Goal: Task Accomplishment & Management: Manage account settings

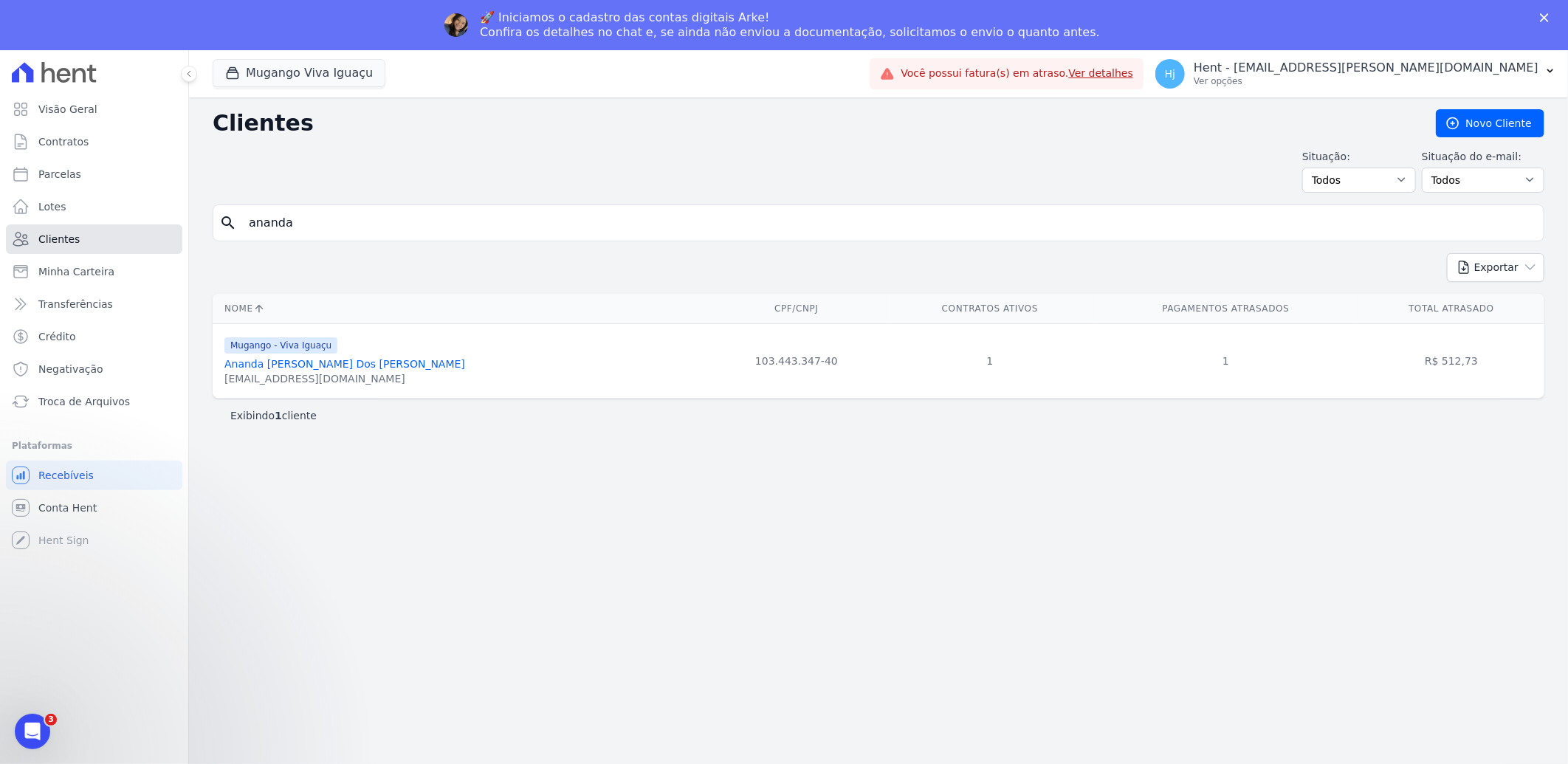
click at [64, 237] on span "Clientes" at bounding box center [59, 239] width 42 height 14
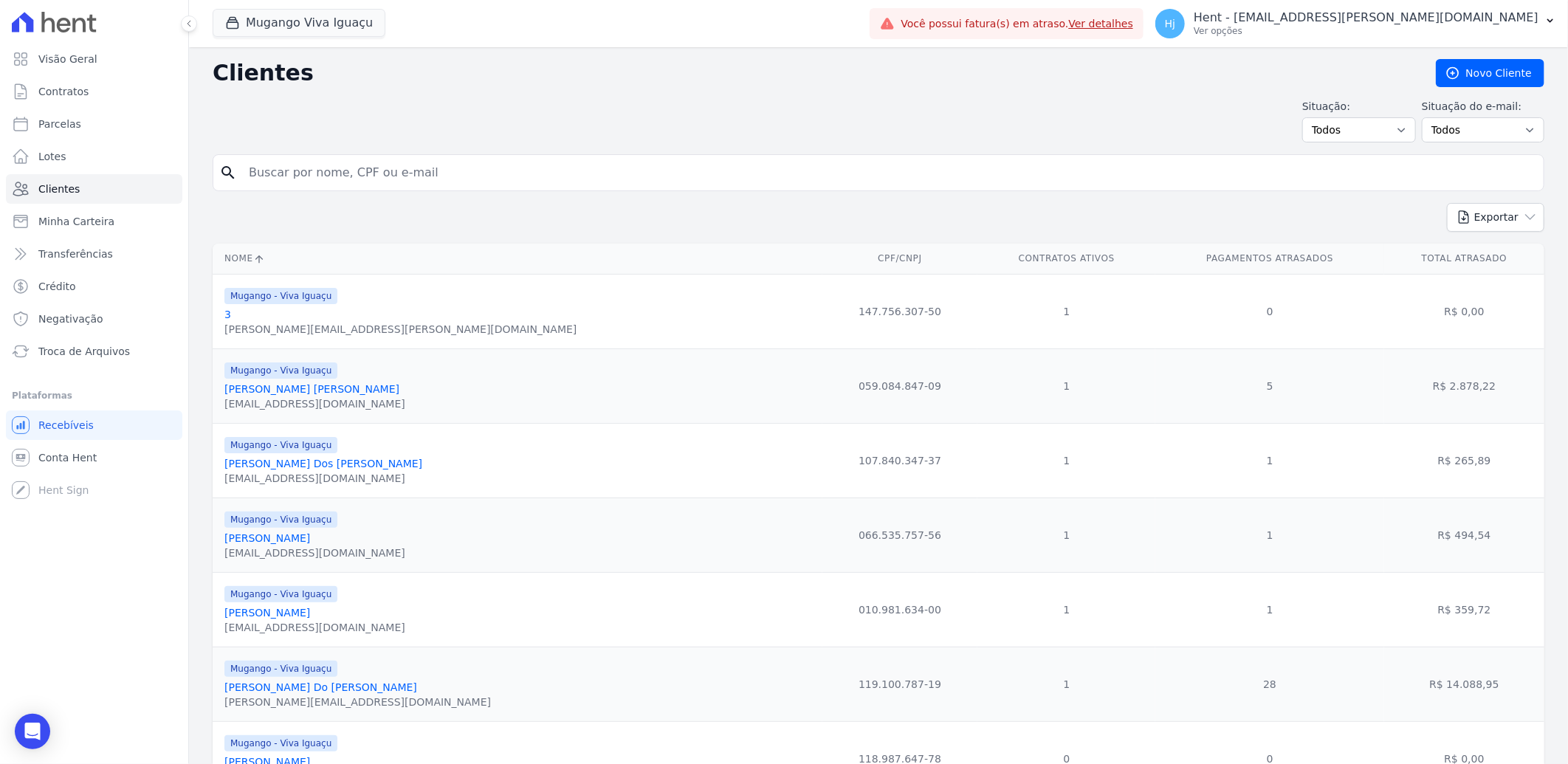
click at [304, 171] on input "search" at bounding box center [889, 173] width 1297 height 30
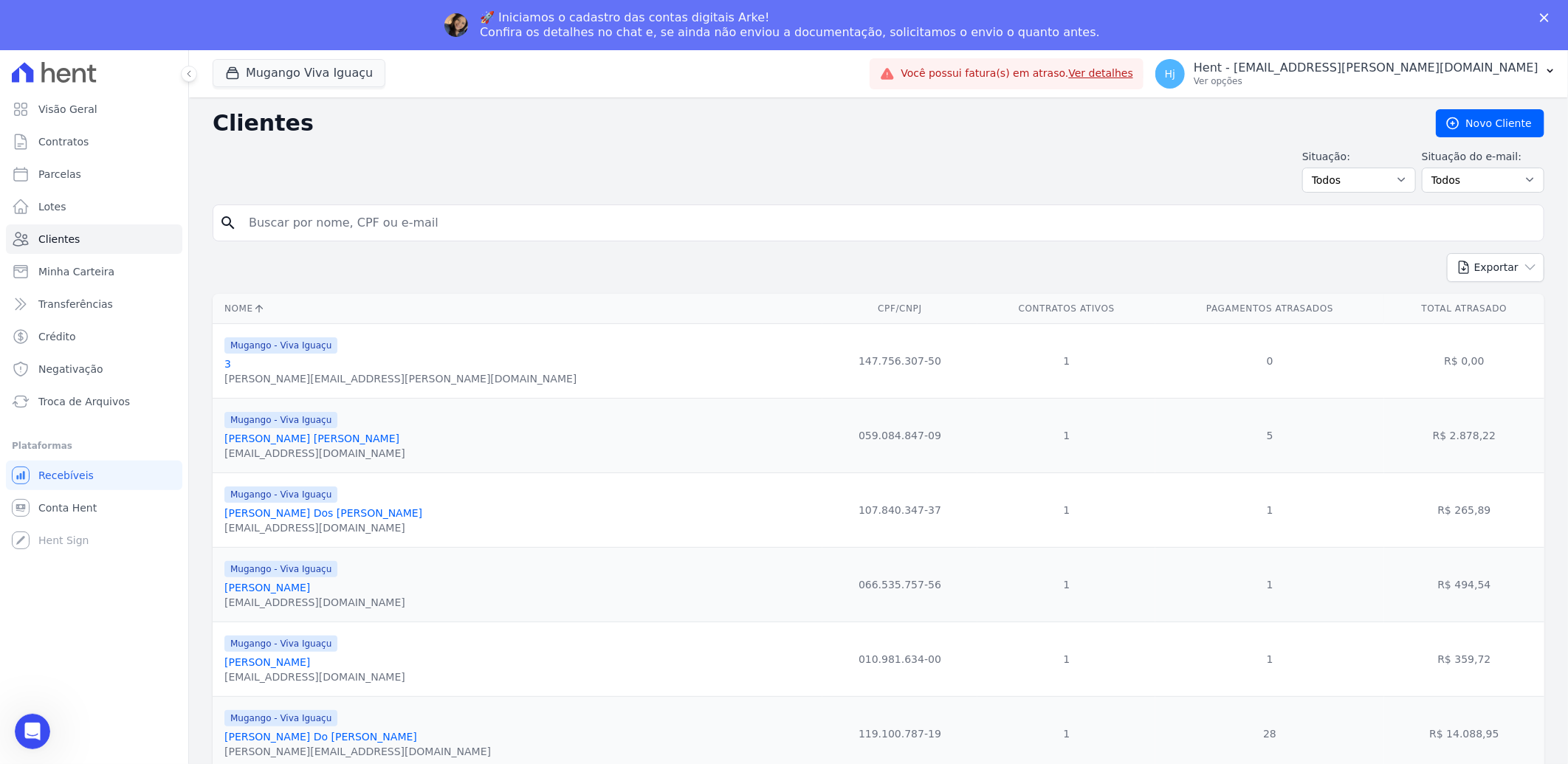
paste input "Carlos Henrique Santos De Souza"
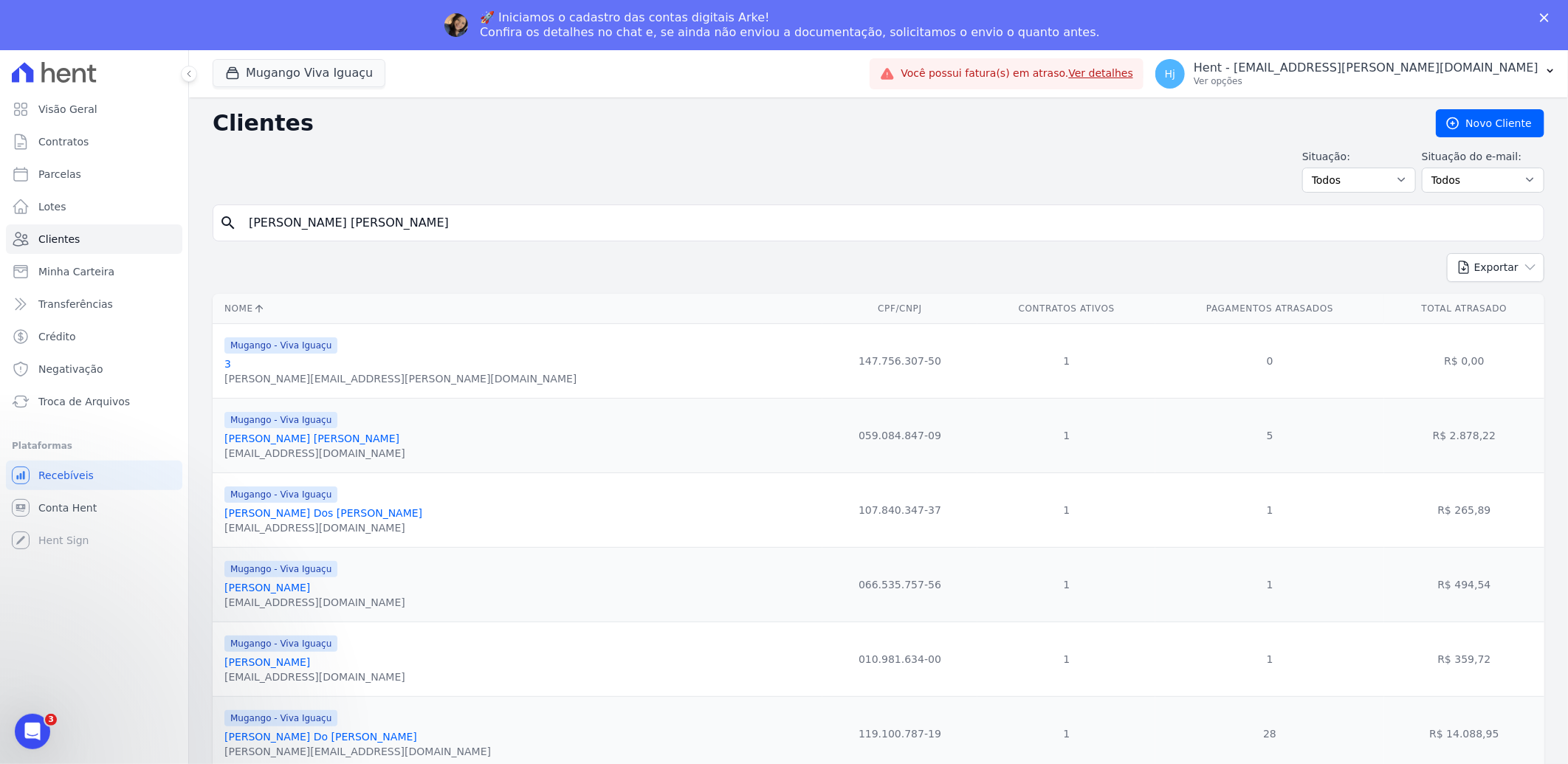
type input "Carlos Henrique Santos De Souza"
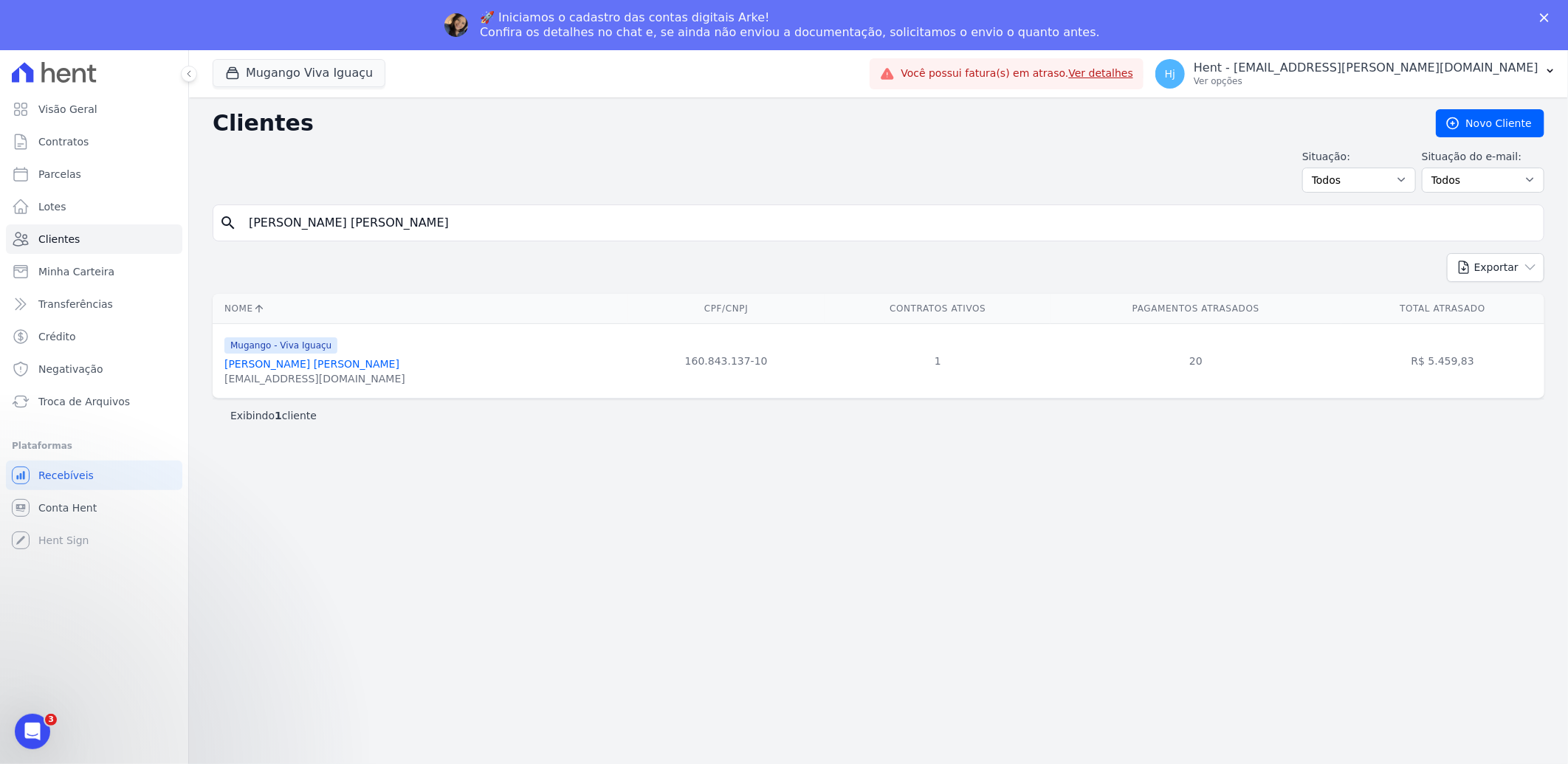
click at [344, 365] on link "Carlos Henrique Santos De Souza" at bounding box center [311, 364] width 175 height 12
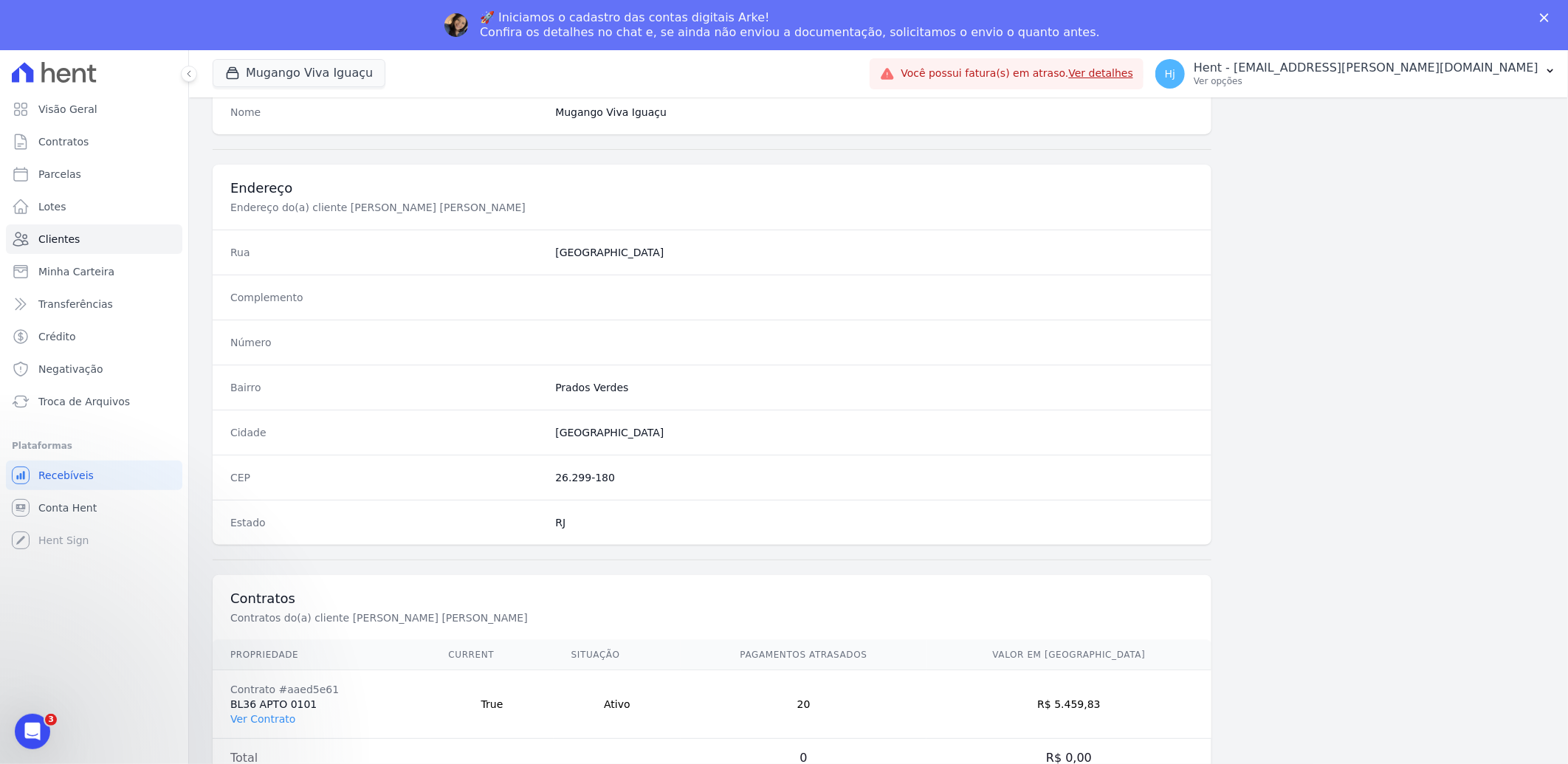
scroll to position [619, 0]
click at [263, 716] on link "Ver Contrato" at bounding box center [263, 719] width 65 height 12
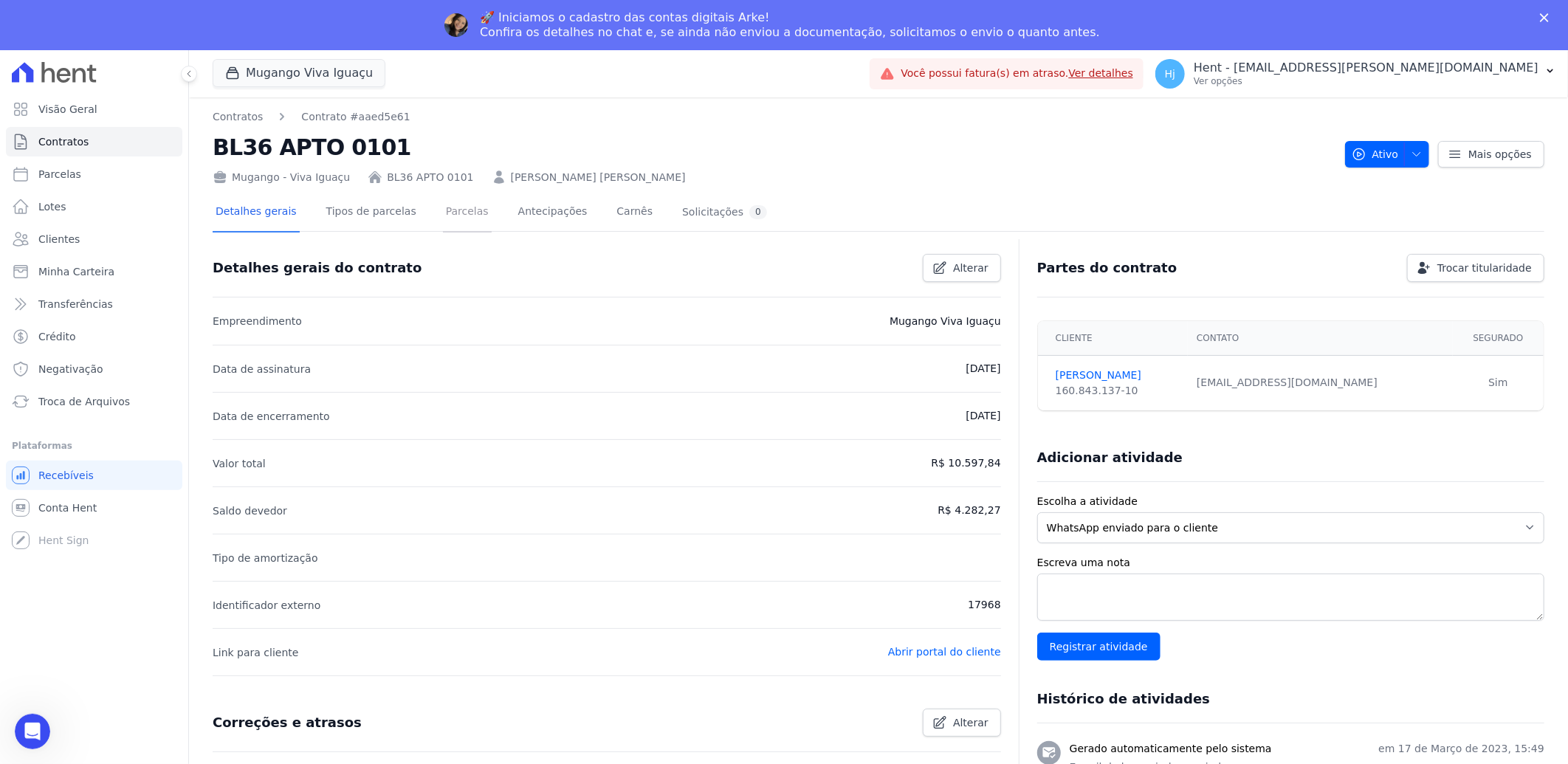
click at [451, 209] on link "Parcelas" at bounding box center [468, 213] width 49 height 39
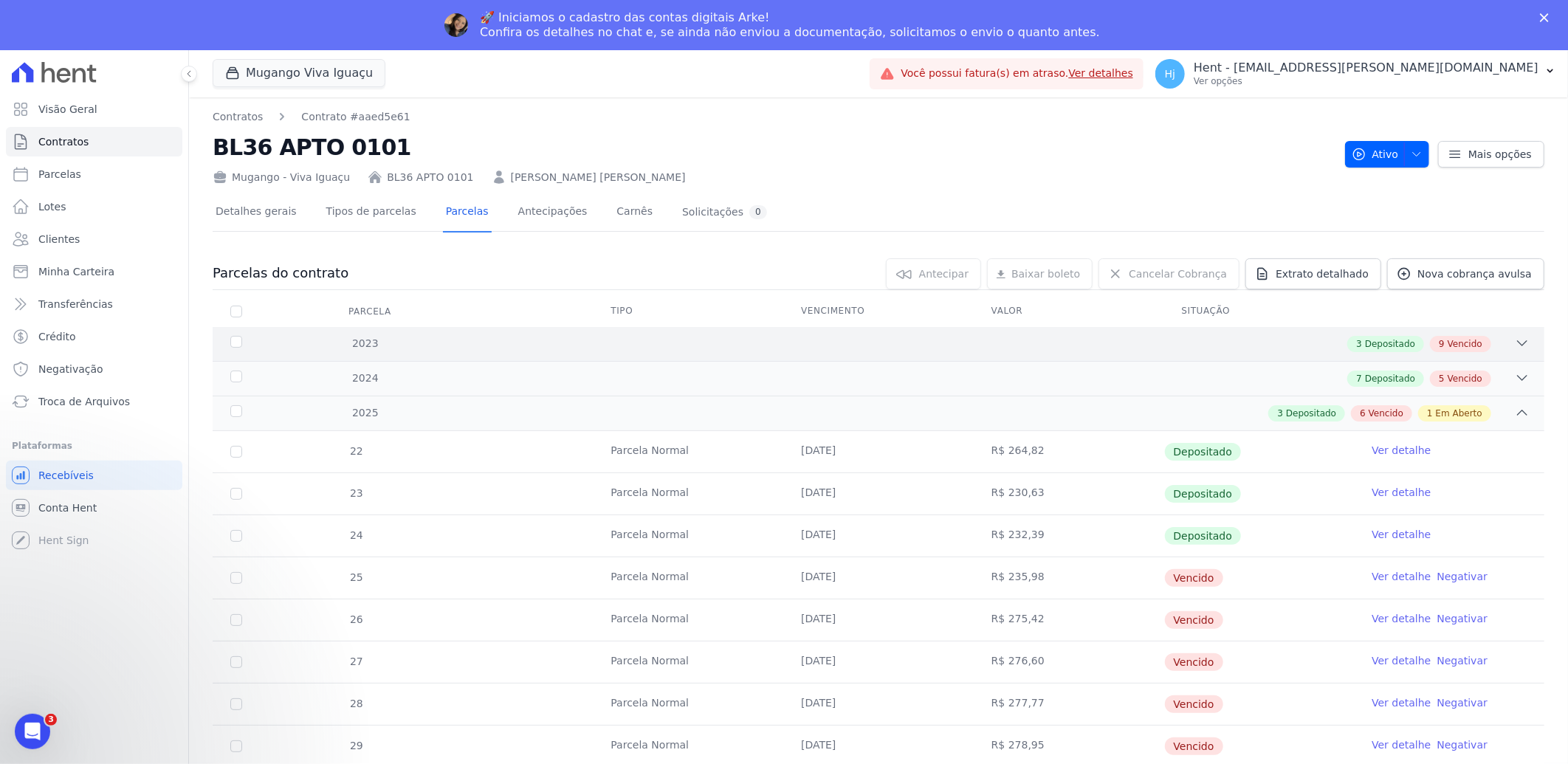
click at [1034, 348] on div "3 Depositado 9 Vencido" at bounding box center [945, 344] width 1171 height 16
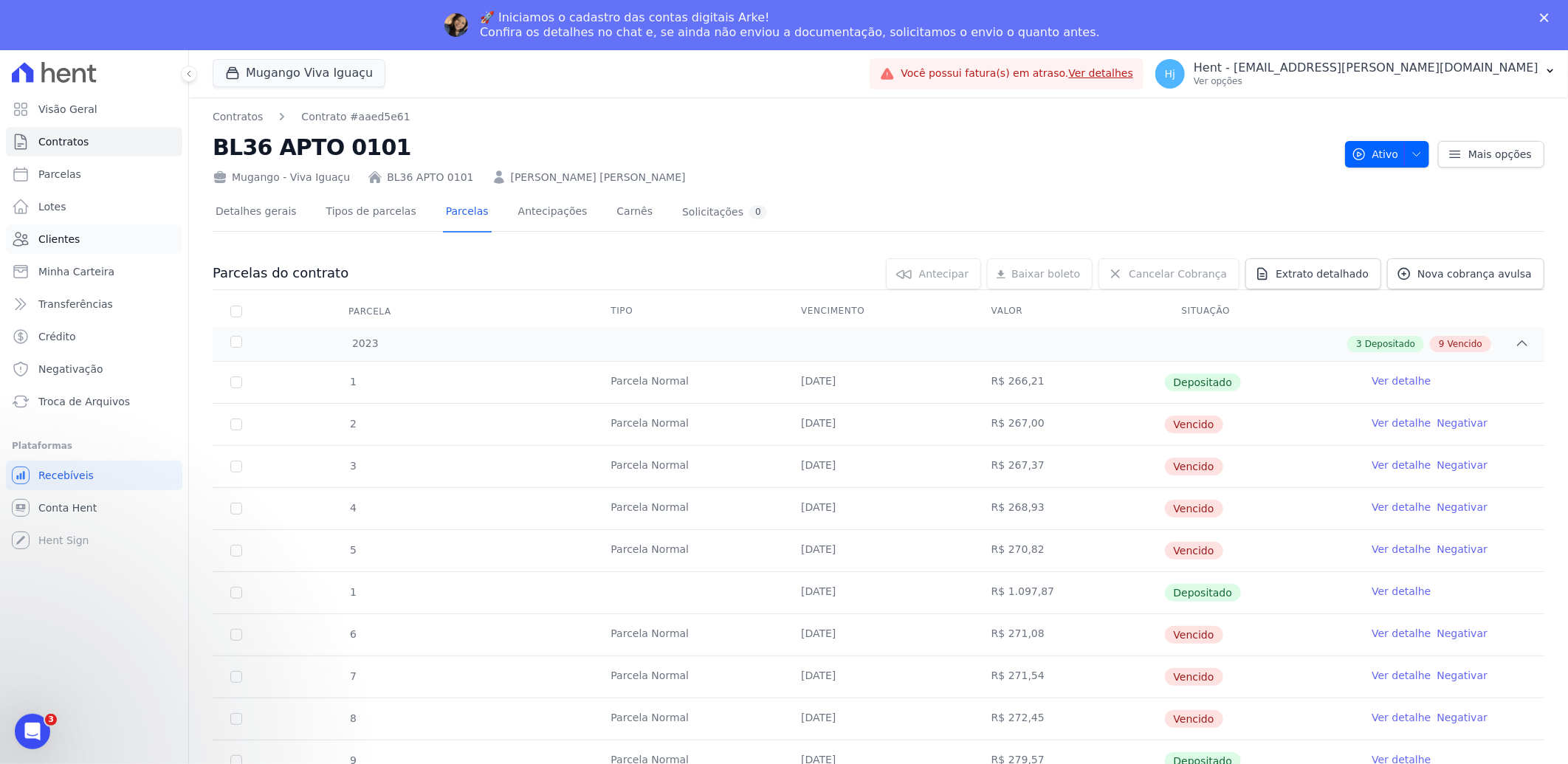
click at [53, 239] on span "Clientes" at bounding box center [59, 239] width 42 height 14
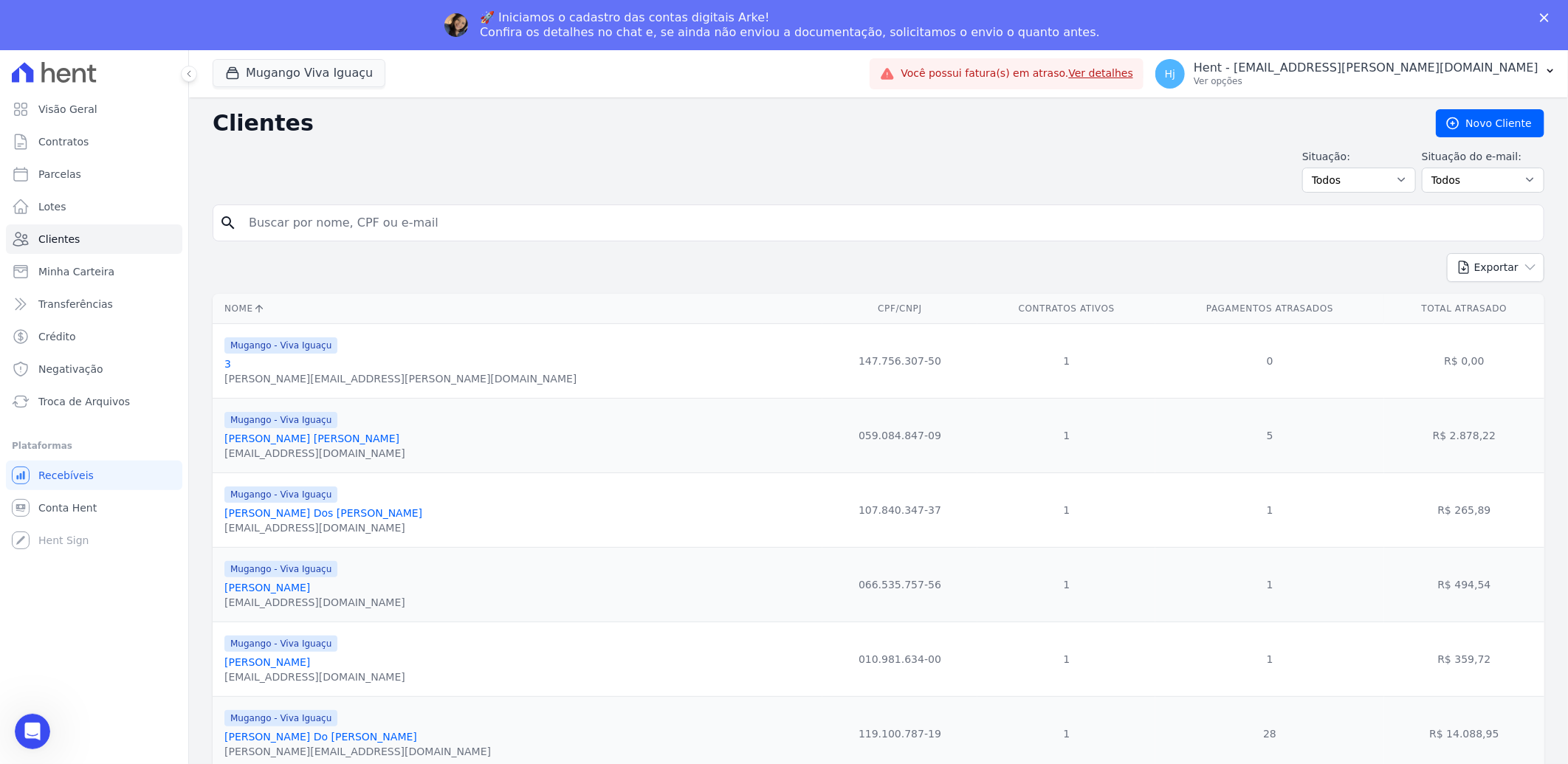
click at [355, 217] on input "search" at bounding box center [889, 223] width 1297 height 30
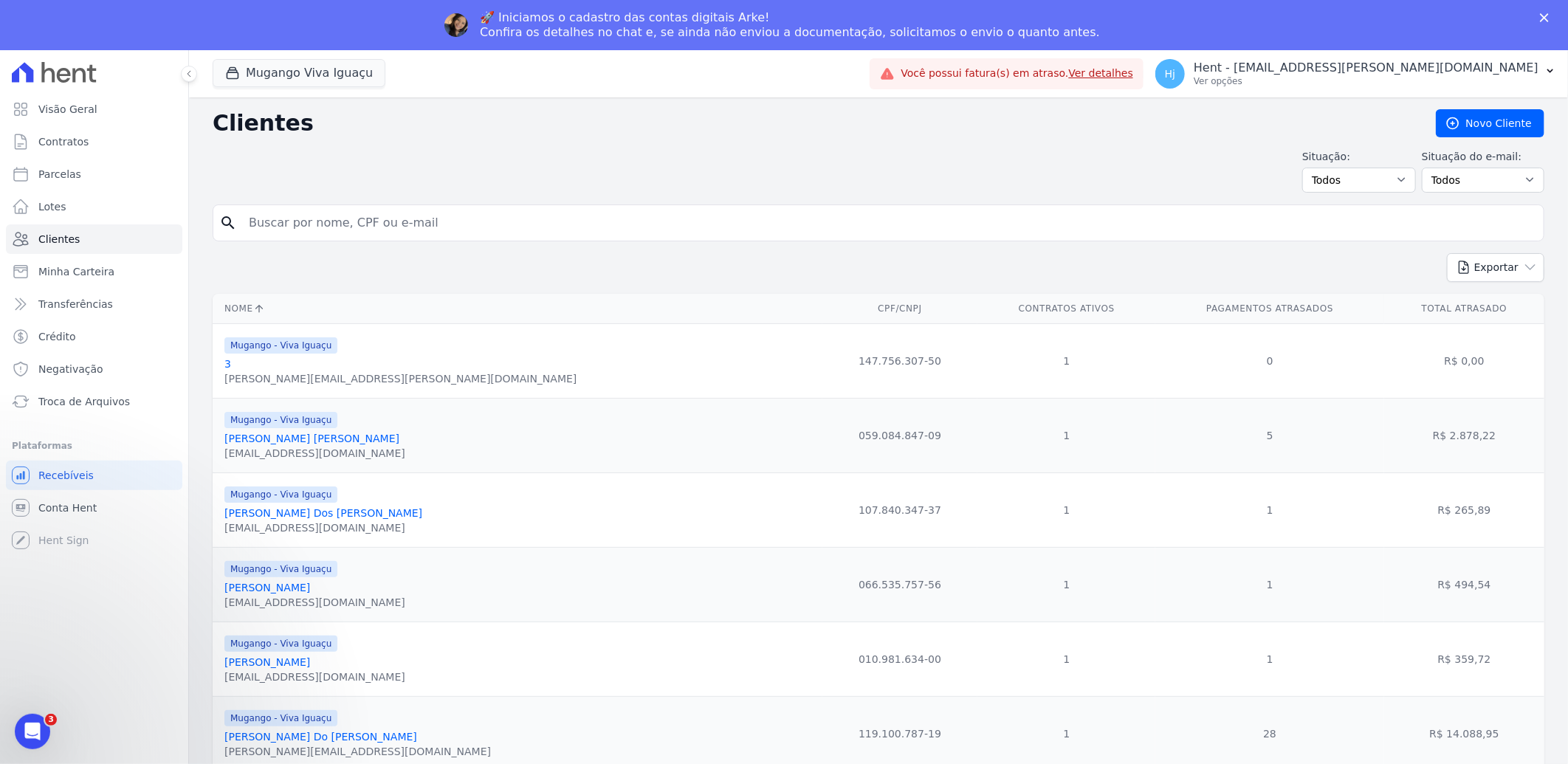
paste input "[PERSON_NAME]"
type input "[PERSON_NAME]"
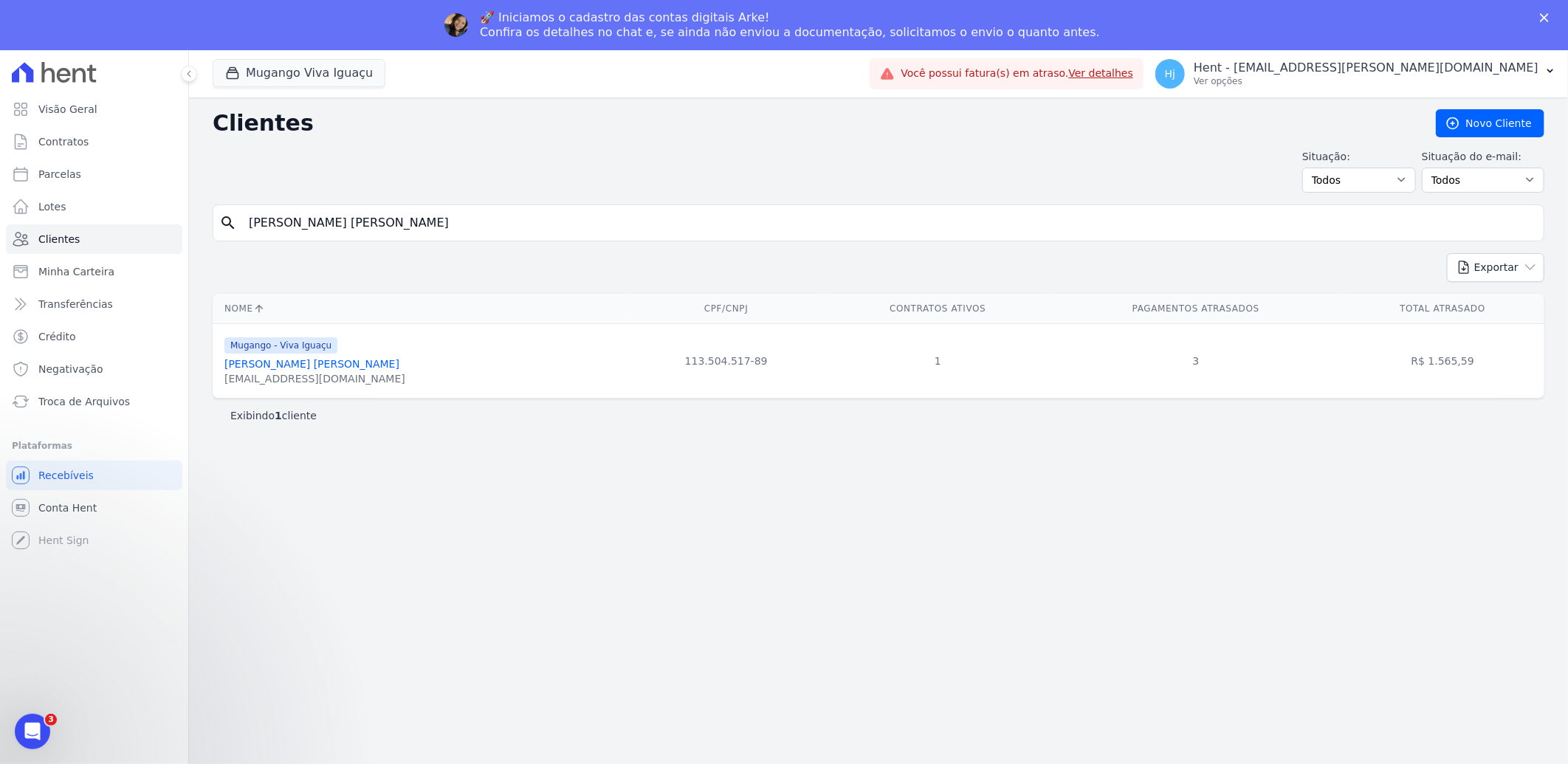
click at [328, 368] on link "[PERSON_NAME]" at bounding box center [311, 364] width 175 height 12
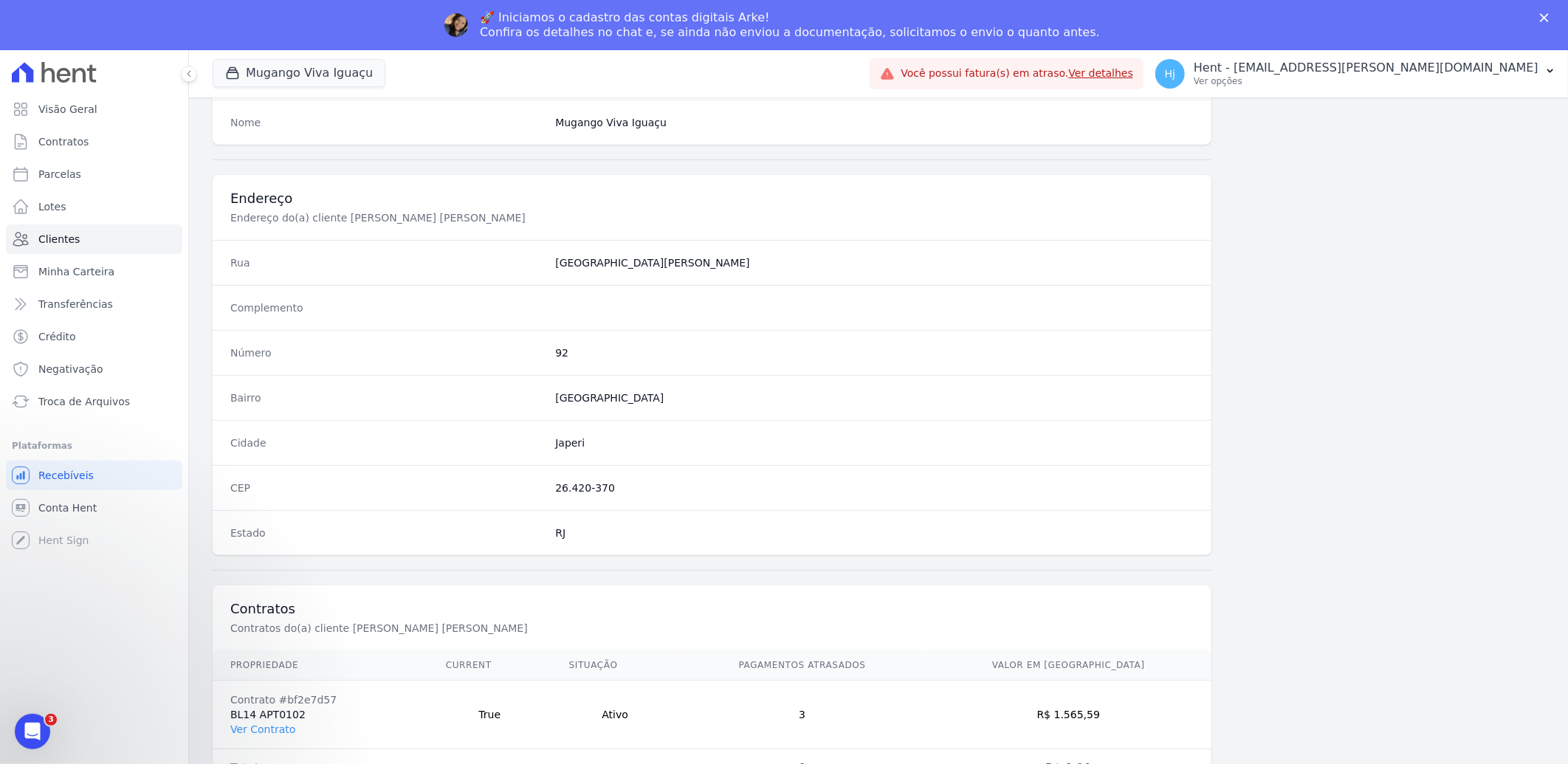
scroll to position [619, 0]
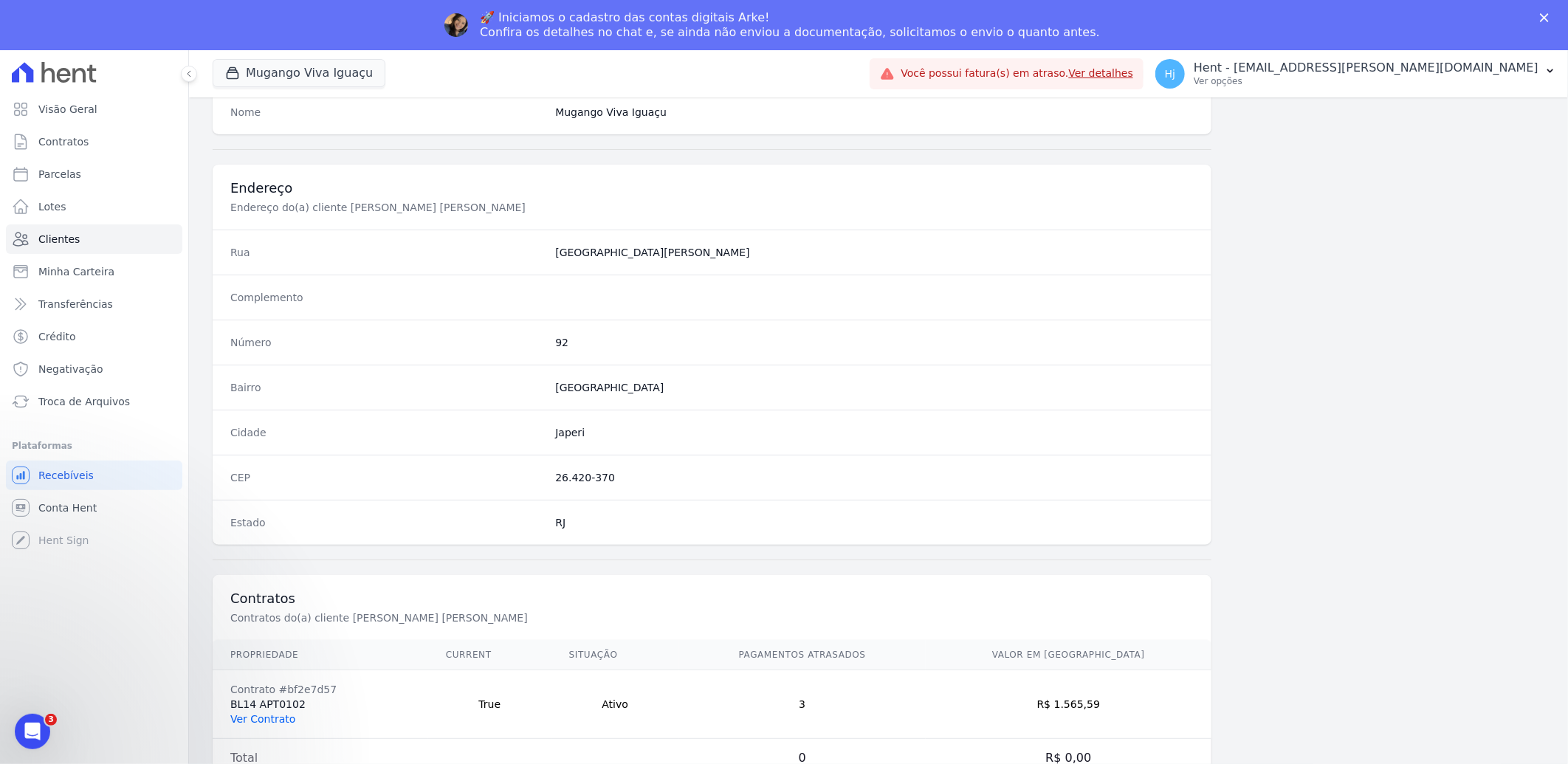
click at [275, 717] on link "Ver Contrato" at bounding box center [263, 719] width 65 height 12
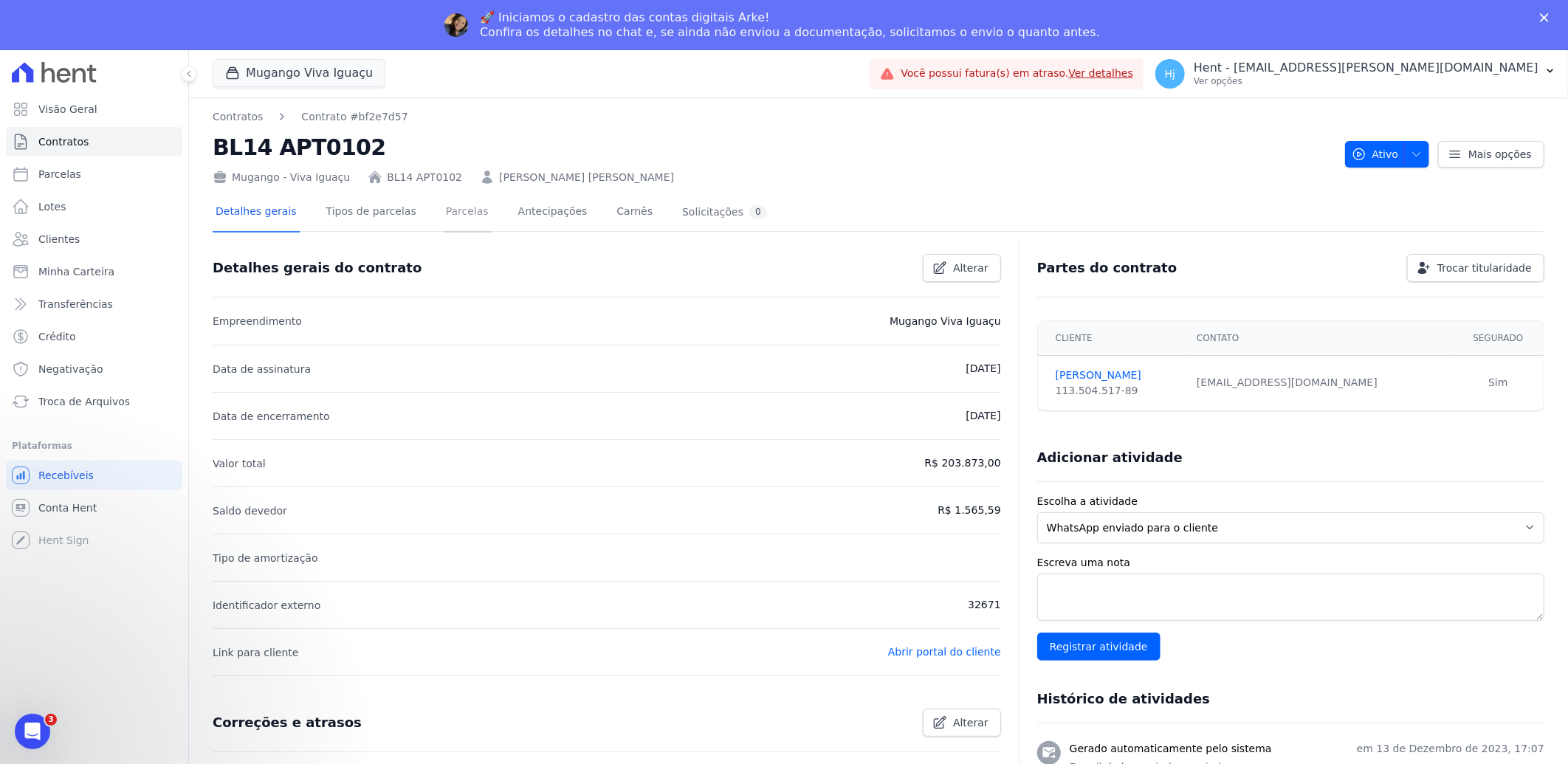
click at [455, 212] on link "Parcelas" at bounding box center [468, 213] width 49 height 39
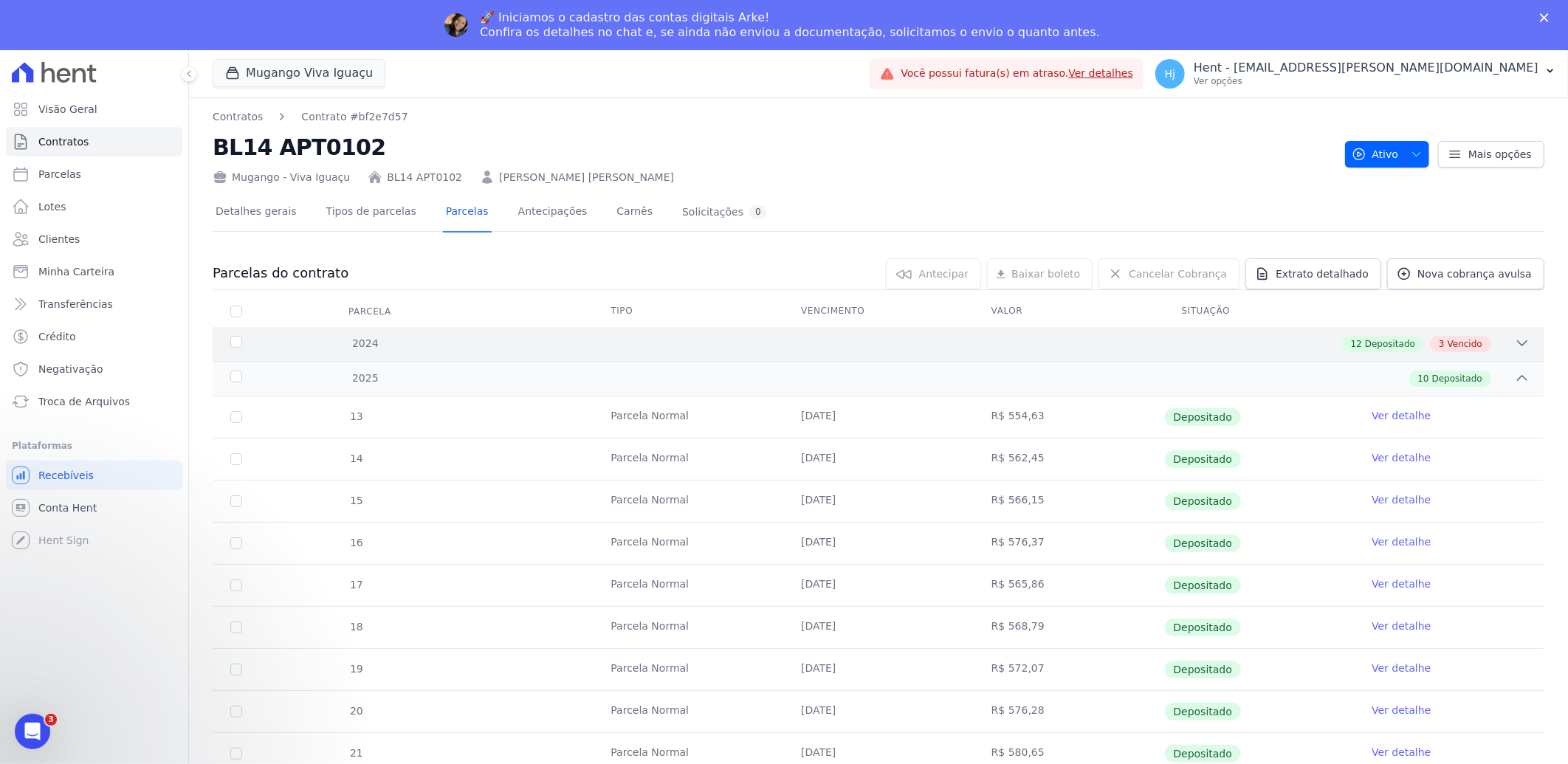
click at [1159, 340] on div "12 Depositado 3 Vencido" at bounding box center [945, 344] width 1171 height 16
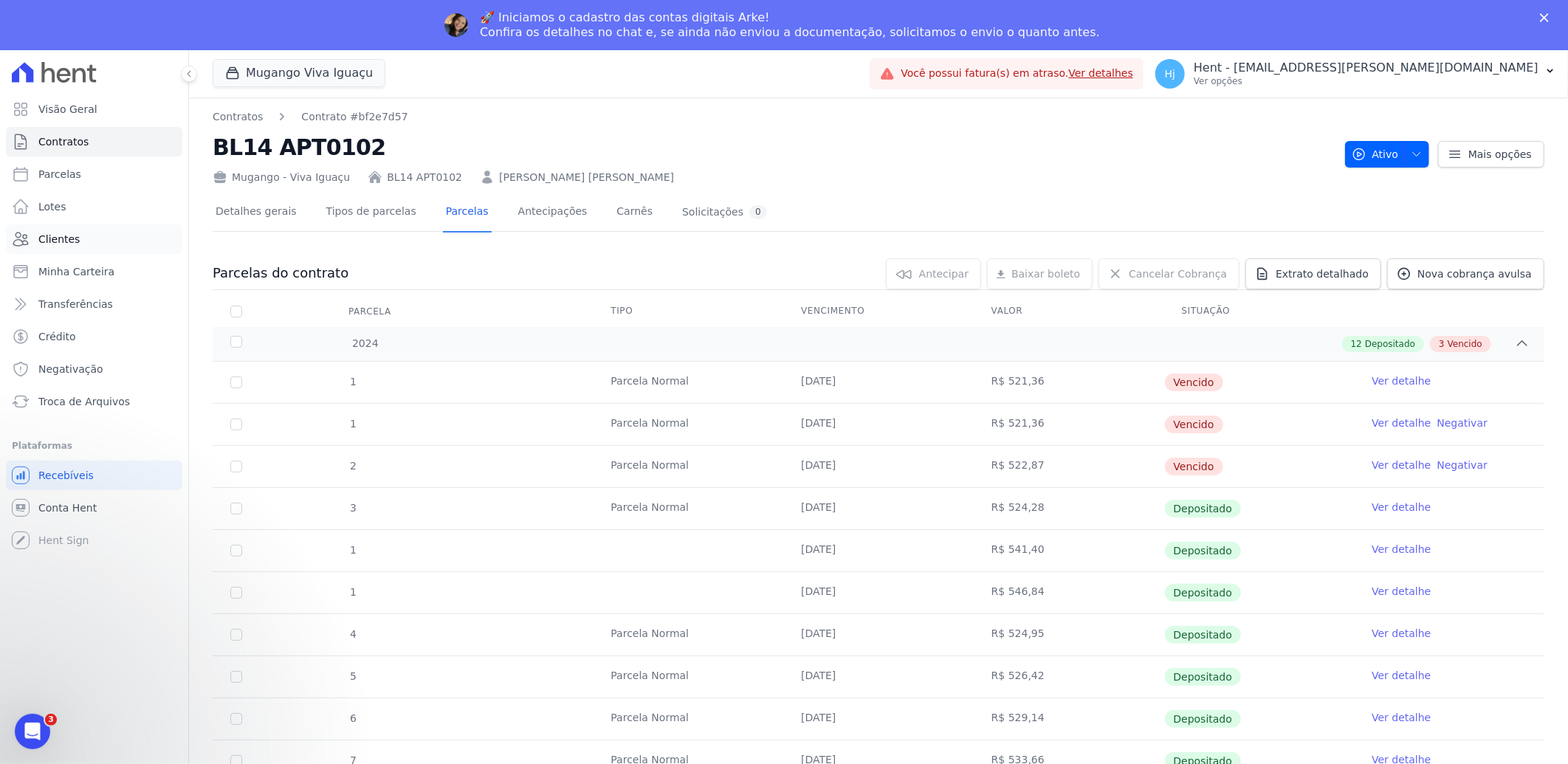
click at [70, 236] on span "Clientes" at bounding box center [59, 239] width 42 height 14
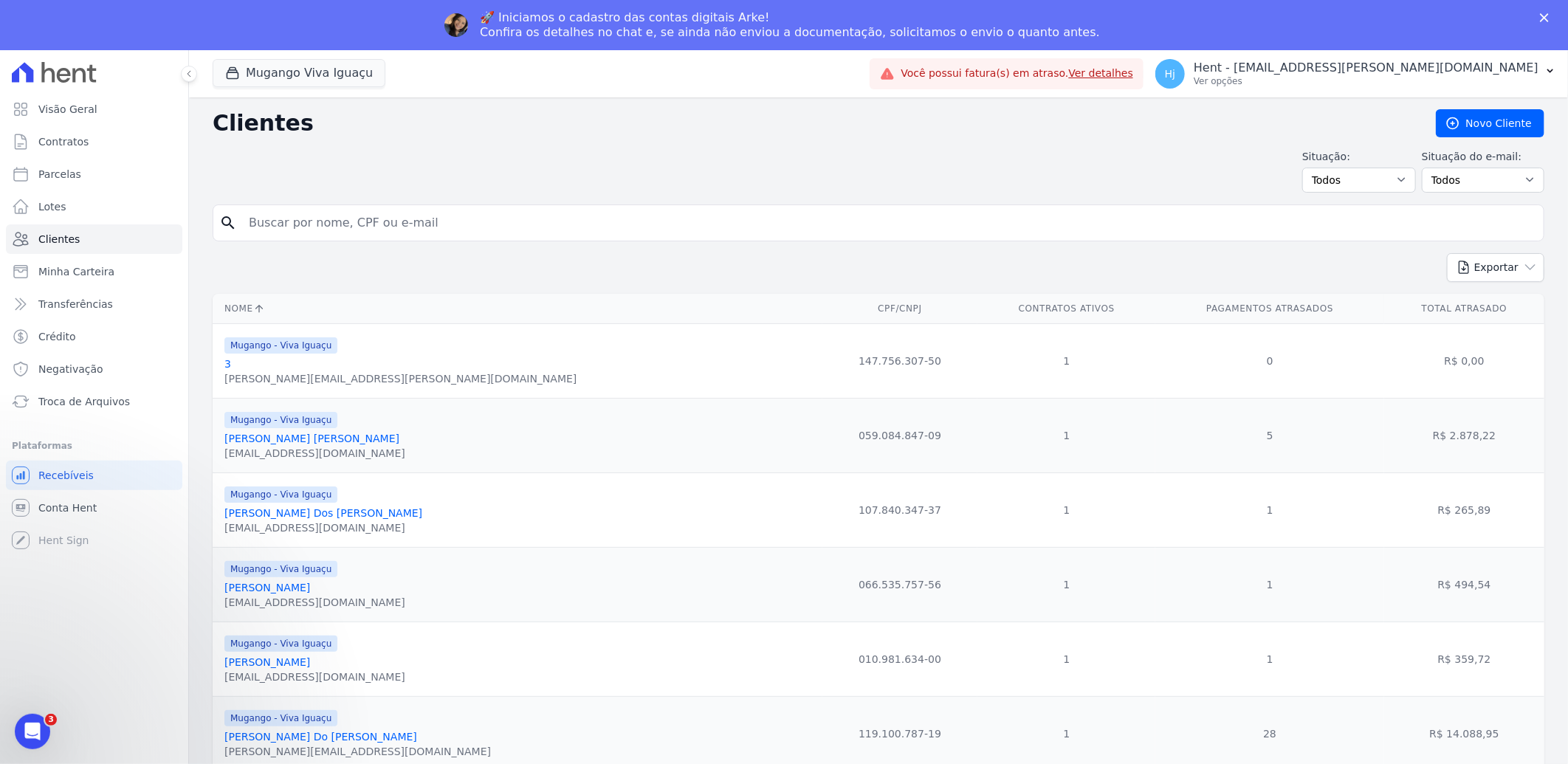
click at [389, 225] on input "search" at bounding box center [889, 223] width 1297 height 30
paste input "Carlos Henrique Santos De Souza"
type input "Carlos Henrique Santos De Souza"
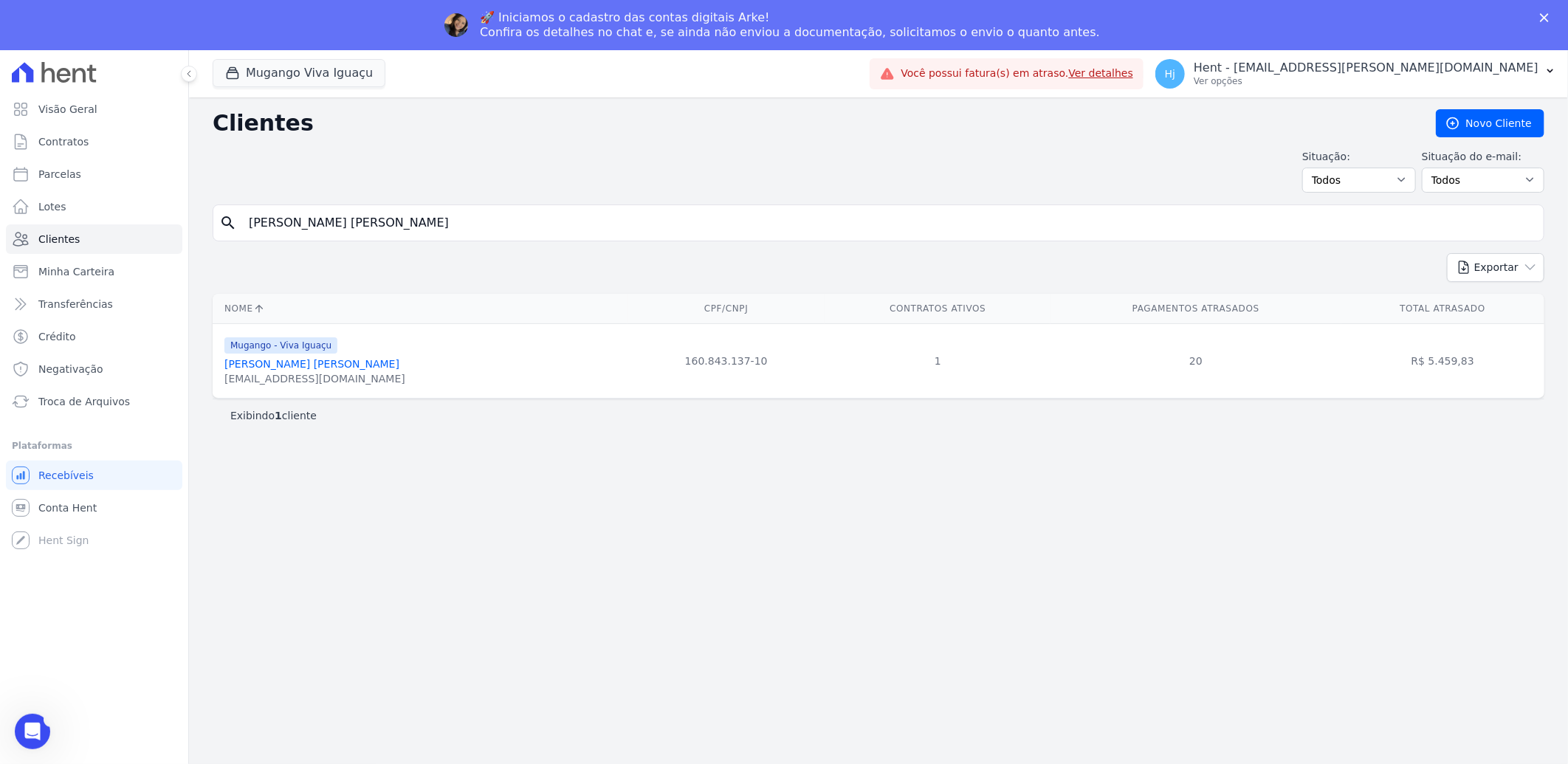
click at [327, 366] on link "Carlos Henrique Santos De Souza" at bounding box center [311, 364] width 175 height 12
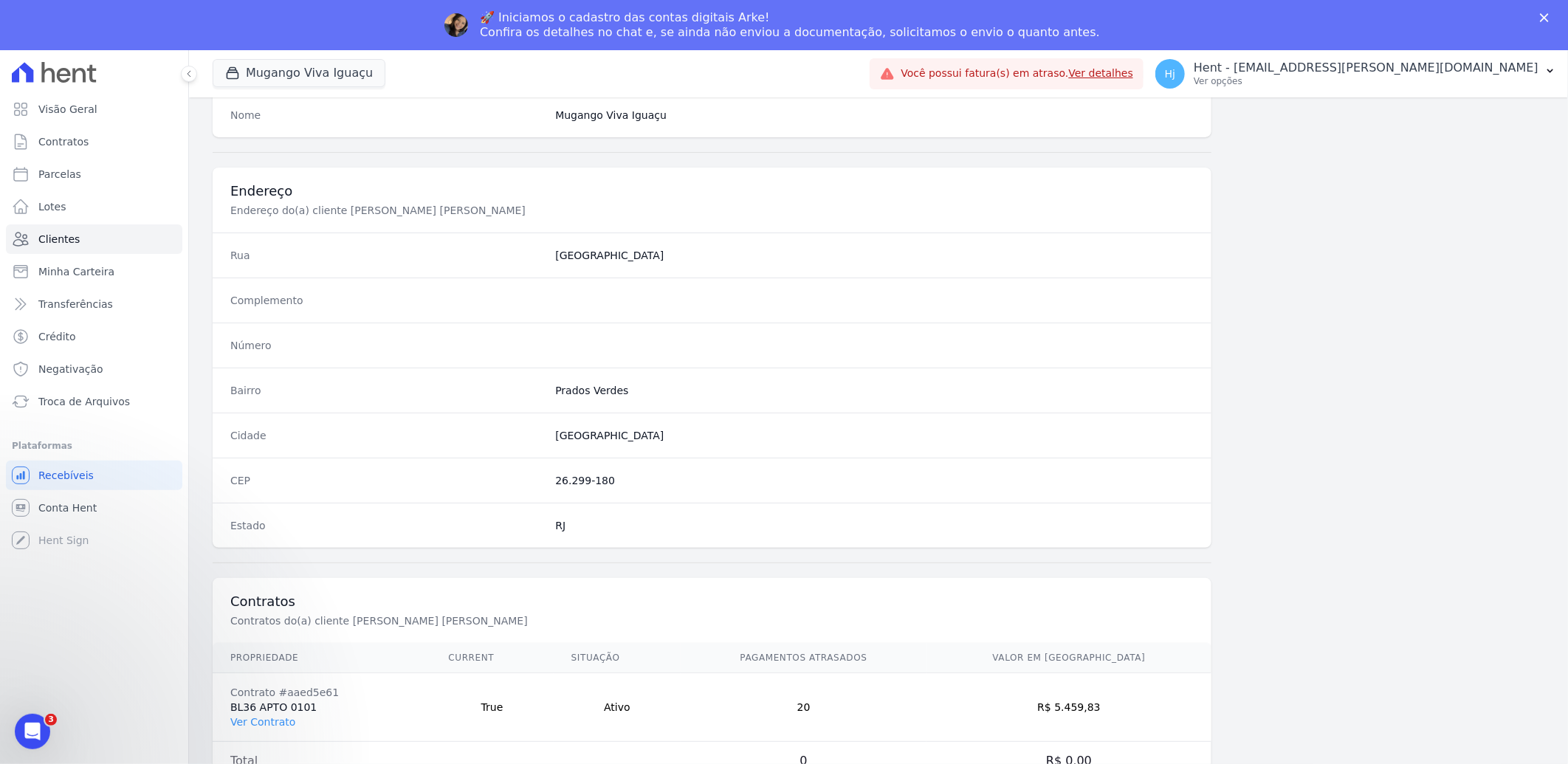
scroll to position [619, 0]
click at [275, 714] on link "Ver Contrato" at bounding box center [263, 719] width 65 height 12
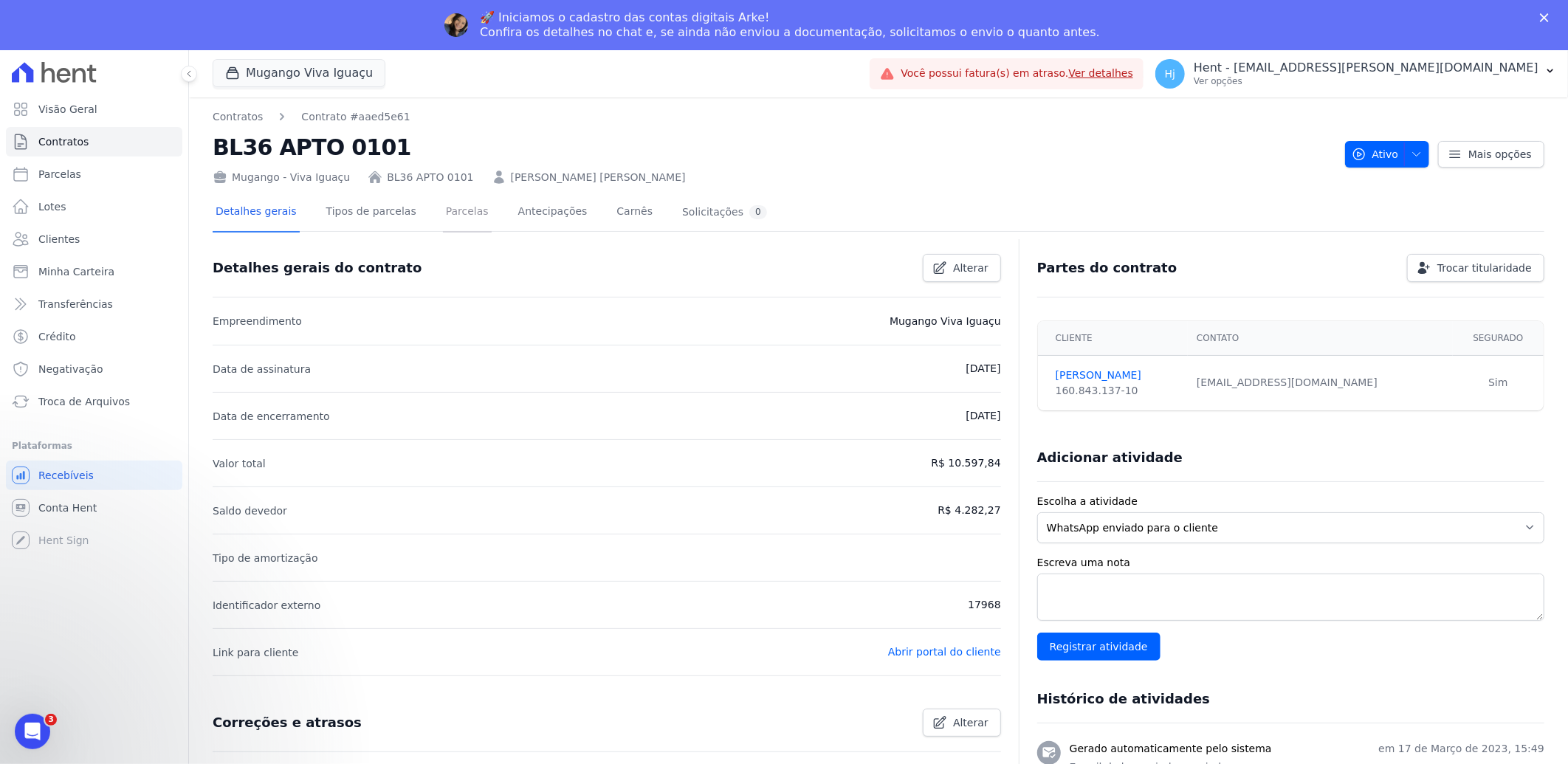
click at [443, 216] on link "Parcelas" at bounding box center [468, 213] width 49 height 39
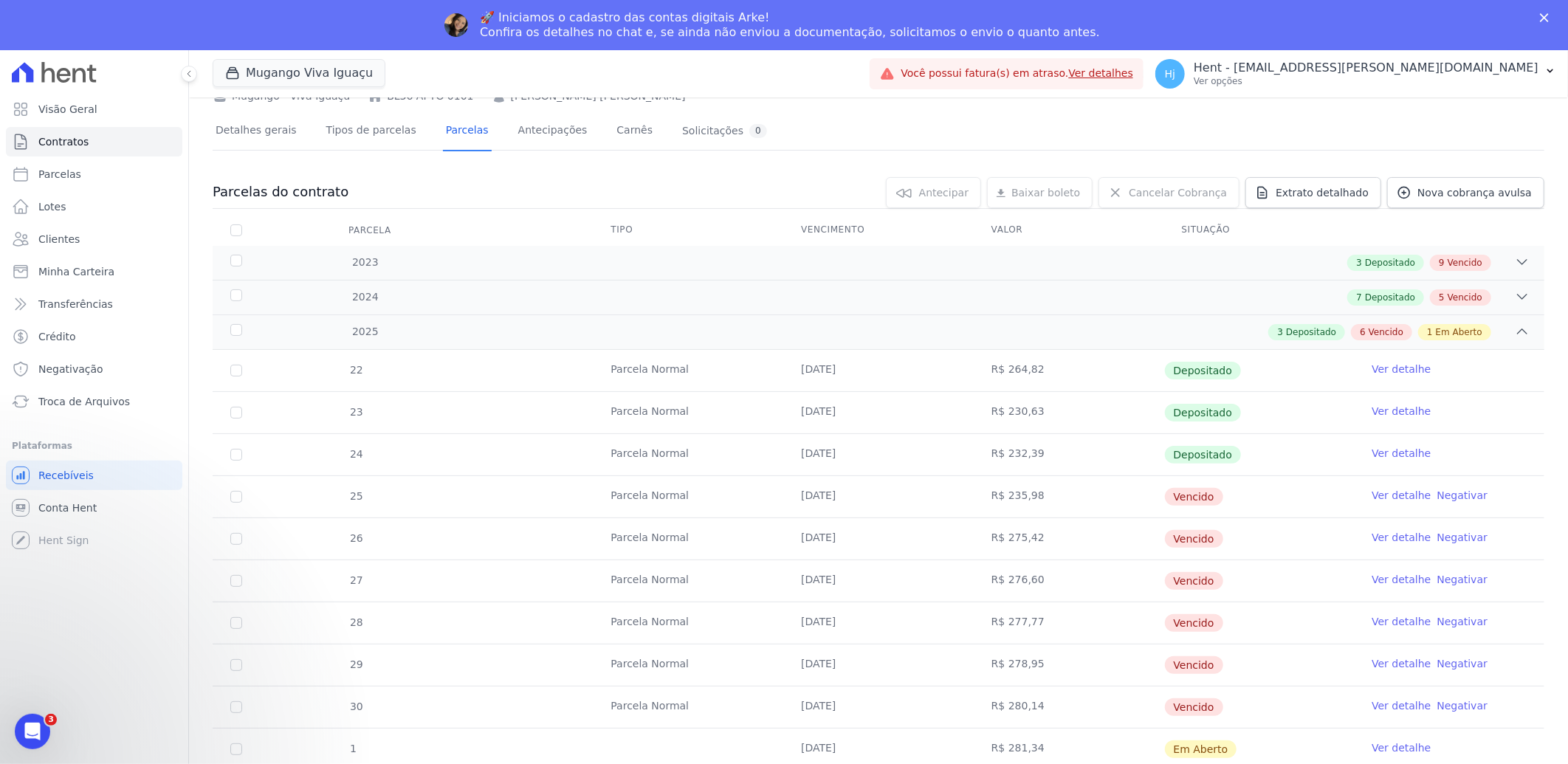
click at [1392, 748] on link "Ver detalhe" at bounding box center [1401, 748] width 59 height 14
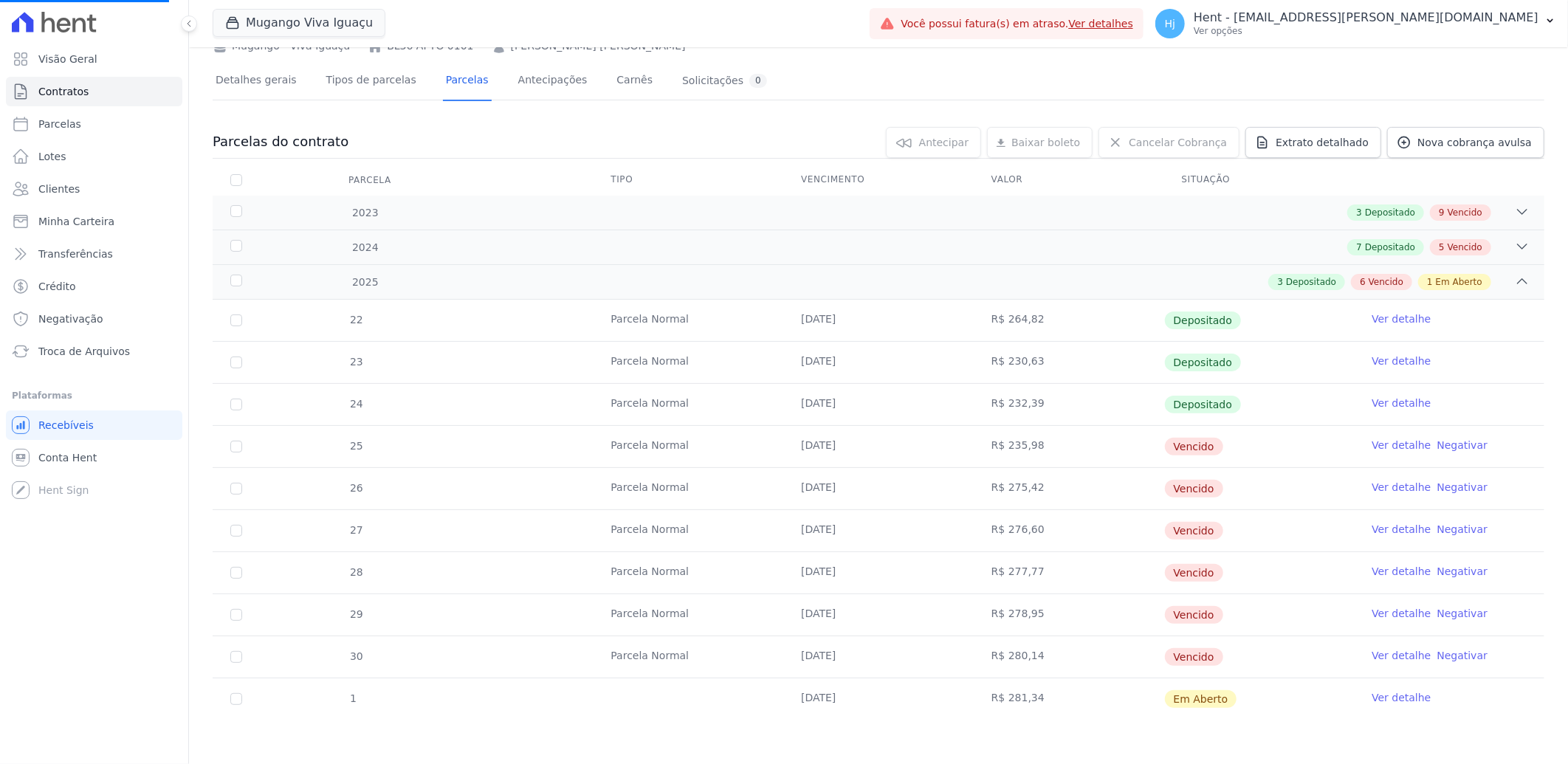
click at [1389, 697] on link "Ver detalhe" at bounding box center [1401, 698] width 59 height 14
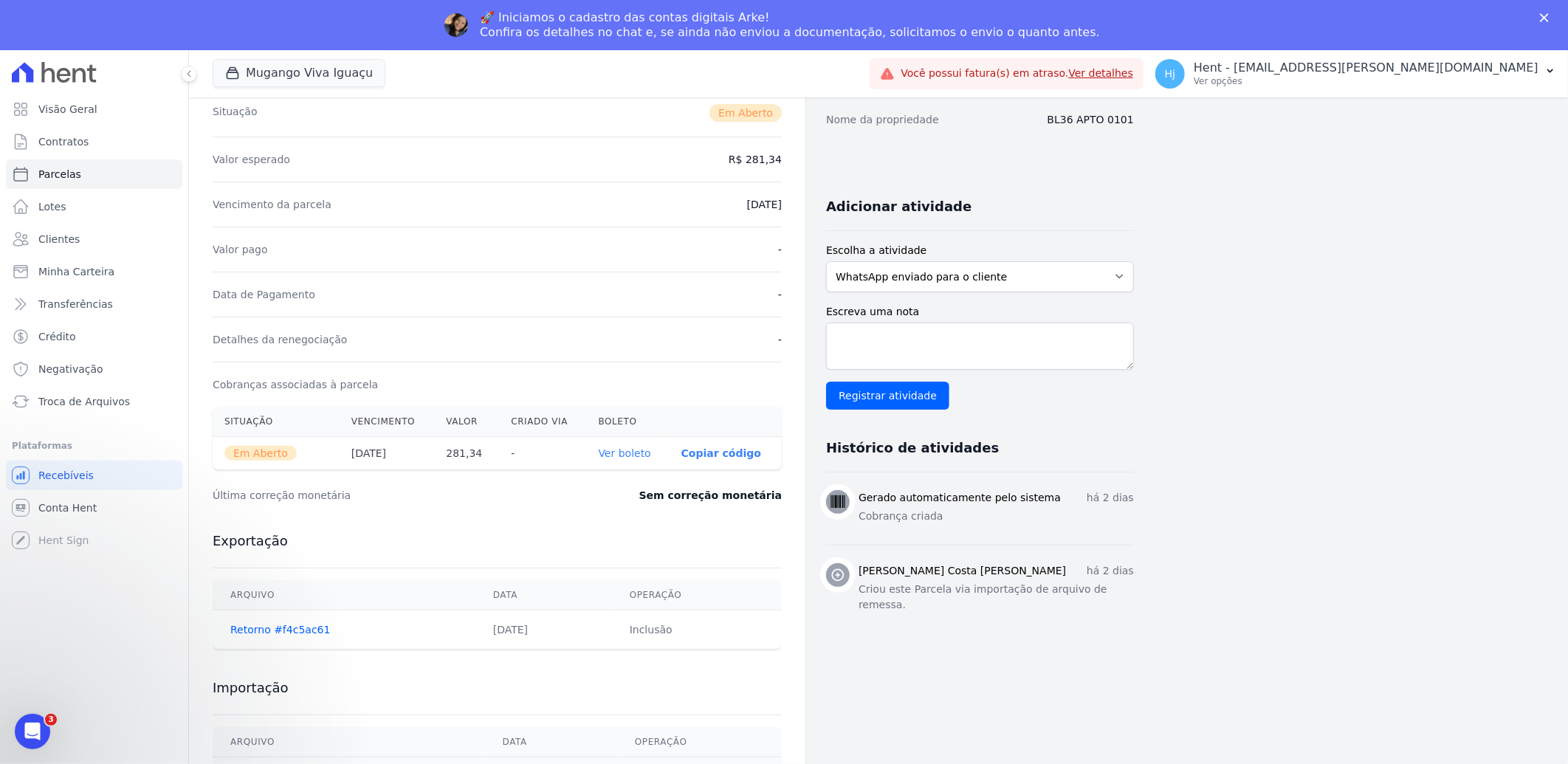
scroll to position [246, 0]
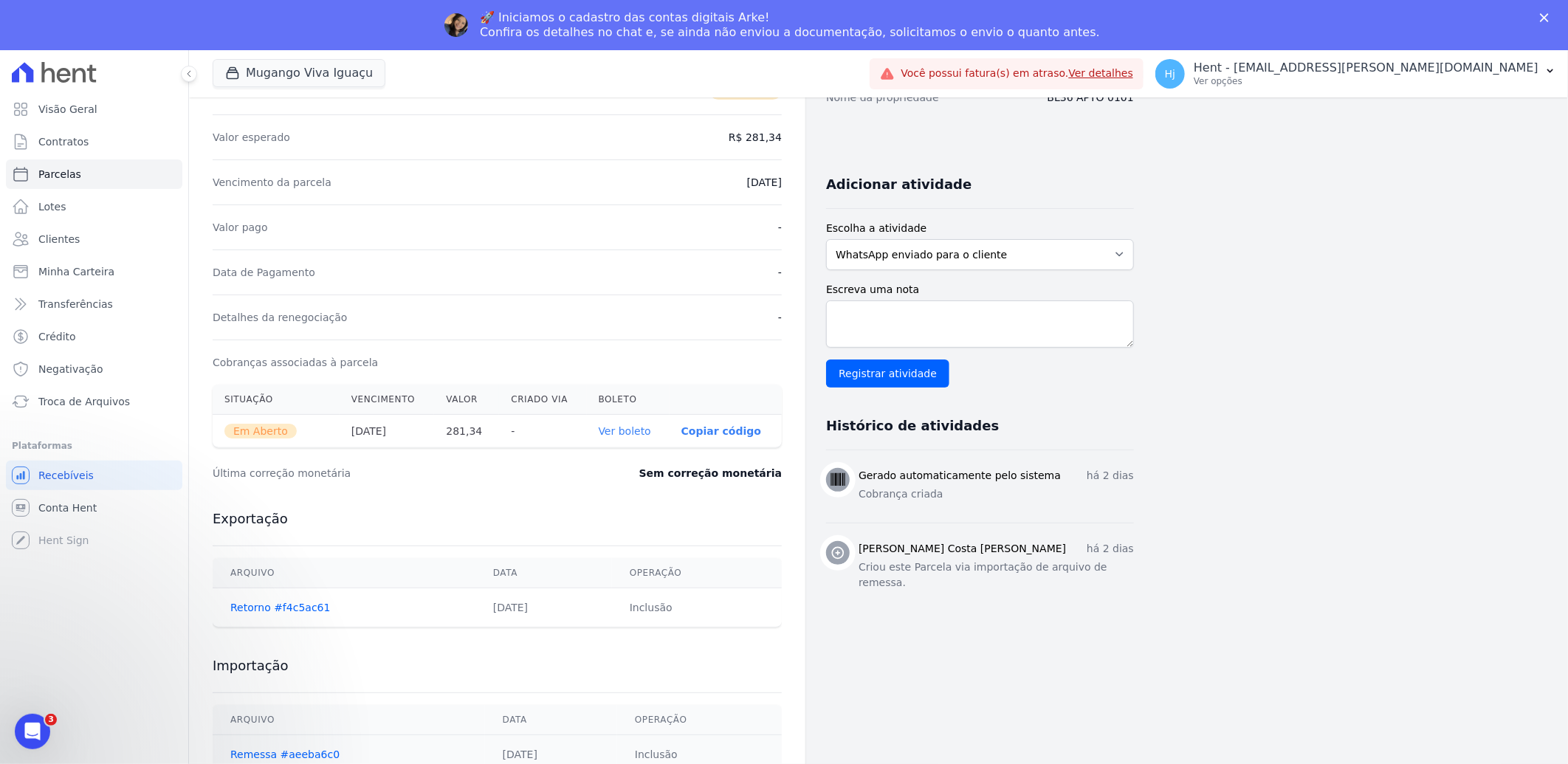
click at [641, 433] on link "Ver boleto" at bounding box center [625, 431] width 52 height 12
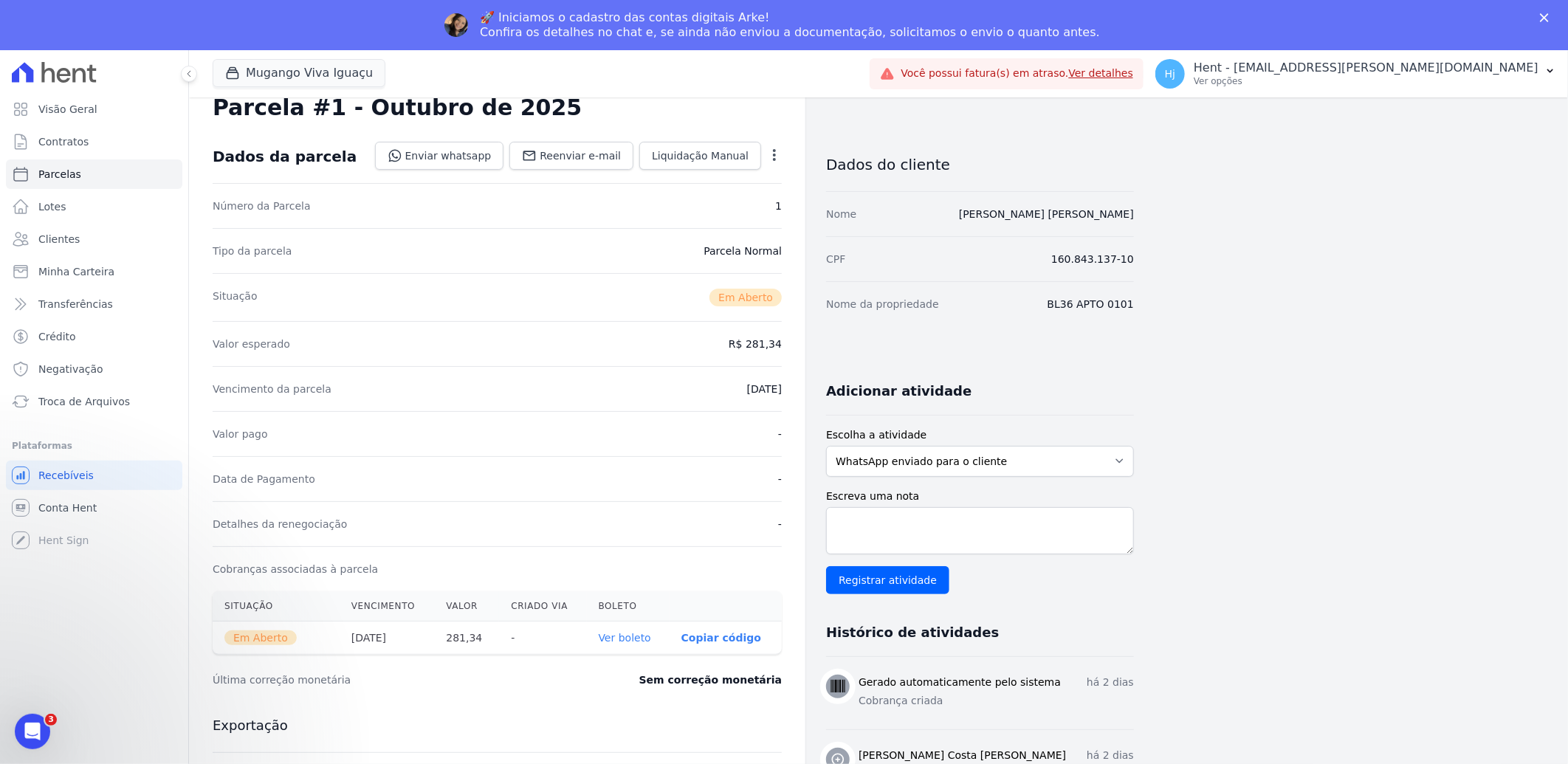
scroll to position [0, 0]
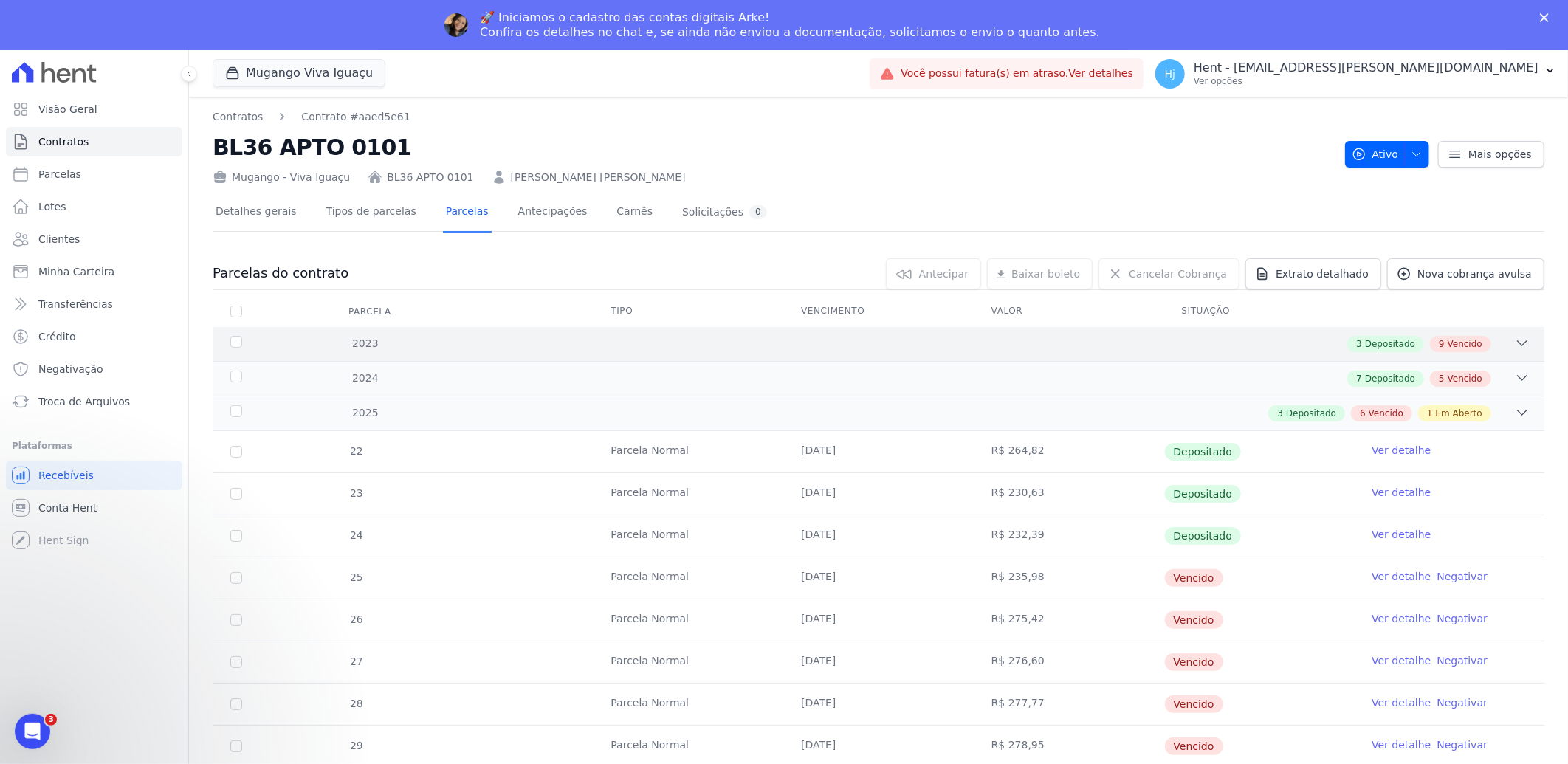
click at [1022, 336] on div "3 Depositado 9 Vencido" at bounding box center [945, 344] width 1171 height 16
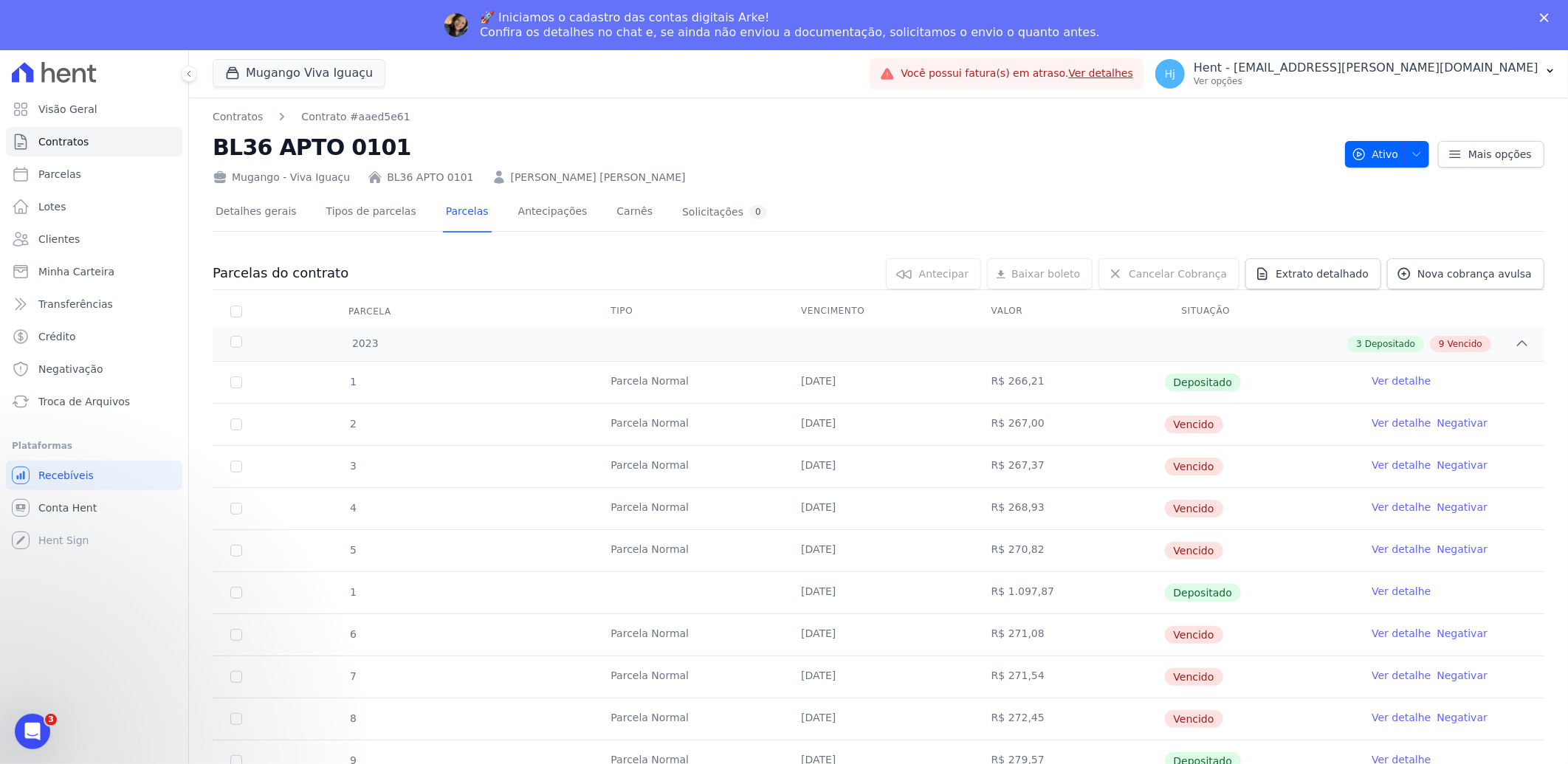
drag, startPoint x: 797, startPoint y: 424, endPoint x: 851, endPoint y: 424, distance: 54.0
click at [851, 424] on td "28/05/2023" at bounding box center [879, 425] width 191 height 42
copy td "28/05/2023"
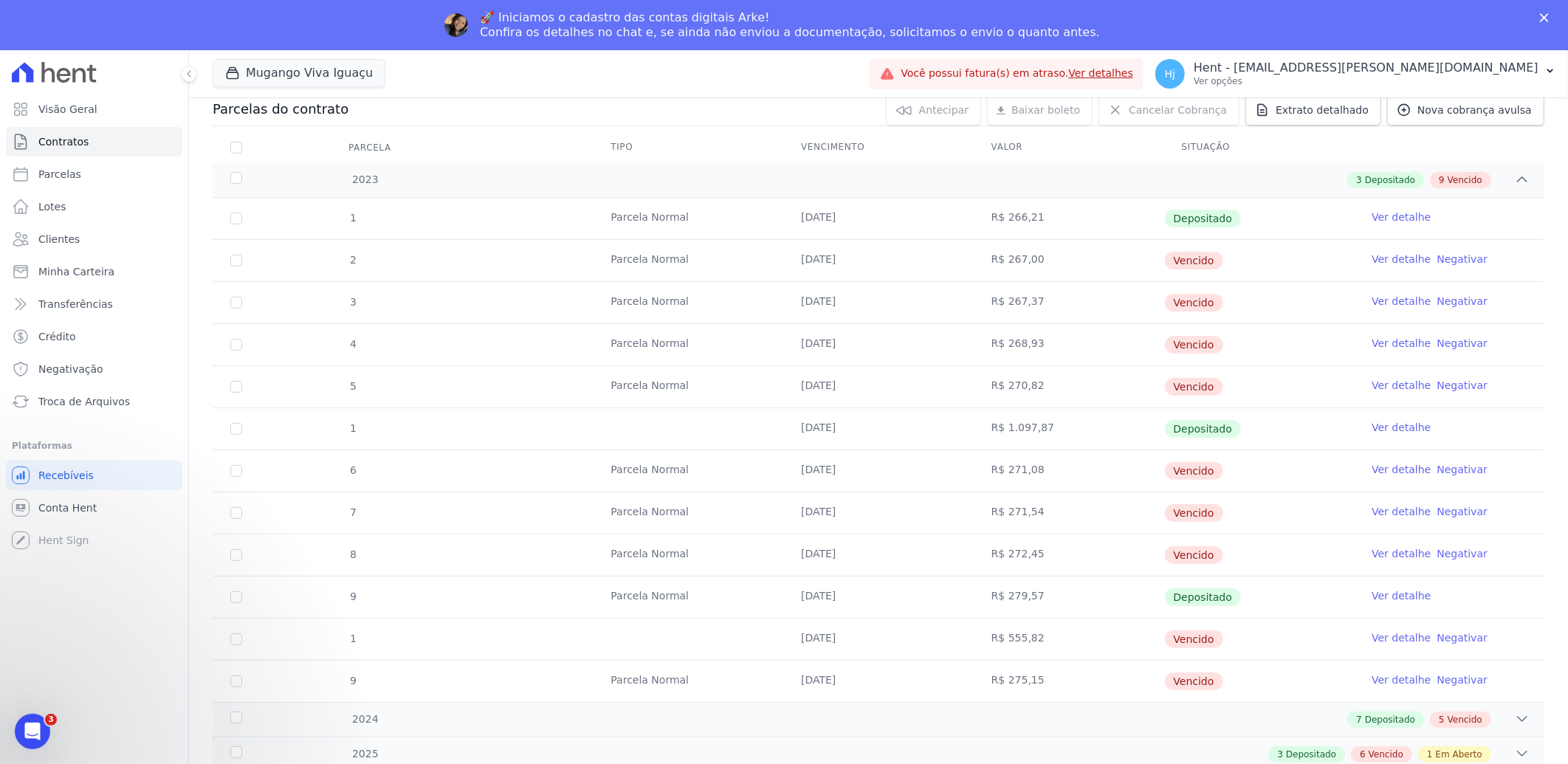
scroll to position [246, 0]
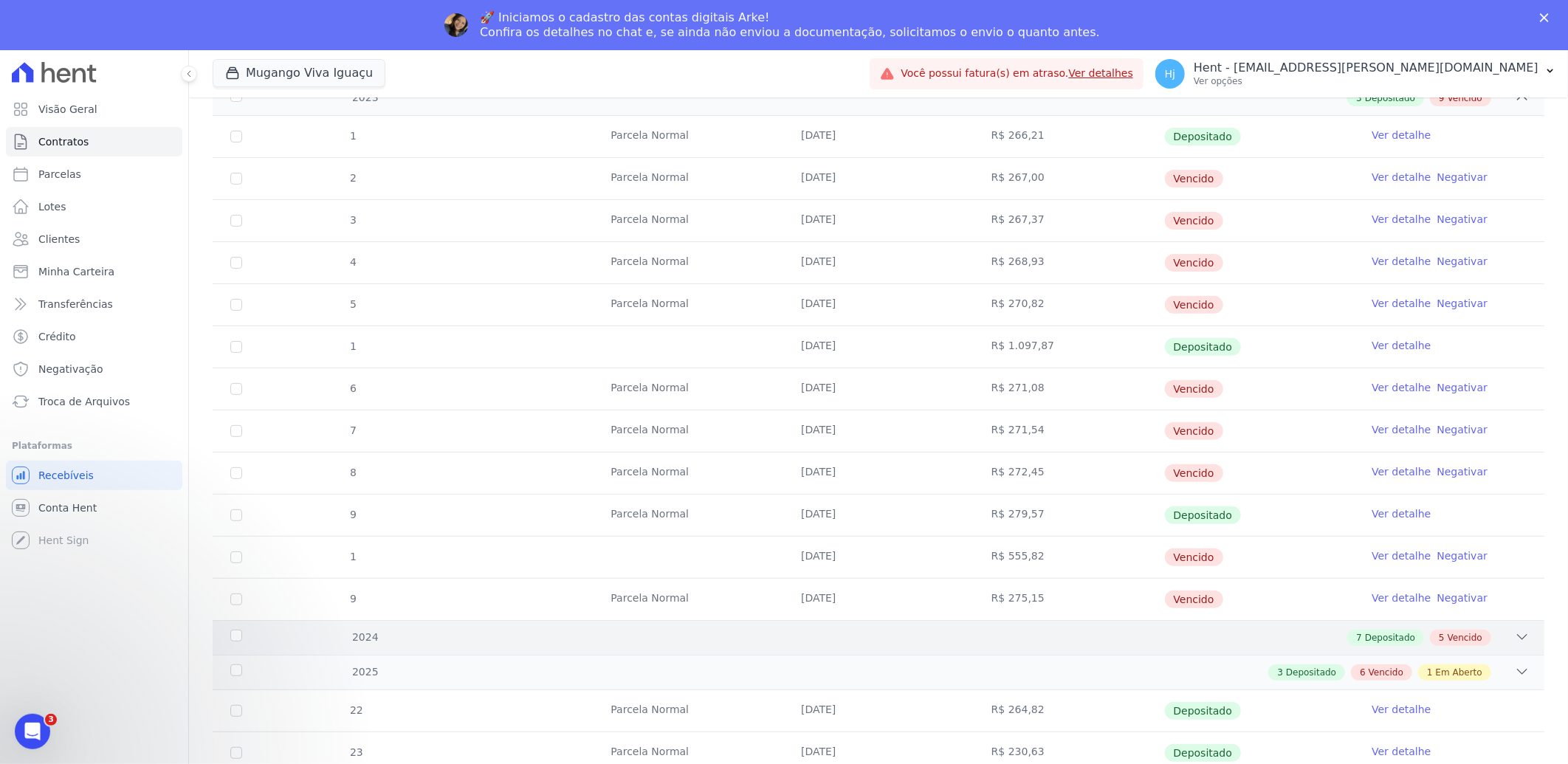
click at [855, 636] on div "7 Depositado 5 Vencido" at bounding box center [945, 638] width 1171 height 16
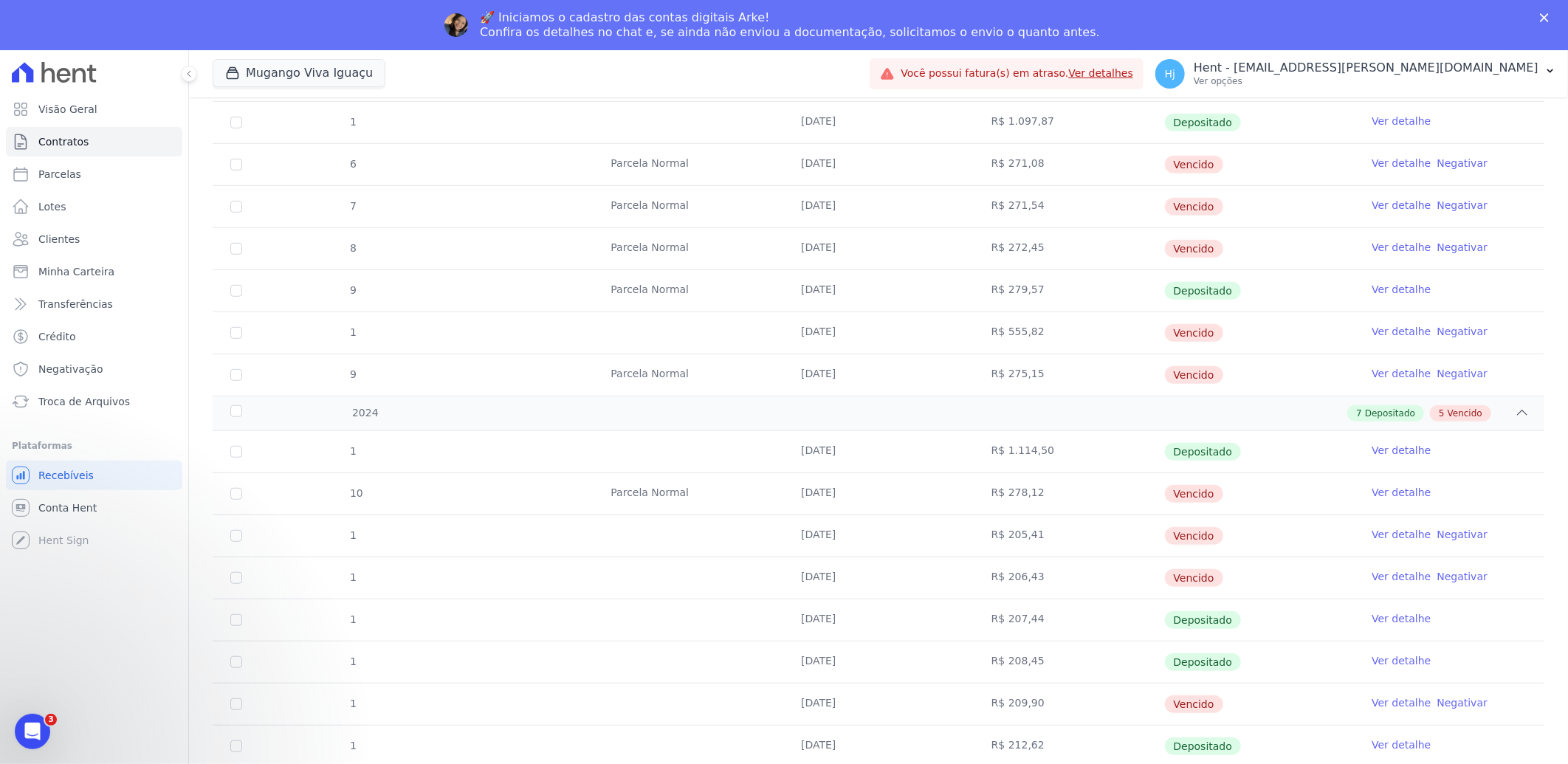
scroll to position [492, 0]
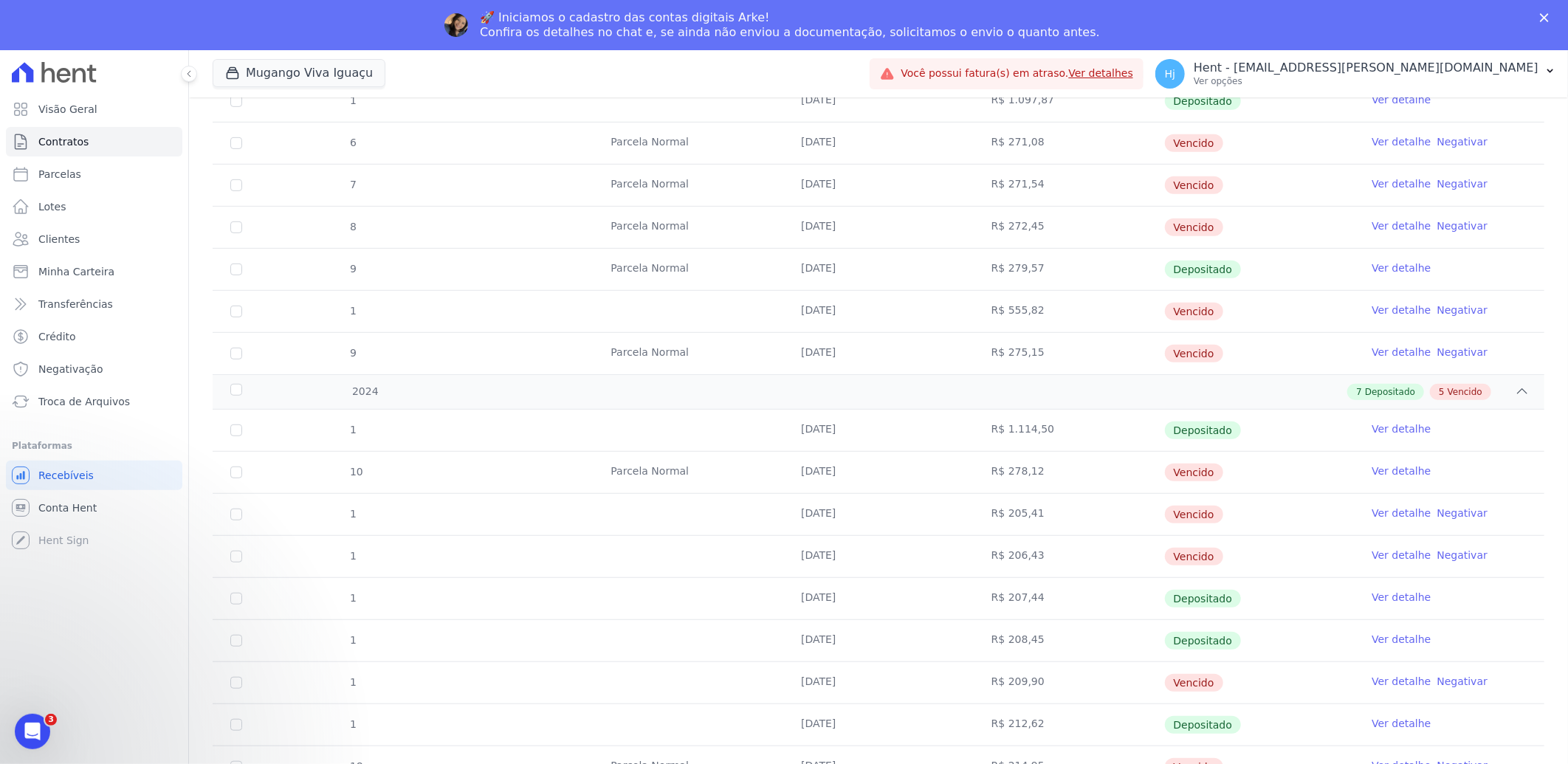
drag, startPoint x: 793, startPoint y: 477, endPoint x: 850, endPoint y: 481, distance: 57.1
click at [850, 481] on td "28/01/2024" at bounding box center [879, 473] width 191 height 42
copy td "28/01/2024"
drag, startPoint x: 798, startPoint y: 520, endPoint x: 848, endPoint y: 519, distance: 50.0
click at [848, 519] on td "28/03/2024" at bounding box center [879, 515] width 191 height 42
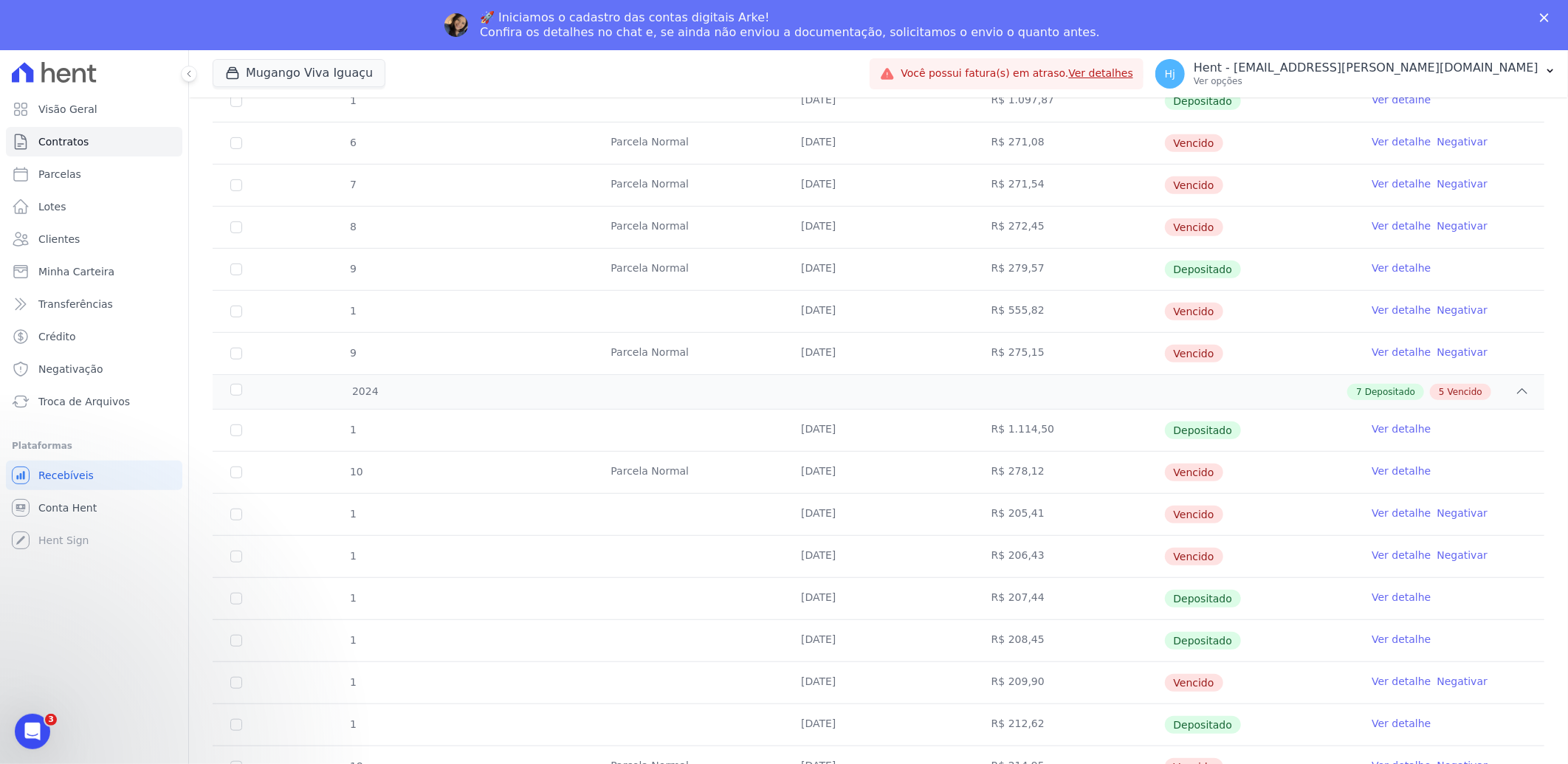
copy td "28/03/2024"
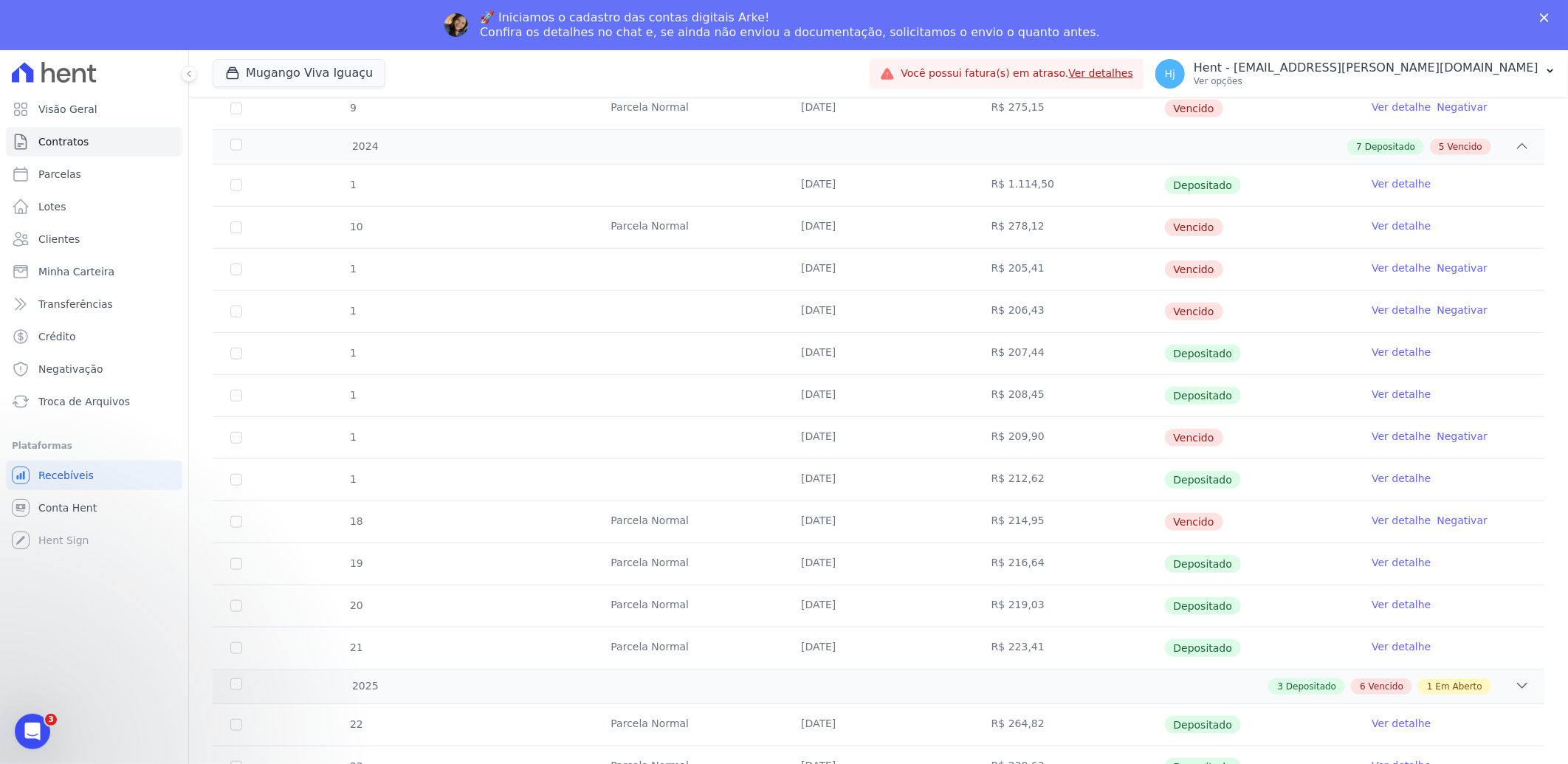
scroll to position [739, 0]
drag, startPoint x: 795, startPoint y: 439, endPoint x: 850, endPoint y: 438, distance: 55.0
click at [850, 438] on td "28/07/2024" at bounding box center [879, 436] width 191 height 42
copy td "28/07/2024"
drag, startPoint x: 796, startPoint y: 520, endPoint x: 852, endPoint y: 520, distance: 56.0
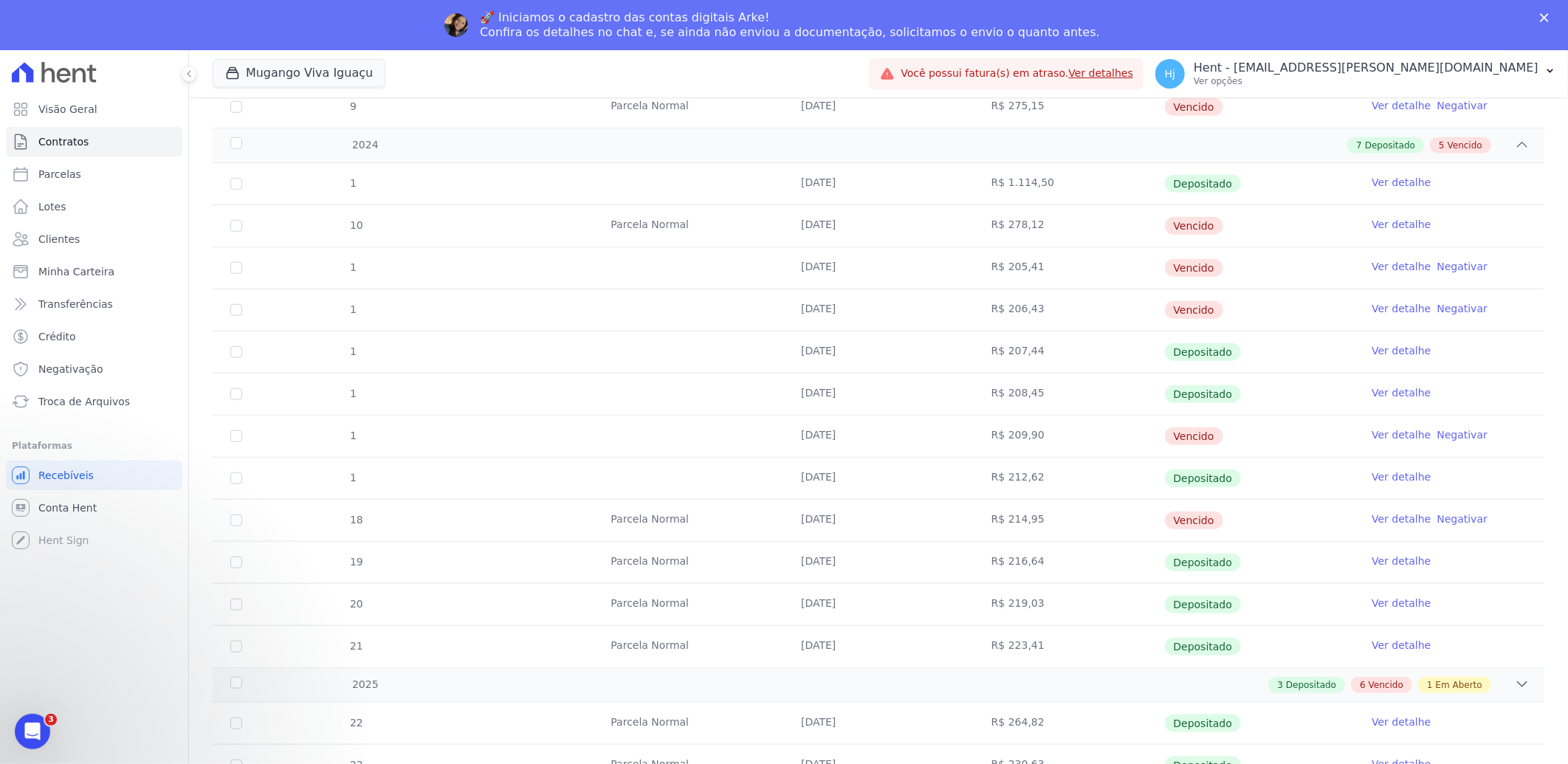
click at [852, 520] on td "28/09/2024" at bounding box center [879, 520] width 191 height 42
copy td "28/09/2024"
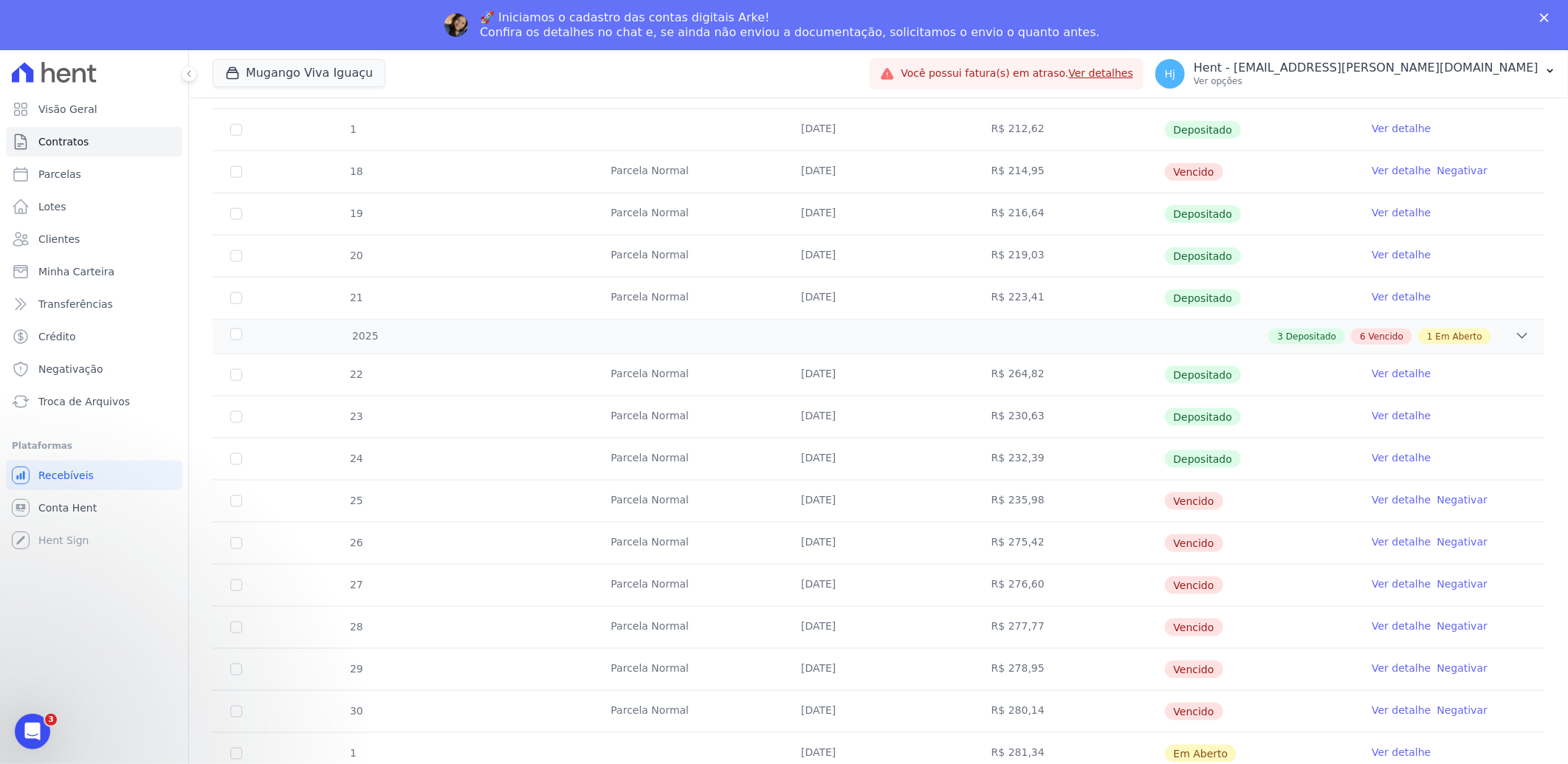
scroll to position [1093, 0]
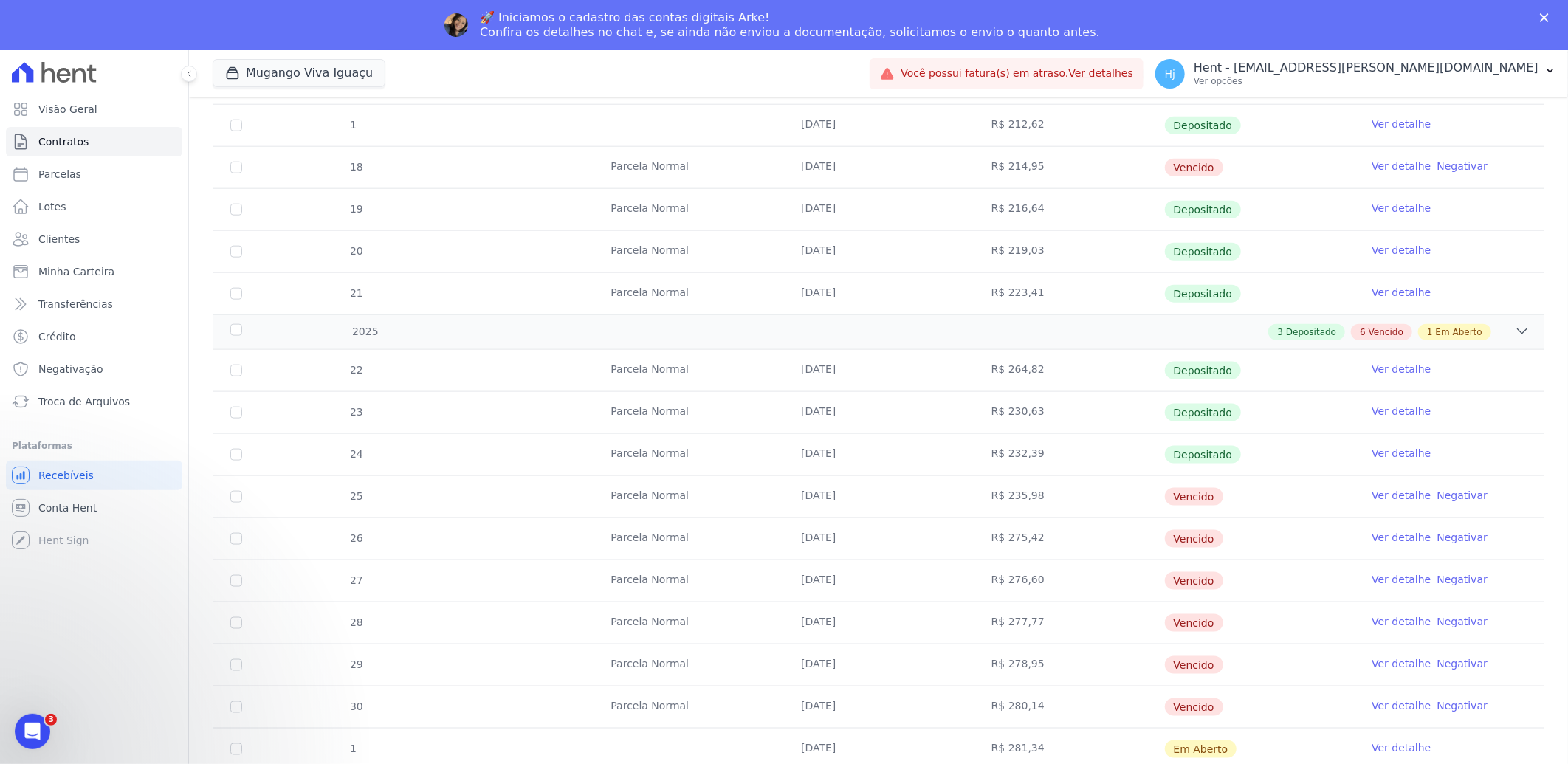
drag, startPoint x: 797, startPoint y: 497, endPoint x: 854, endPoint y: 497, distance: 57.0
click at [854, 497] on td "28/04/2025" at bounding box center [879, 497] width 191 height 42
copy td "28/04/2025"
drag, startPoint x: 800, startPoint y: 711, endPoint x: 827, endPoint y: 707, distance: 27.3
click at [827, 707] on td "28/09/2025" at bounding box center [879, 708] width 191 height 42
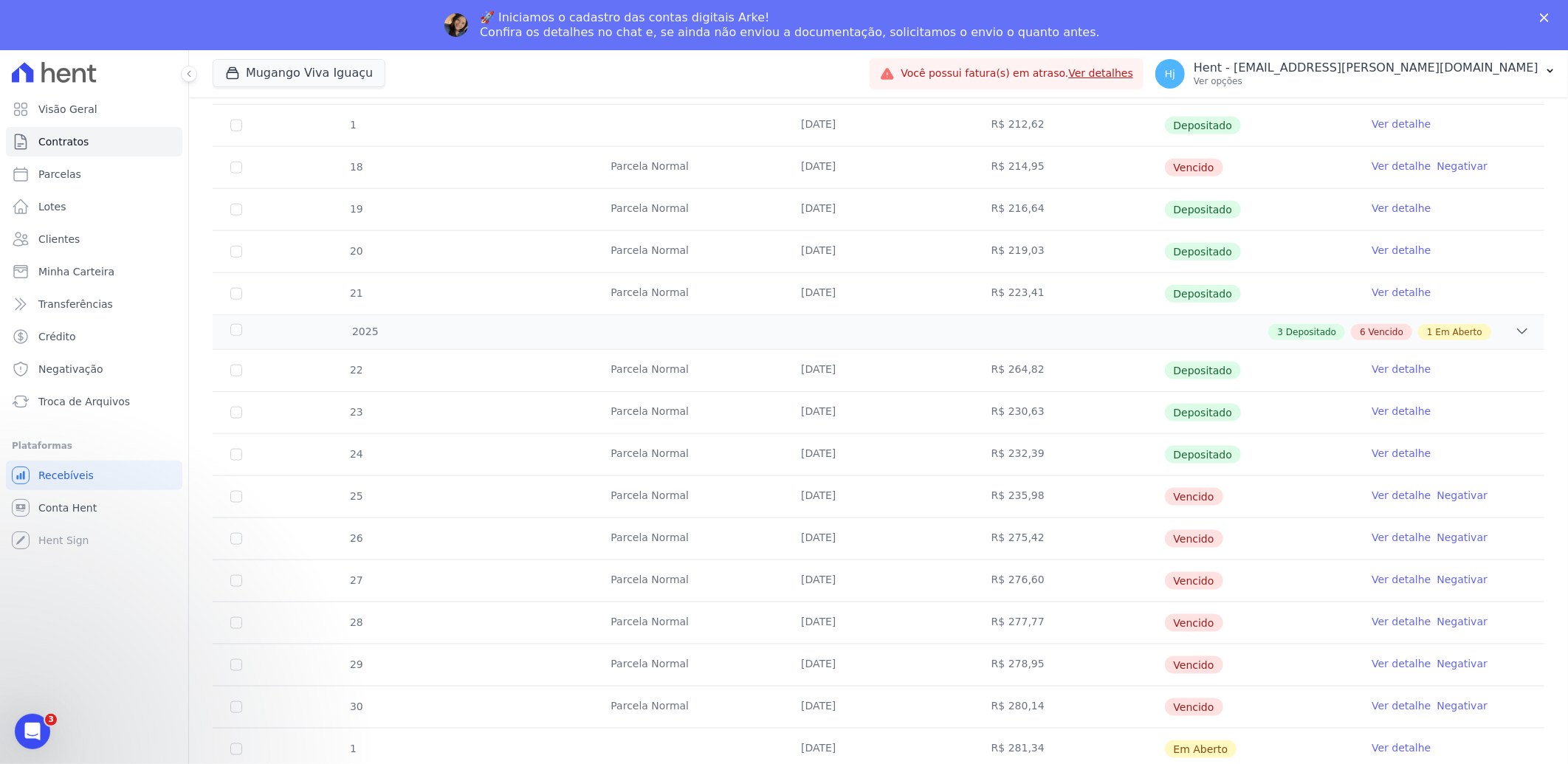
drag, startPoint x: 827, startPoint y: 707, endPoint x: 849, endPoint y: 710, distance: 22.2
click at [849, 710] on td "28/09/2025" at bounding box center [879, 708] width 191 height 42
copy td "28/09/2025"
click at [71, 233] on span "Clientes" at bounding box center [59, 239] width 42 height 14
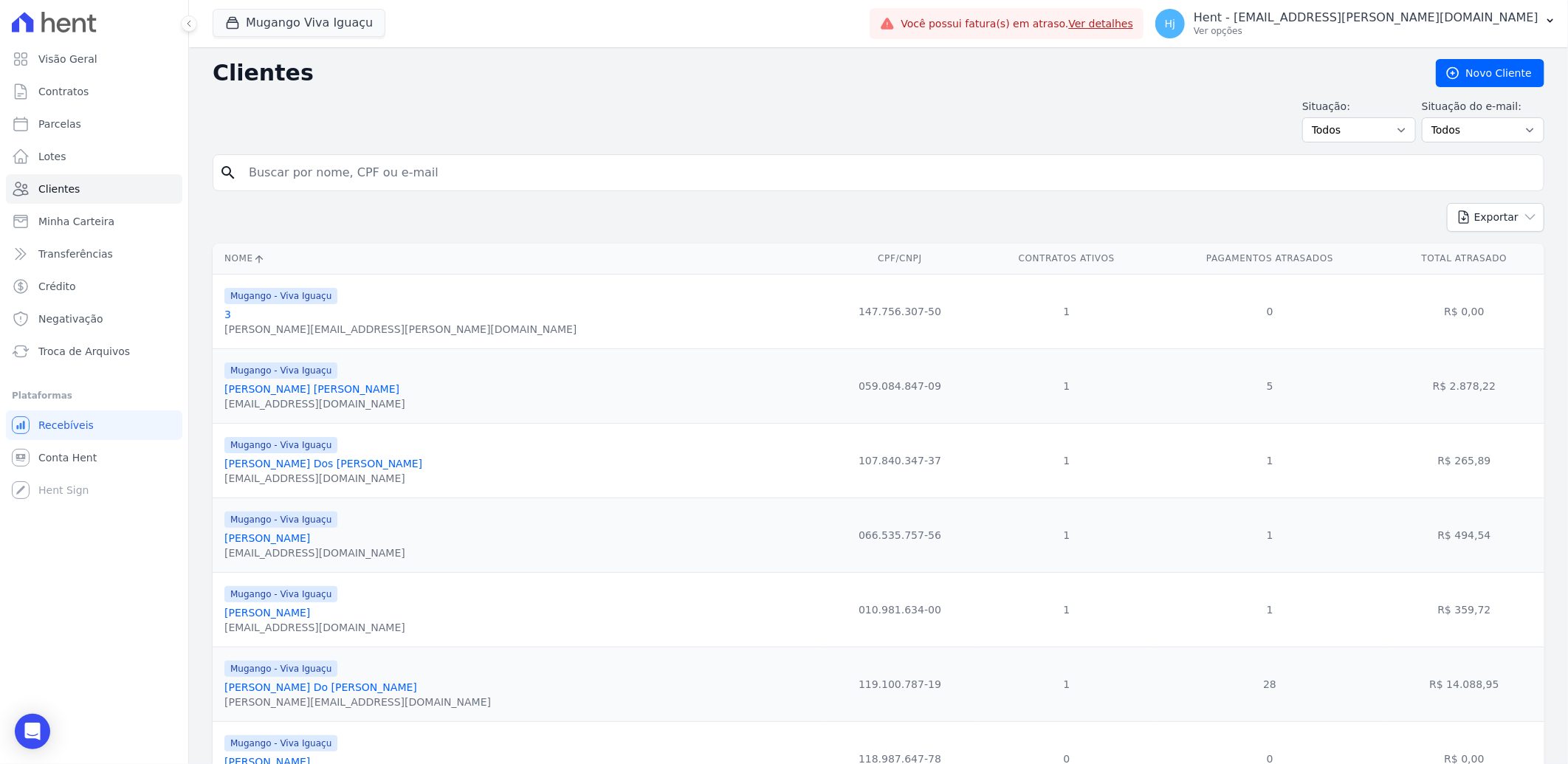
click at [323, 172] on input "search" at bounding box center [889, 173] width 1297 height 30
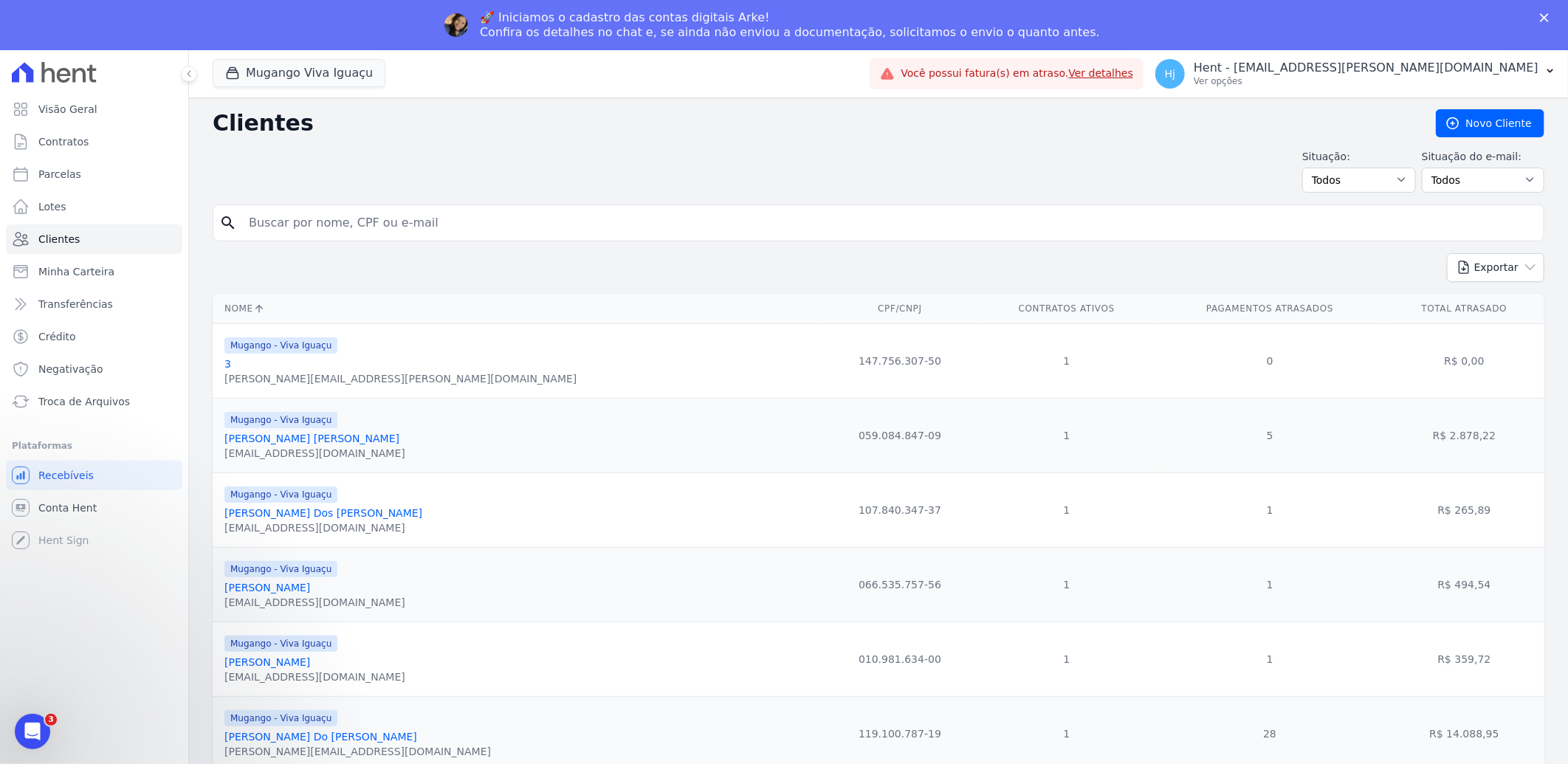
drag, startPoint x: 323, startPoint y: 172, endPoint x: 263, endPoint y: 213, distance: 72.7
click at [263, 213] on input "search" at bounding box center [889, 223] width 1297 height 30
paste input "[PERSON_NAME]"
type input "[PERSON_NAME]"
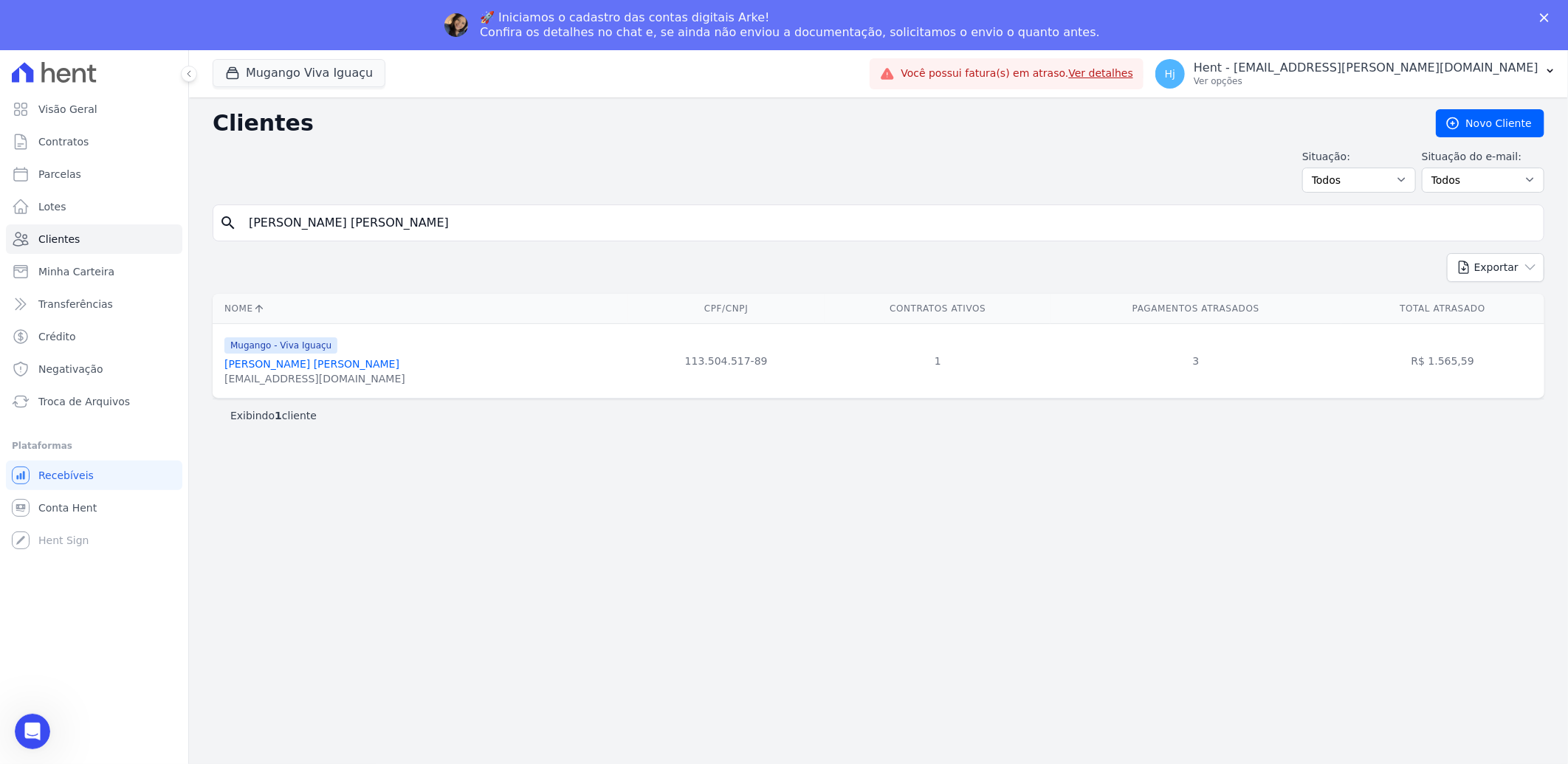
click at [311, 373] on div "[EMAIL_ADDRESS][DOMAIN_NAME]" at bounding box center [315, 378] width 181 height 14
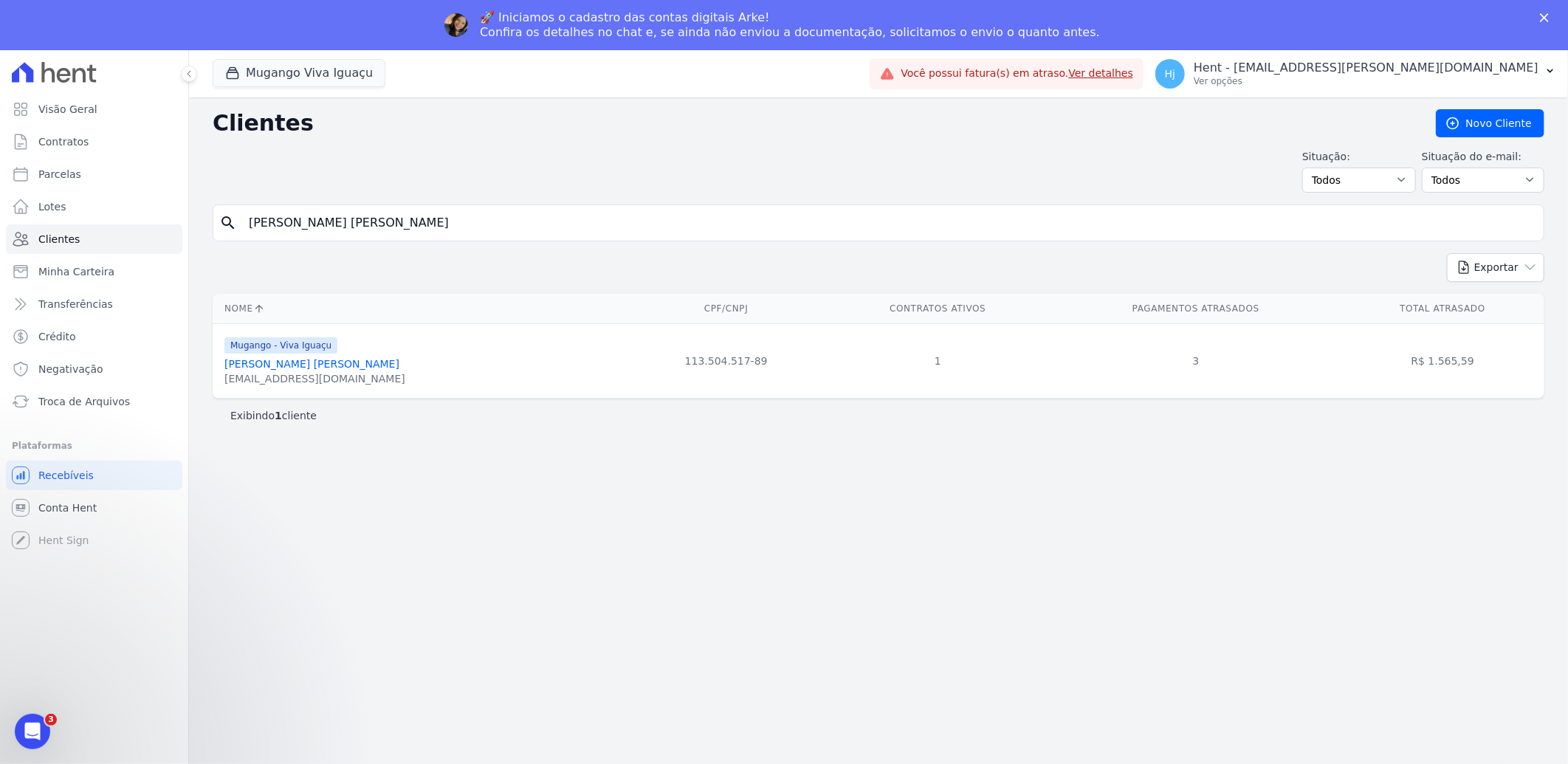
click at [315, 367] on link "[PERSON_NAME]" at bounding box center [311, 364] width 175 height 12
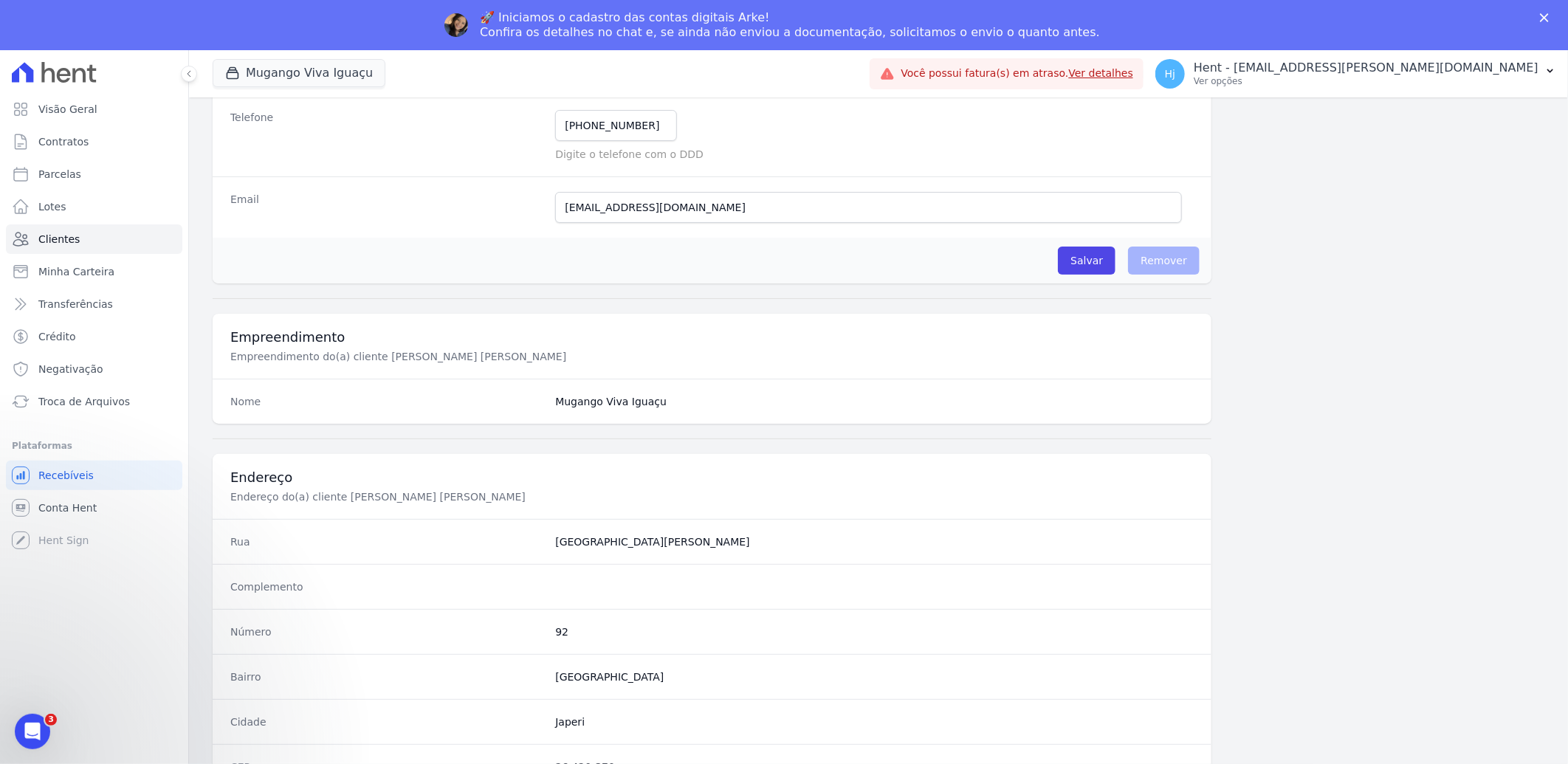
scroll to position [619, 0]
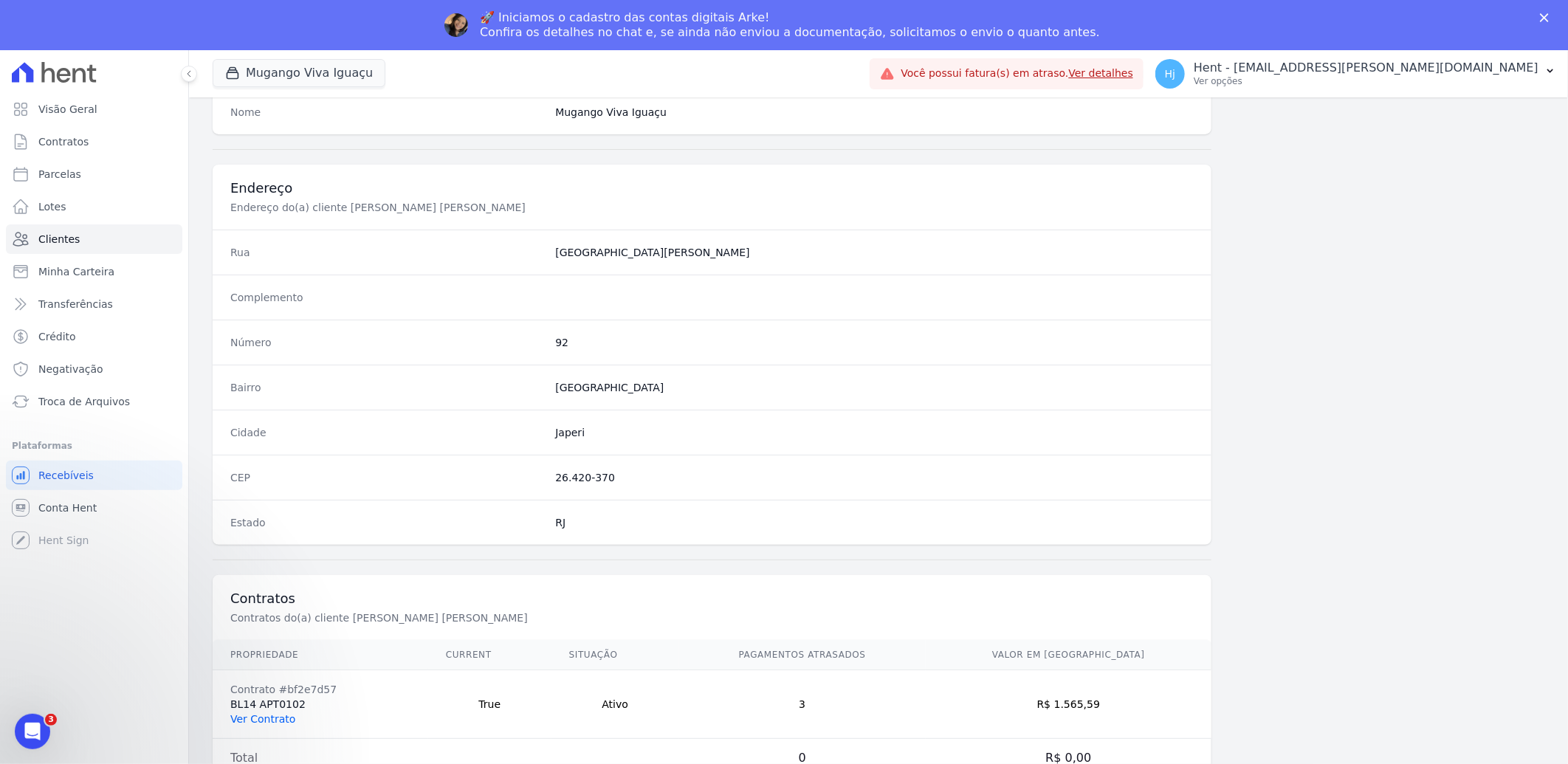
click at [283, 713] on link "Ver Contrato" at bounding box center [263, 719] width 65 height 12
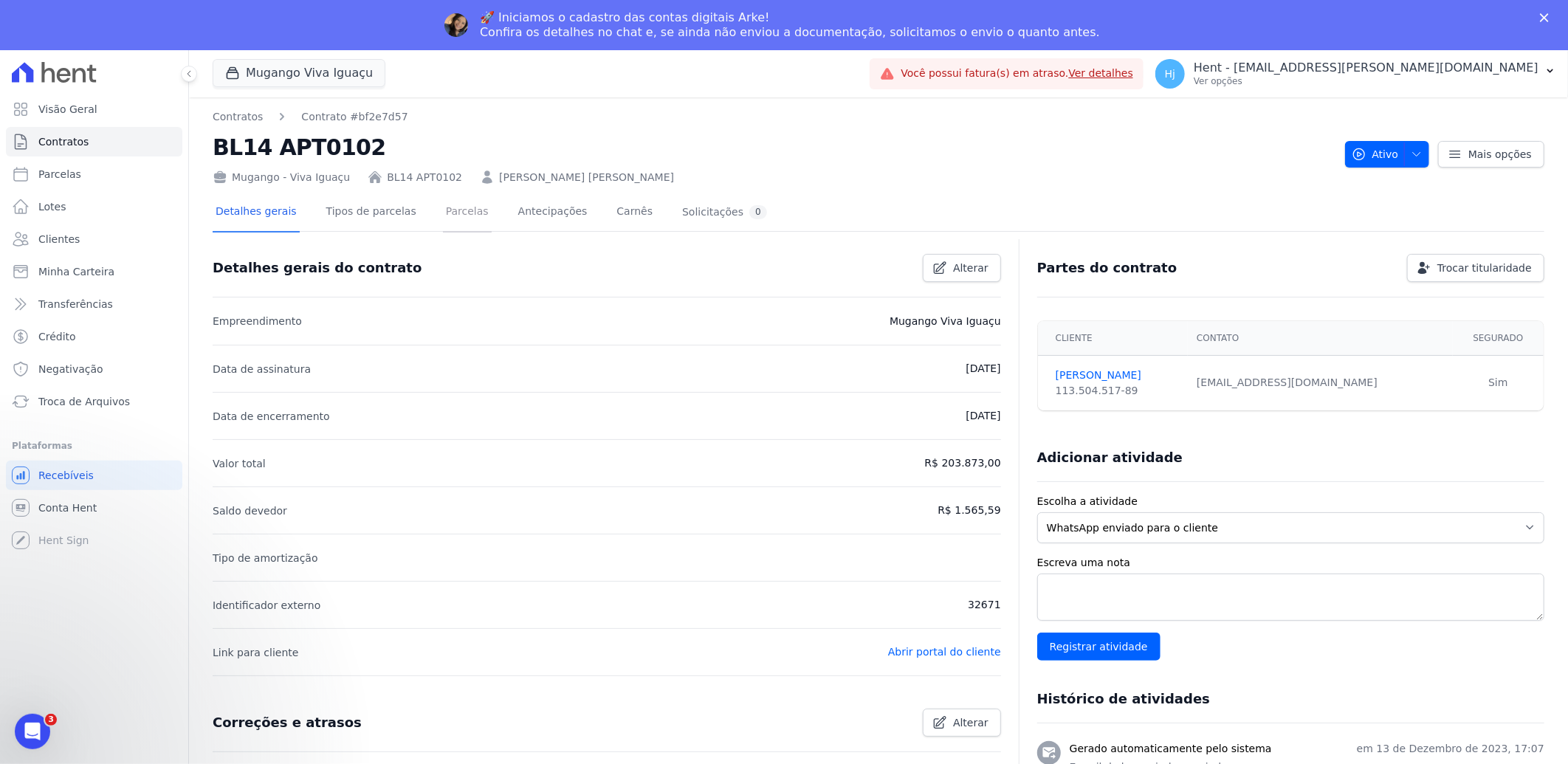
click at [443, 215] on link "Parcelas" at bounding box center [468, 213] width 49 height 39
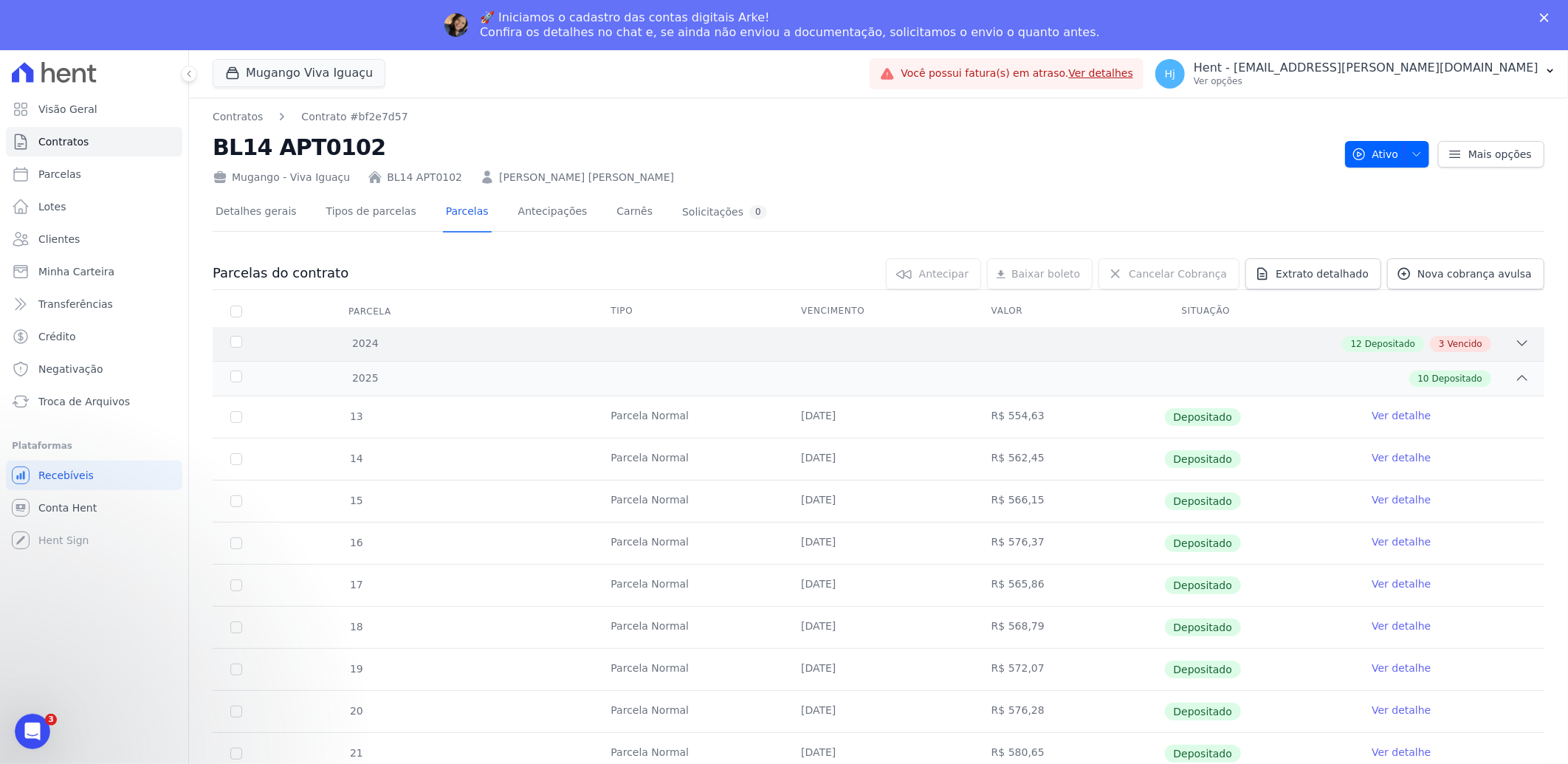
click at [908, 352] on div "2024 12 Depositado 3 Vencido" at bounding box center [879, 344] width 1332 height 34
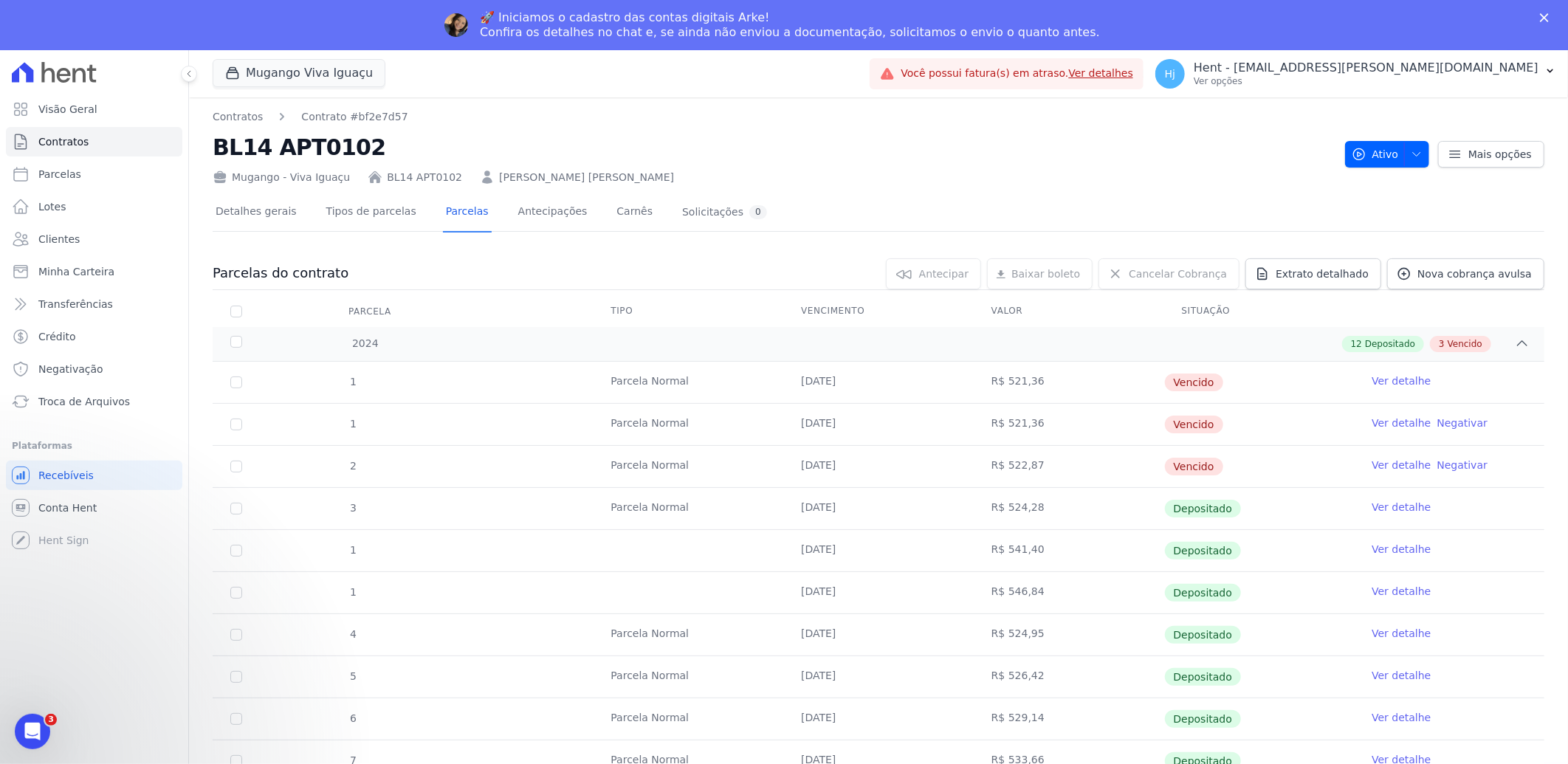
drag, startPoint x: 790, startPoint y: 552, endPoint x: 1482, endPoint y: 595, distance: 693.3
click at [1482, 595] on tbody "1 Parcela Normal 10/01/2024 R$ 521,36 Vencido Ver detalhe 1 Parcela Normal 10/0…" at bounding box center [879, 677] width 1332 height 631
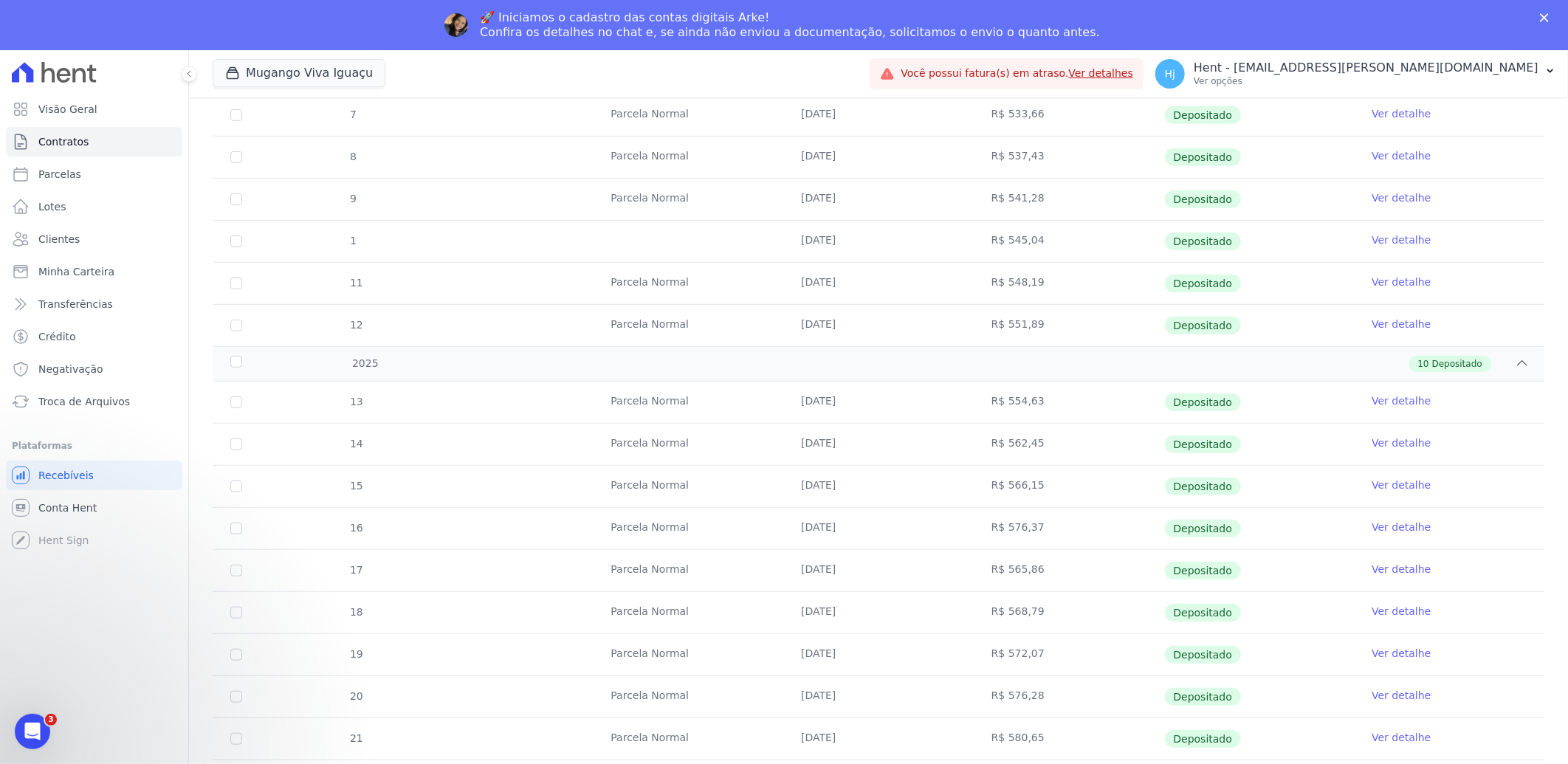
scroll to position [678, 0]
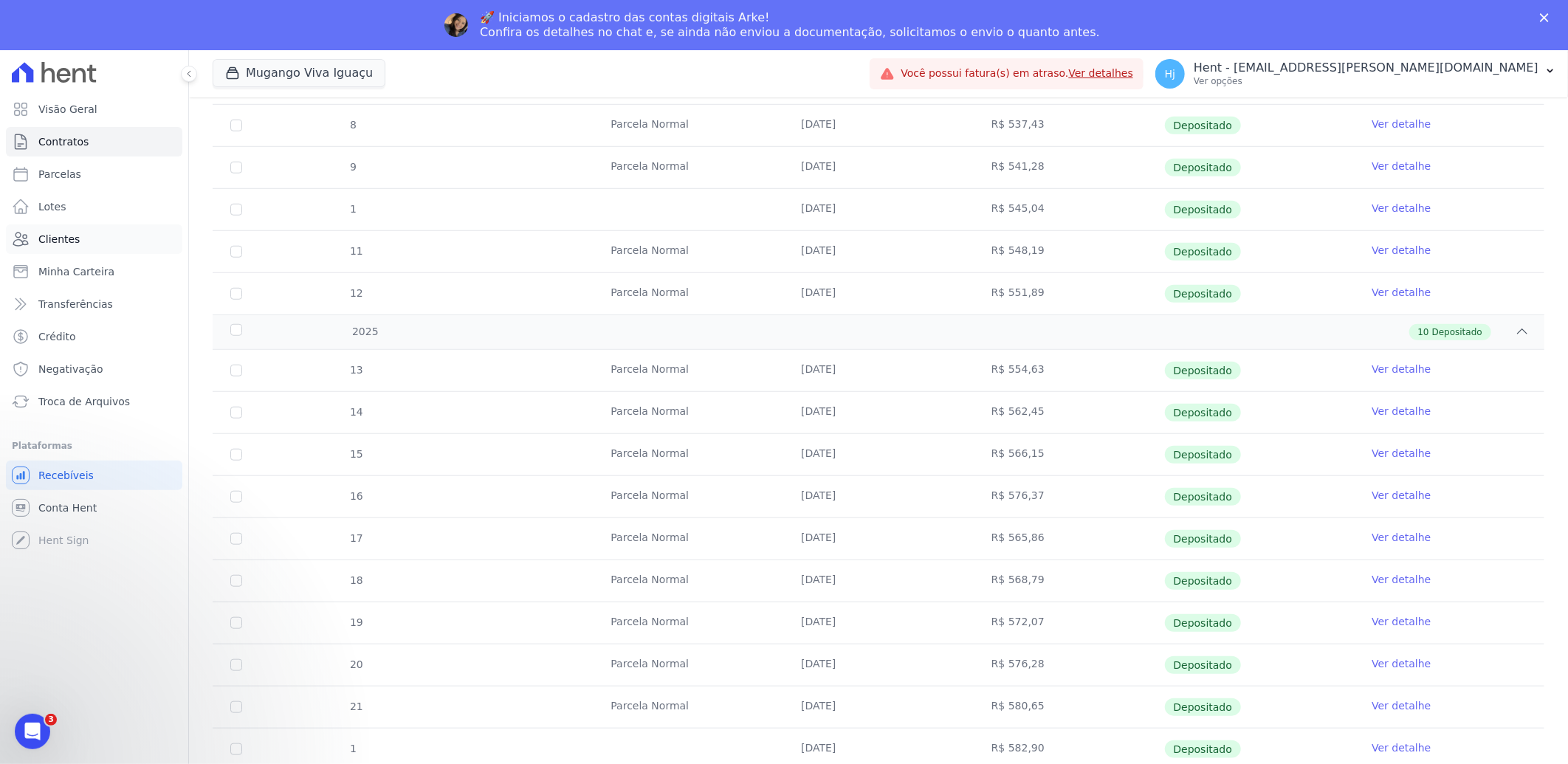
click at [62, 239] on span "Clientes" at bounding box center [59, 239] width 42 height 14
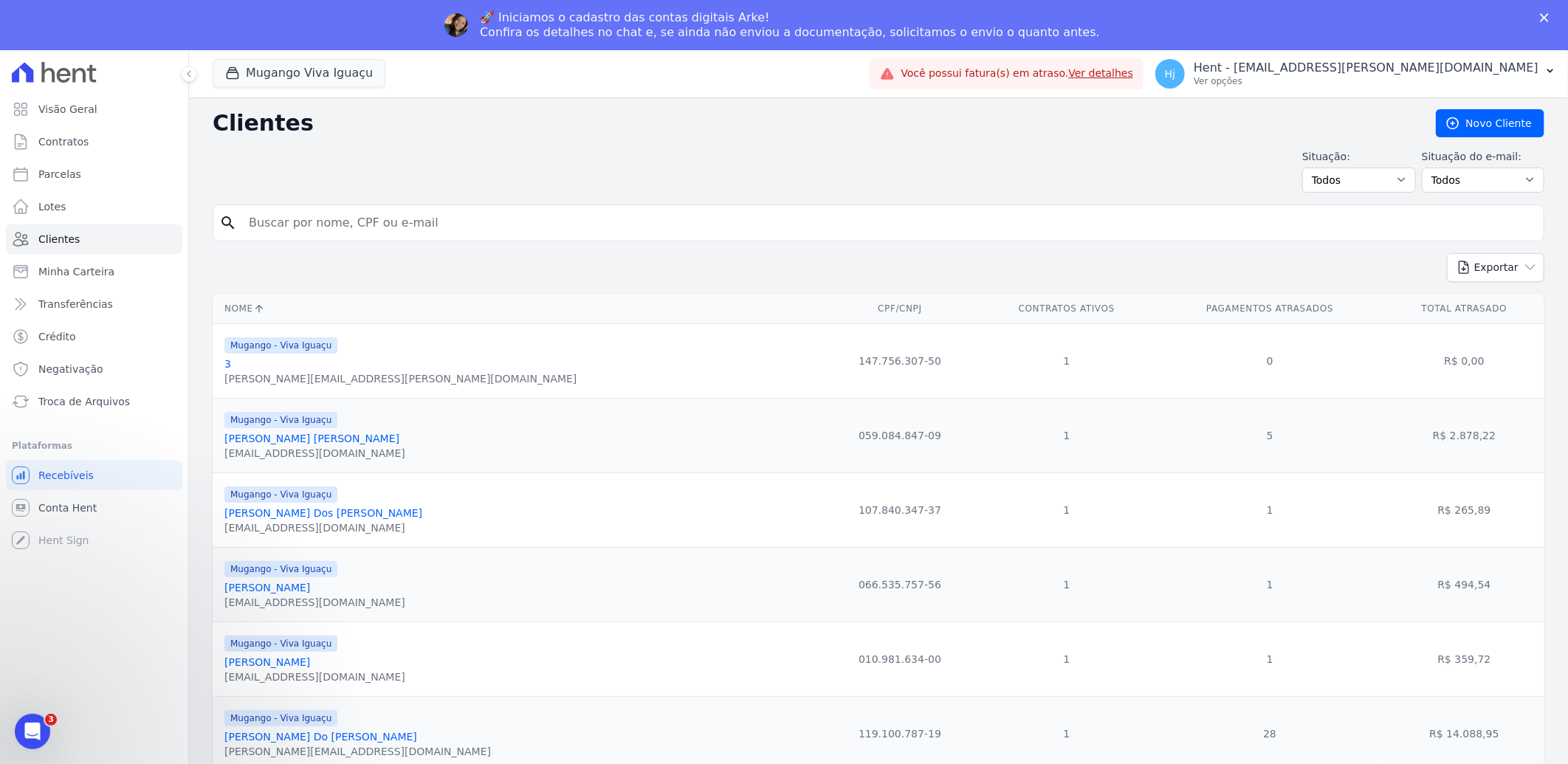
click at [351, 229] on input "search" at bounding box center [889, 223] width 1297 height 30
paste input "[DEMOGRAPHIC_DATA][PERSON_NAME]"
type input "[DEMOGRAPHIC_DATA][PERSON_NAME]"
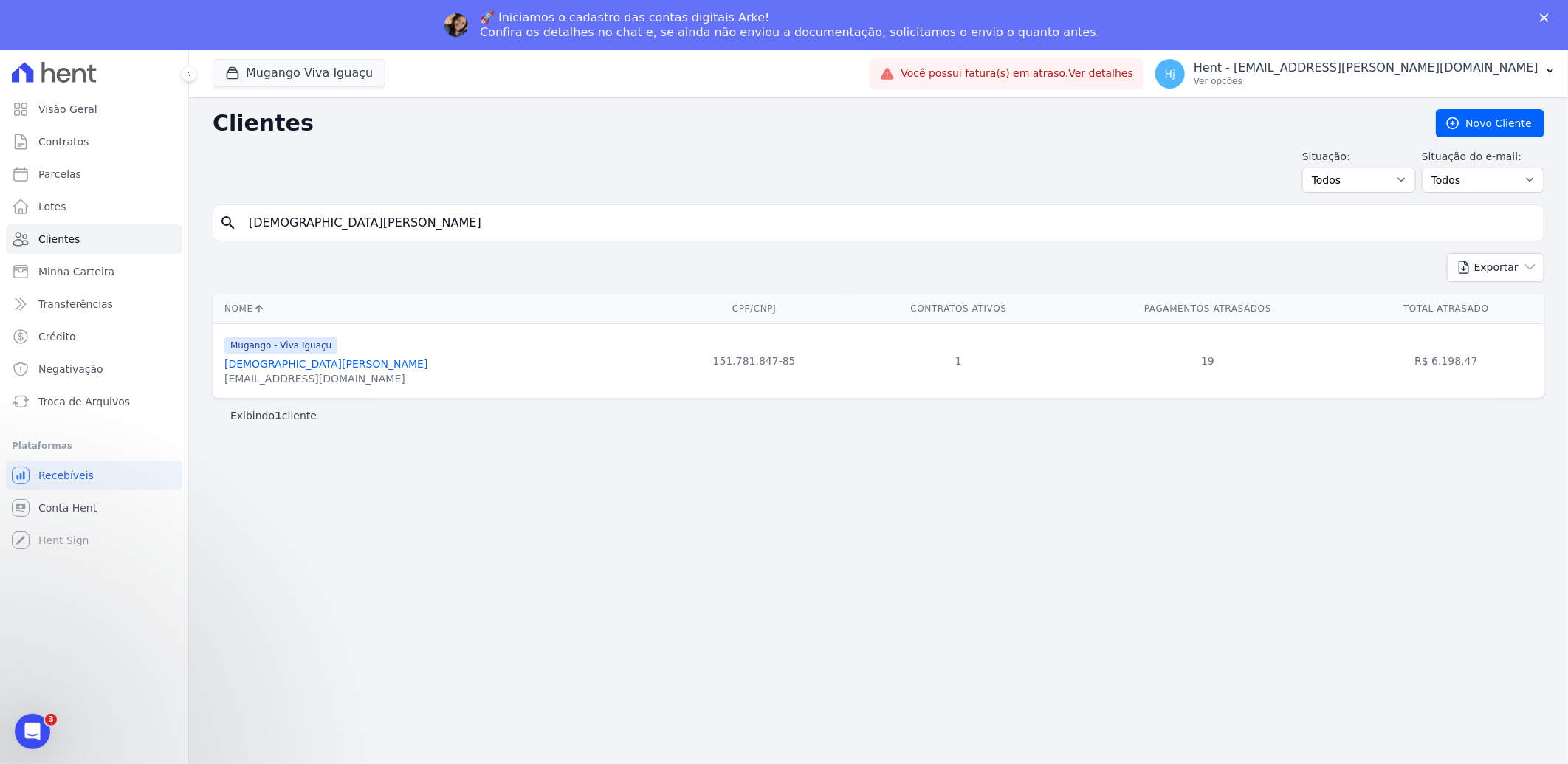
click at [306, 368] on link "[DEMOGRAPHIC_DATA][PERSON_NAME]" at bounding box center [326, 364] width 203 height 12
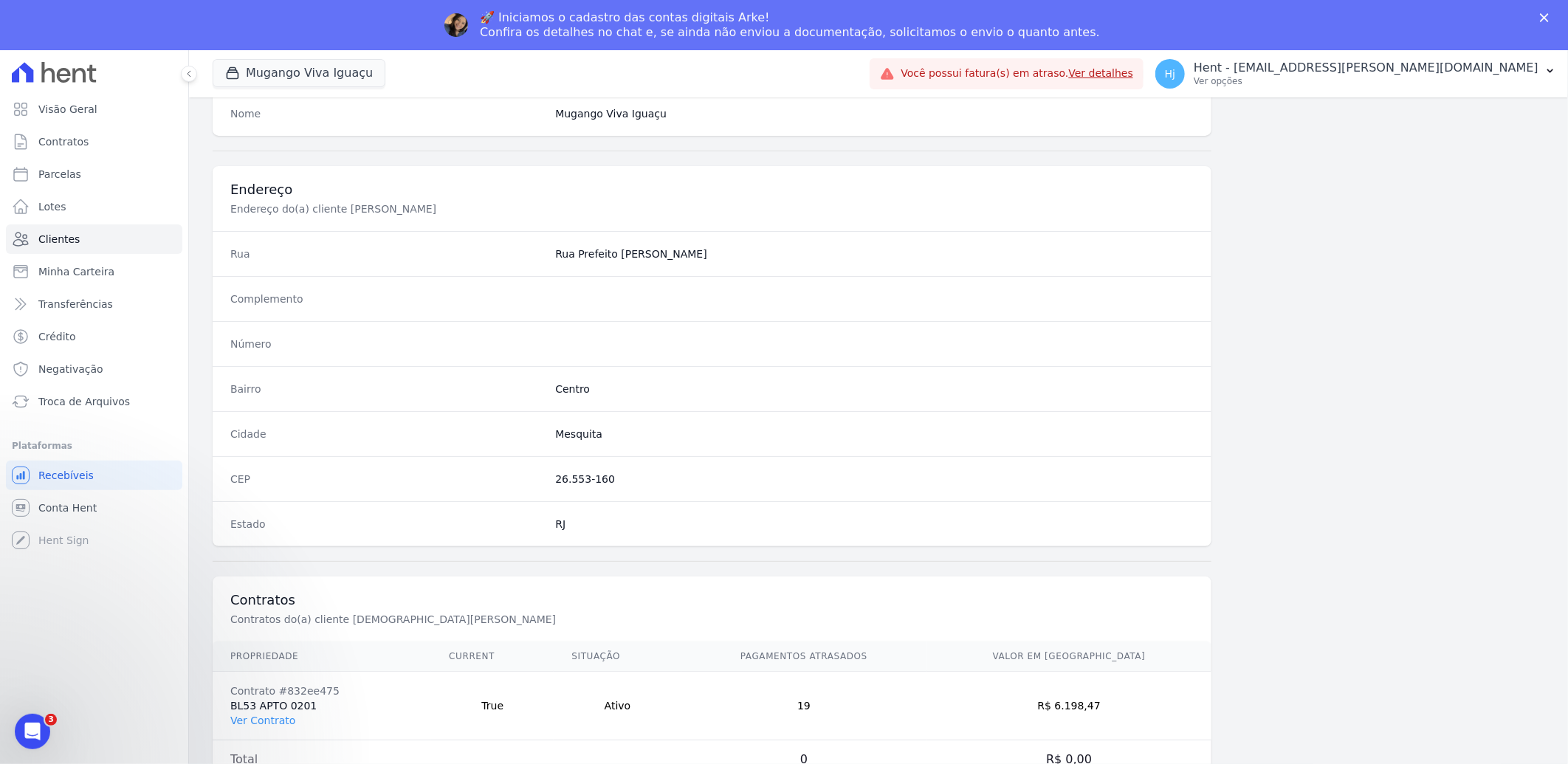
scroll to position [619, 0]
click at [273, 719] on link "Ver Contrato" at bounding box center [263, 719] width 65 height 12
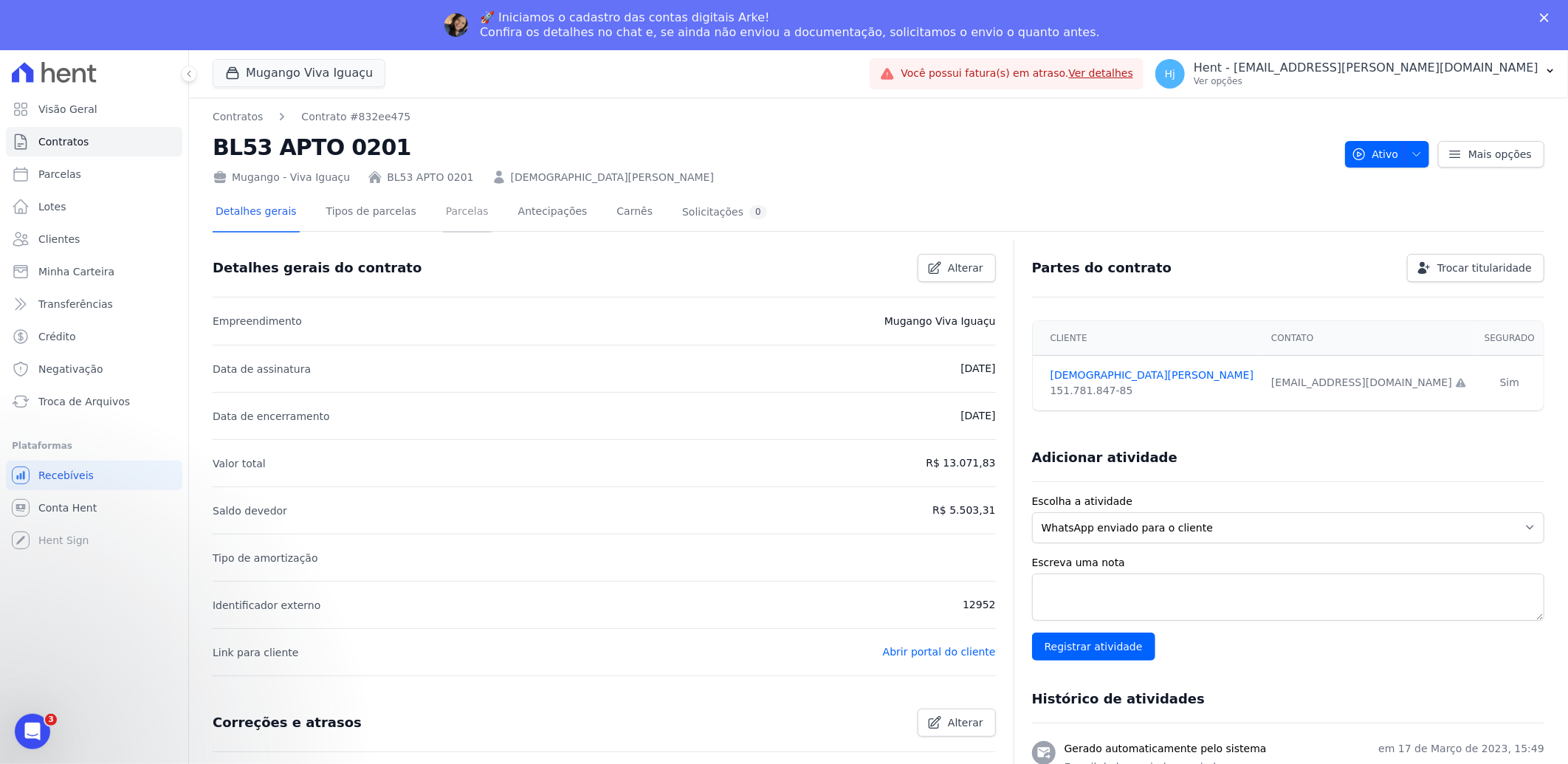
click at [451, 209] on link "Parcelas" at bounding box center [468, 213] width 49 height 39
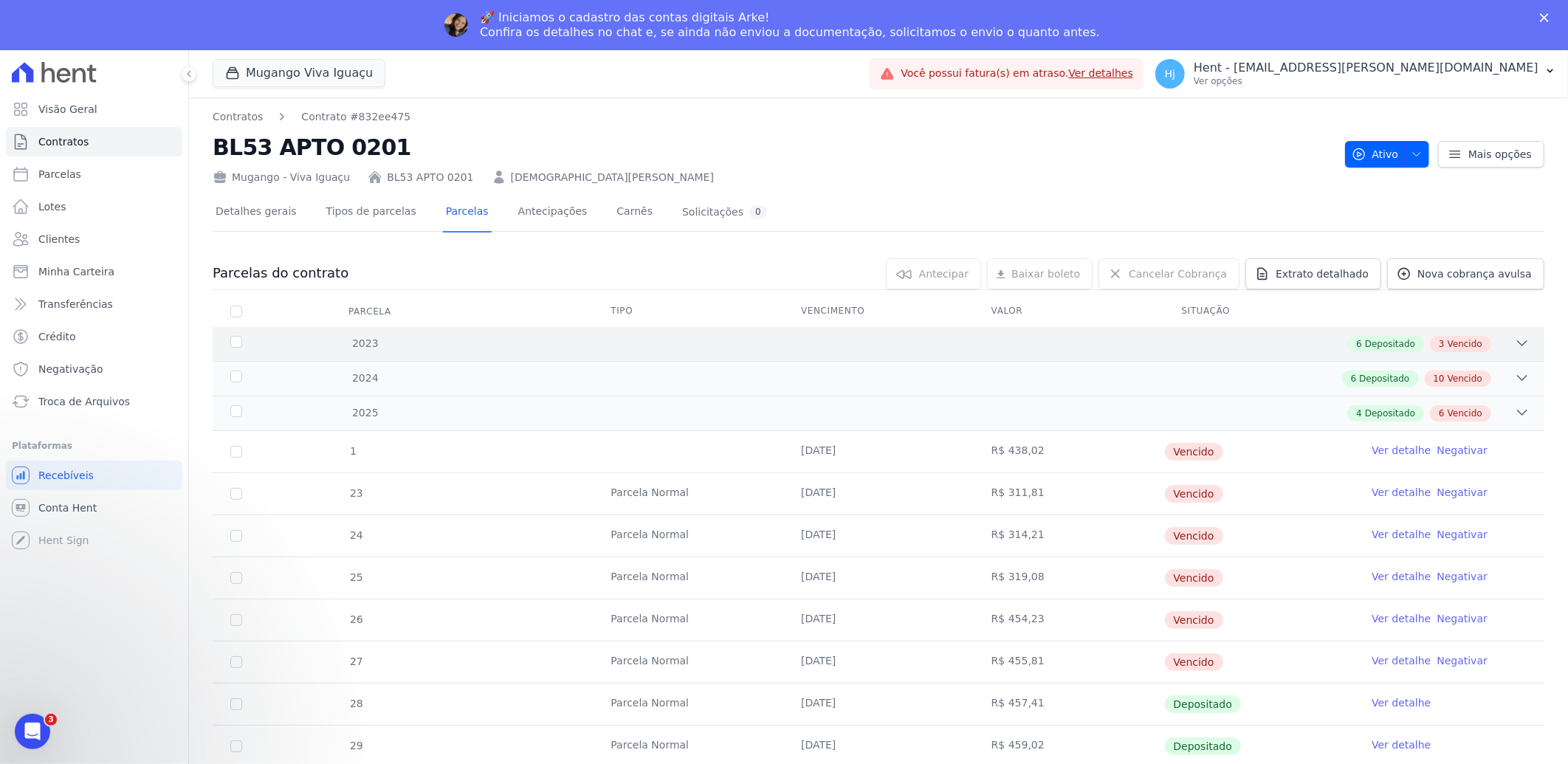
click at [1095, 345] on div "6 Depositado 3 Vencido" at bounding box center [945, 344] width 1171 height 16
click at [1097, 345] on div "6 Depositado 3 Vencido" at bounding box center [945, 344] width 1171 height 16
click at [1057, 348] on div "6 Depositado 3 Vencido" at bounding box center [945, 344] width 1171 height 16
click at [1515, 340] on icon at bounding box center [1522, 343] width 14 height 14
click at [234, 312] on input "checkbox" at bounding box center [236, 311] width 12 height 12
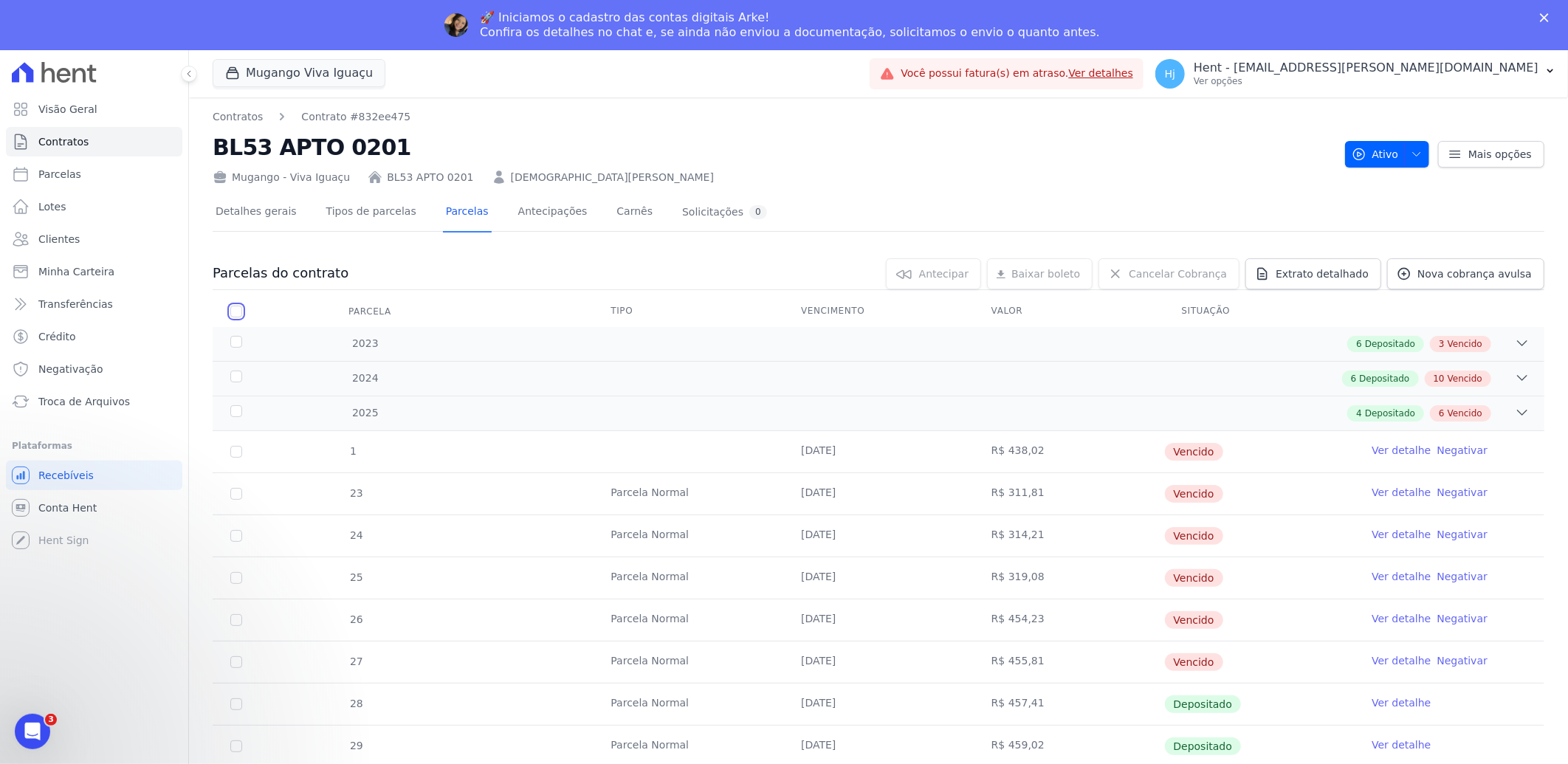
checkbox input "true"
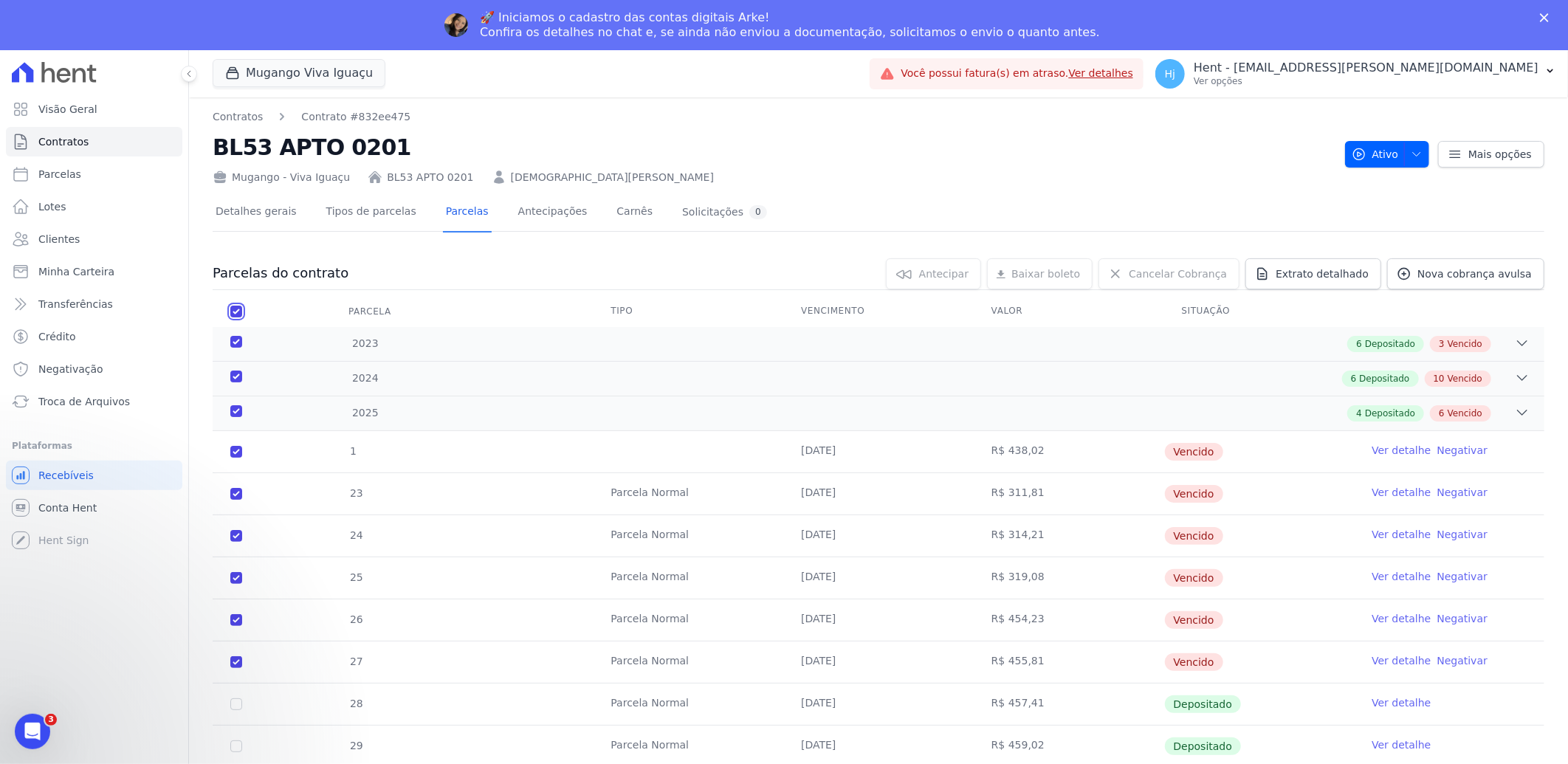
checkbox input "true"
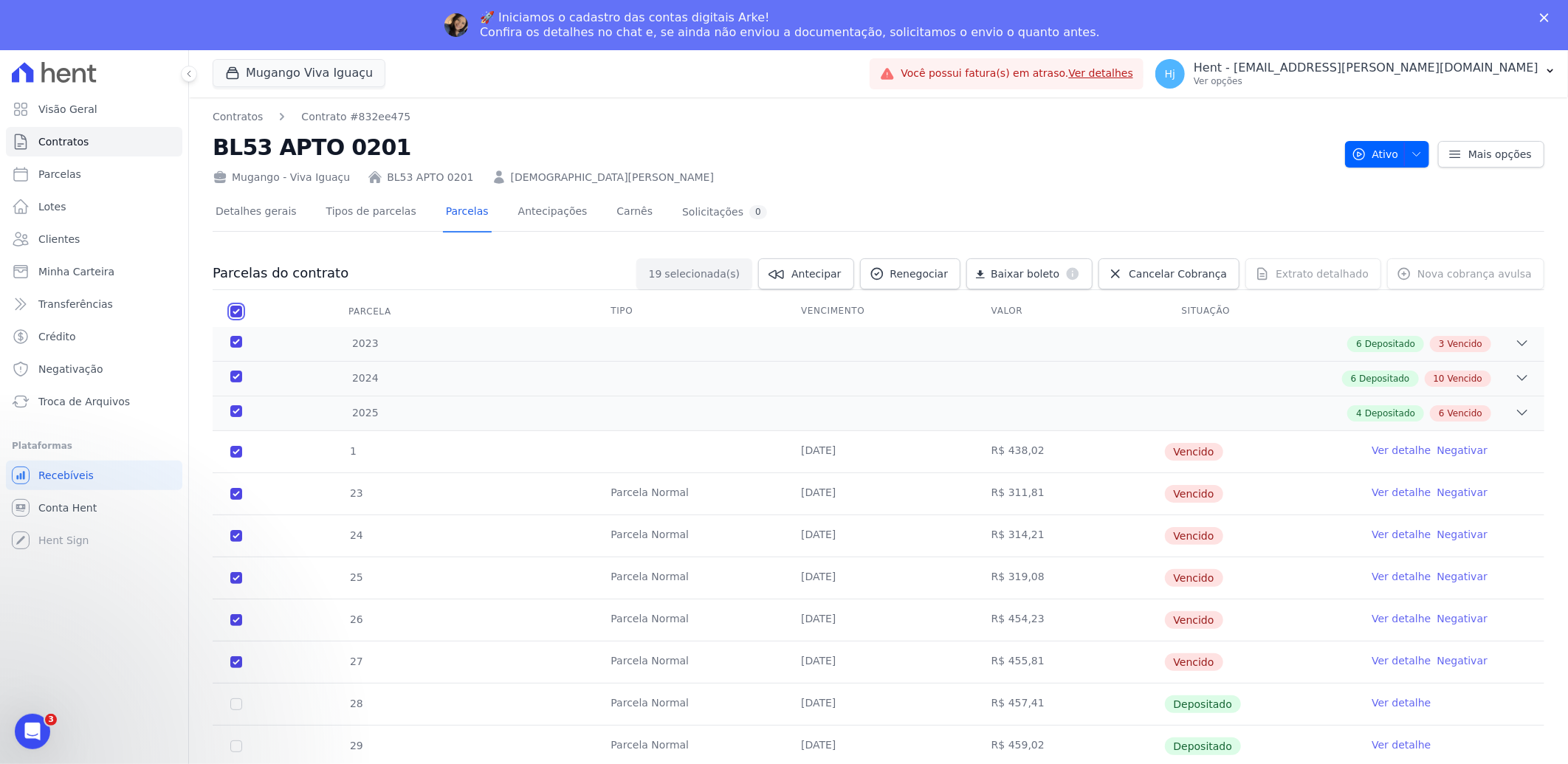
click at [234, 312] on input "checkbox" at bounding box center [236, 311] width 12 height 12
checkbox input "false"
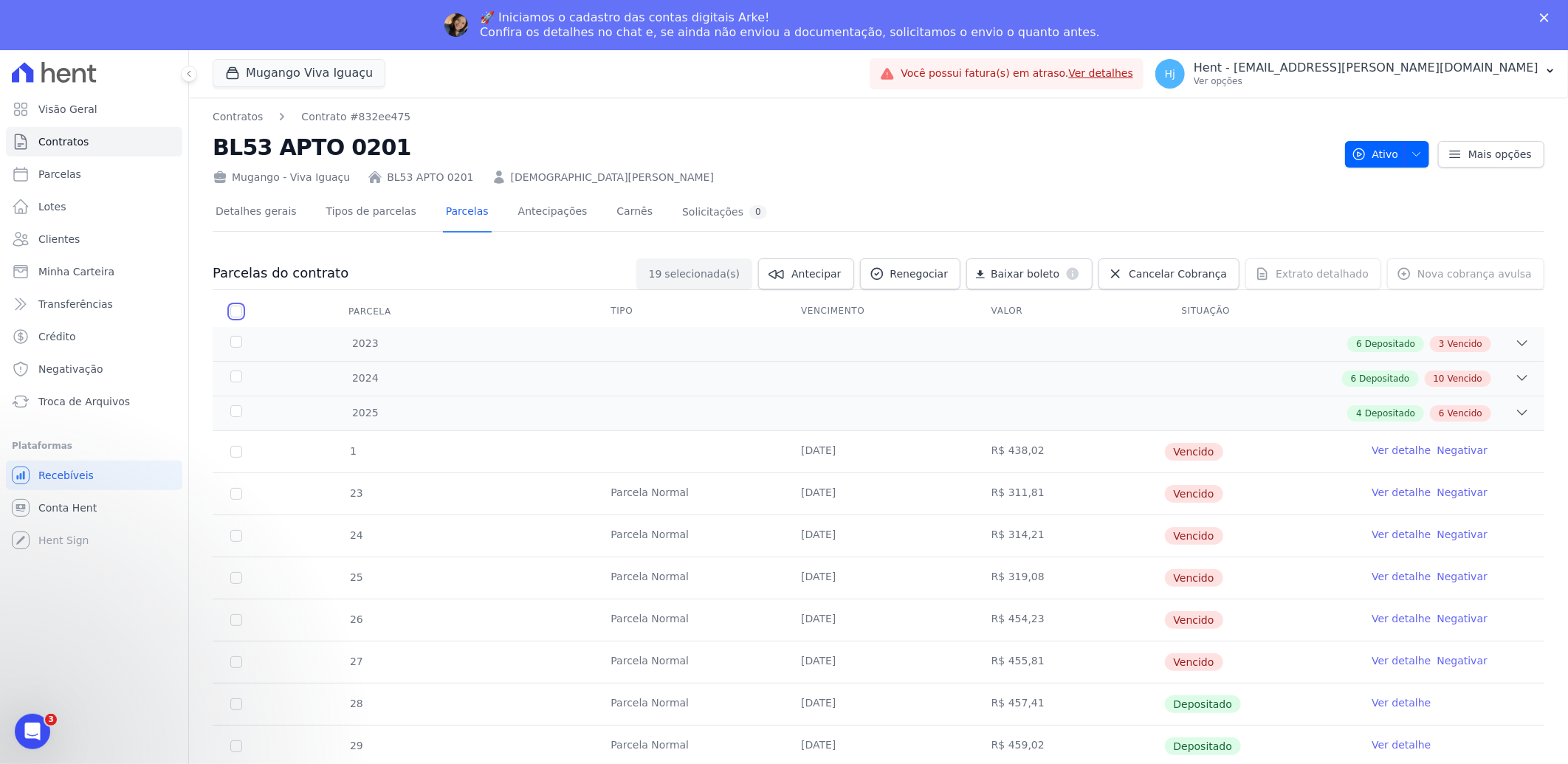
checkbox input "false"
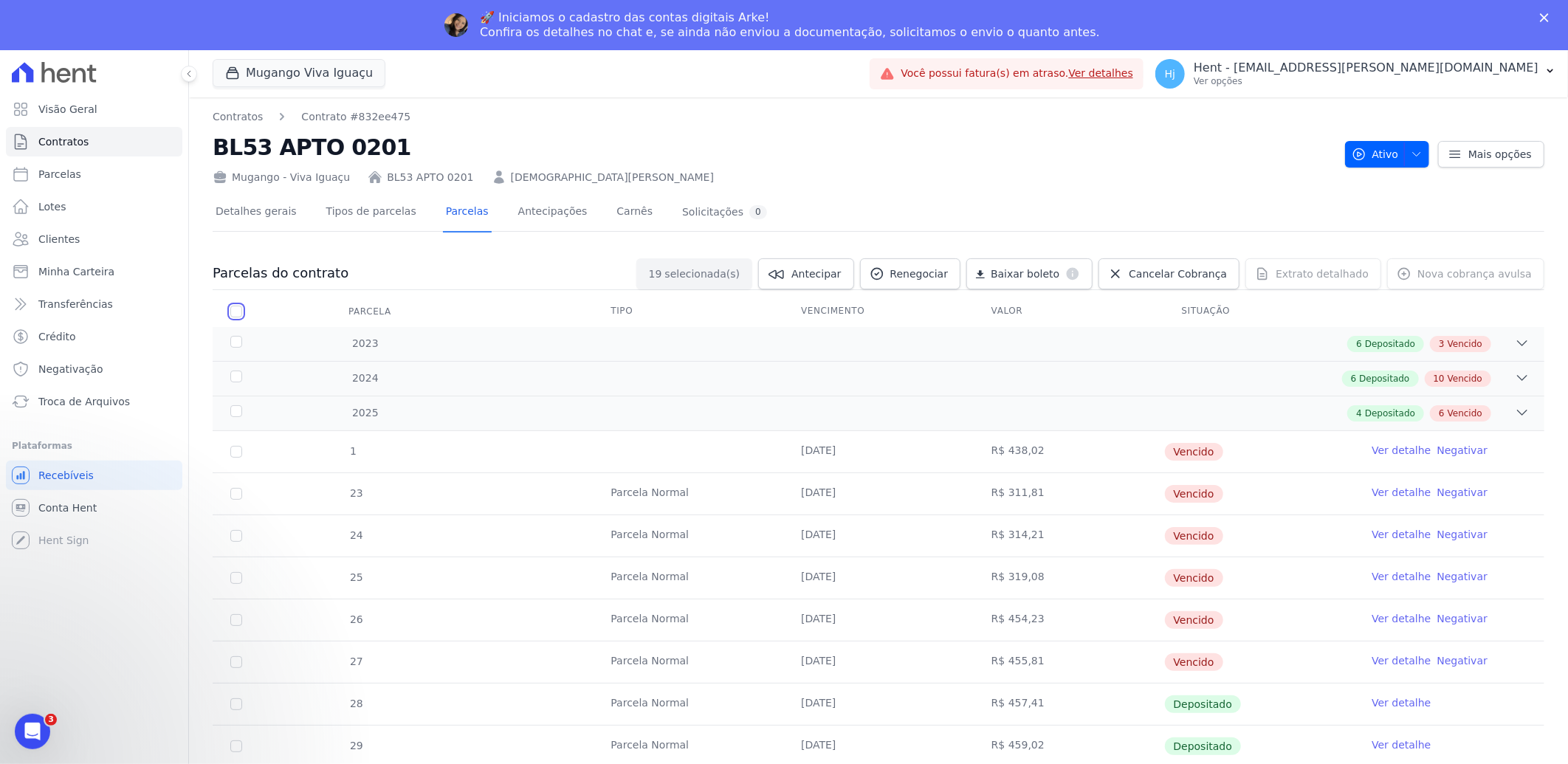
checkbox input "false"
click at [327, 344] on div "2023" at bounding box center [288, 343] width 122 height 15
click at [1475, 351] on div "6 Depositado 3 Vencido" at bounding box center [1419, 344] width 144 height 16
click at [1197, 339] on div "6 Depositado 3 Vencido" at bounding box center [945, 344] width 1171 height 16
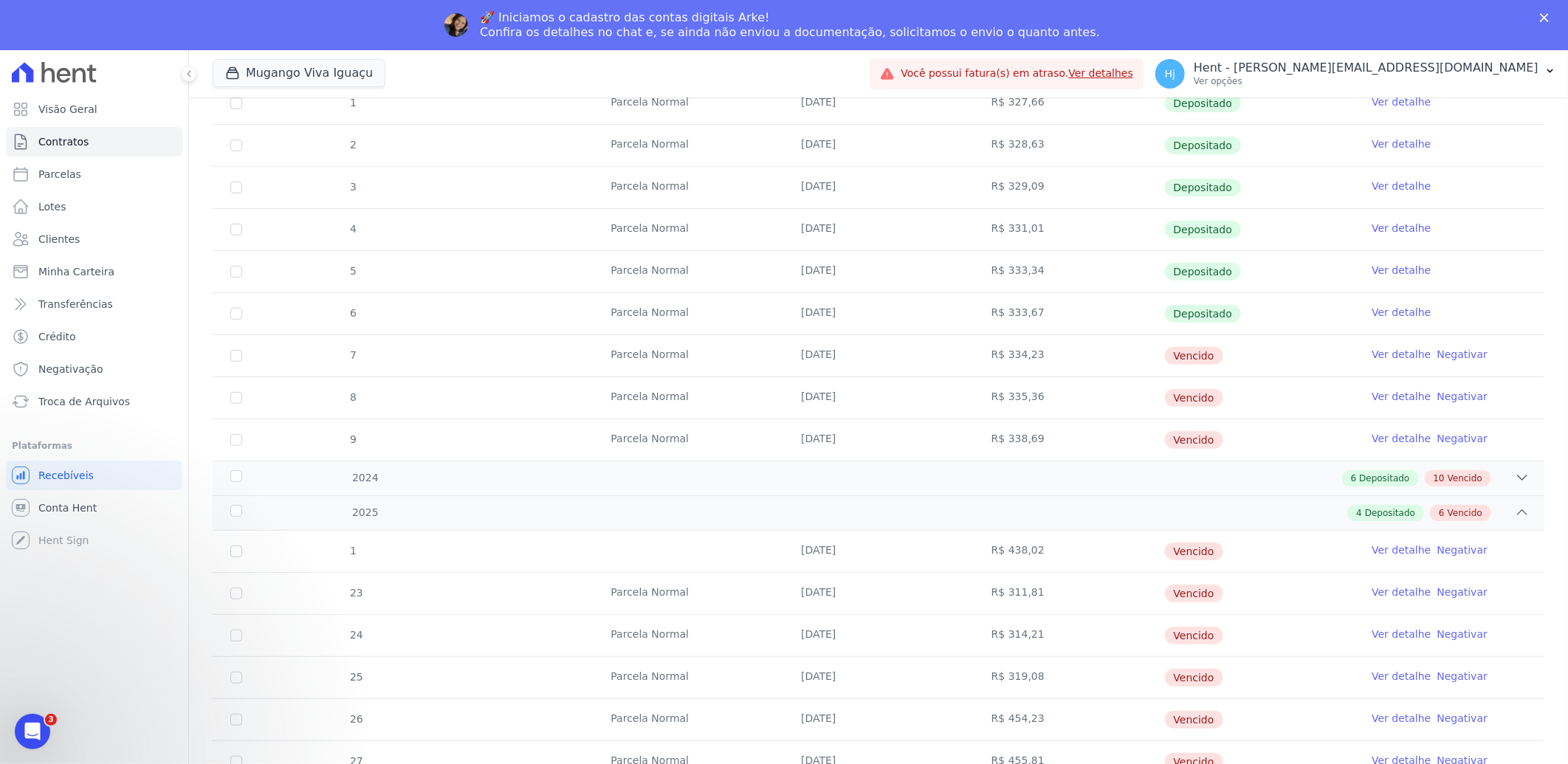
scroll to position [328, 0]
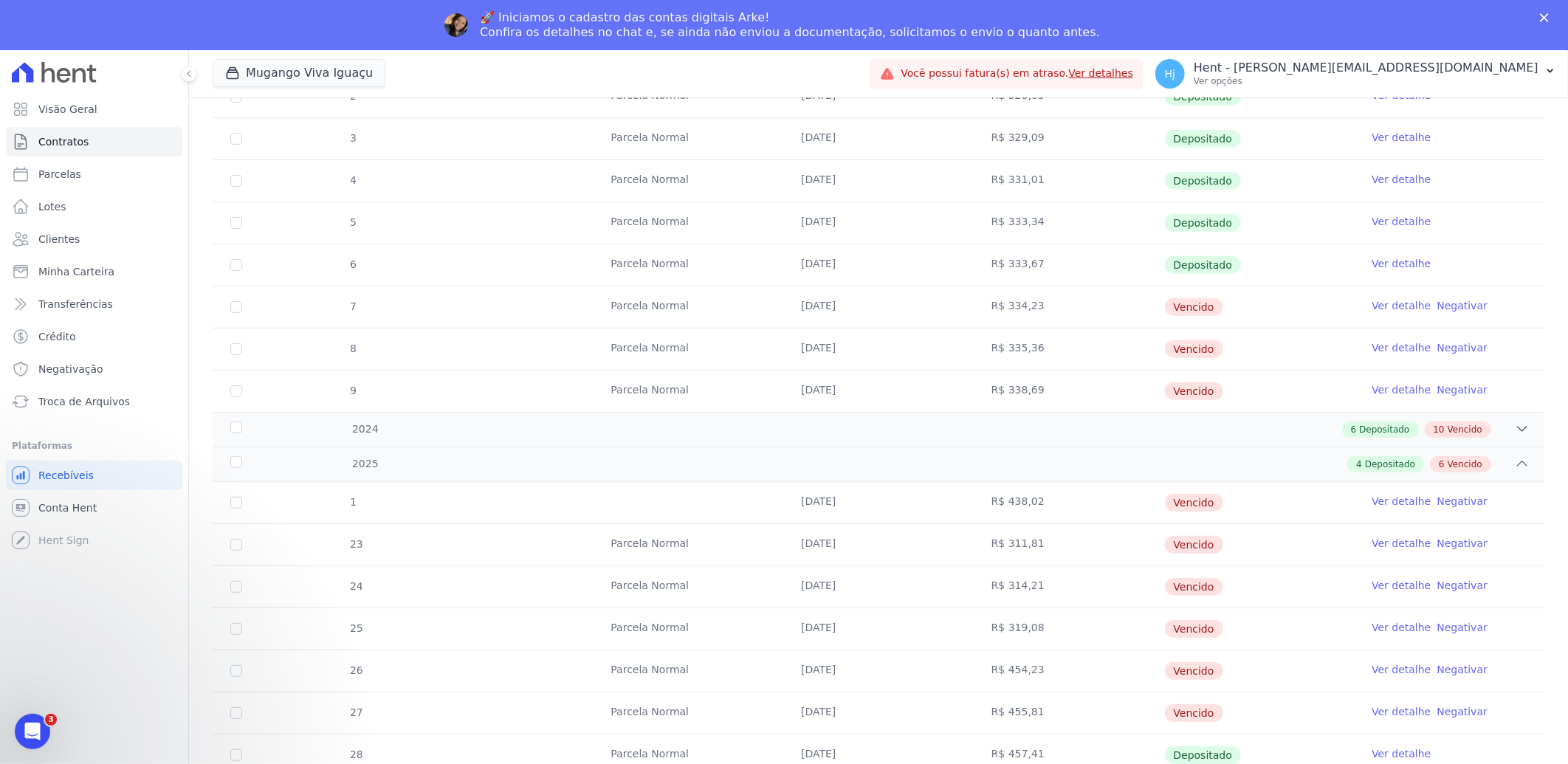
drag, startPoint x: 797, startPoint y: 306, endPoint x: 850, endPoint y: 307, distance: 53.0
click at [850, 307] on td "[DATE]" at bounding box center [879, 308] width 191 height 42
copy td "[DATE]"
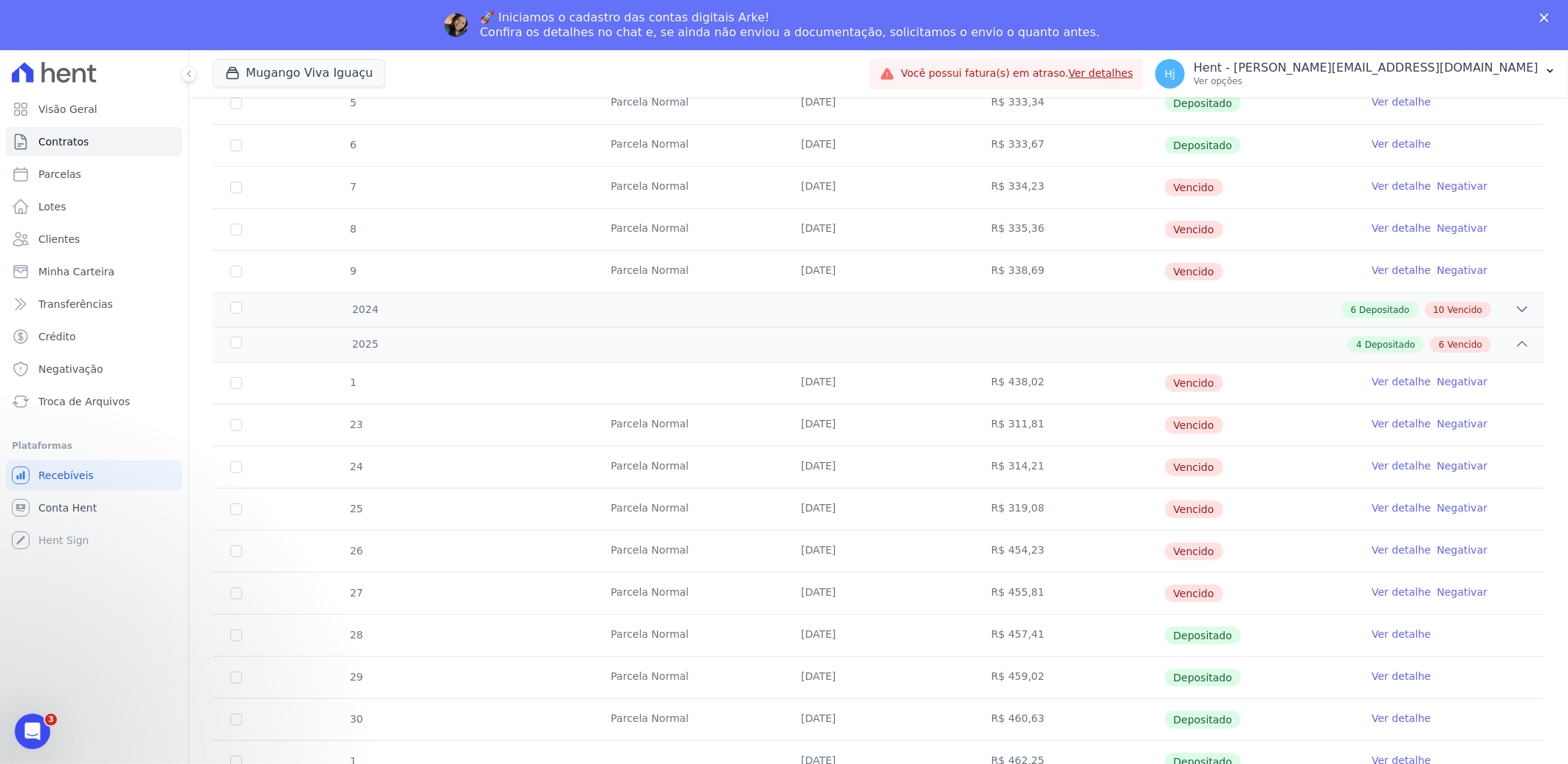
scroll to position [460, 0]
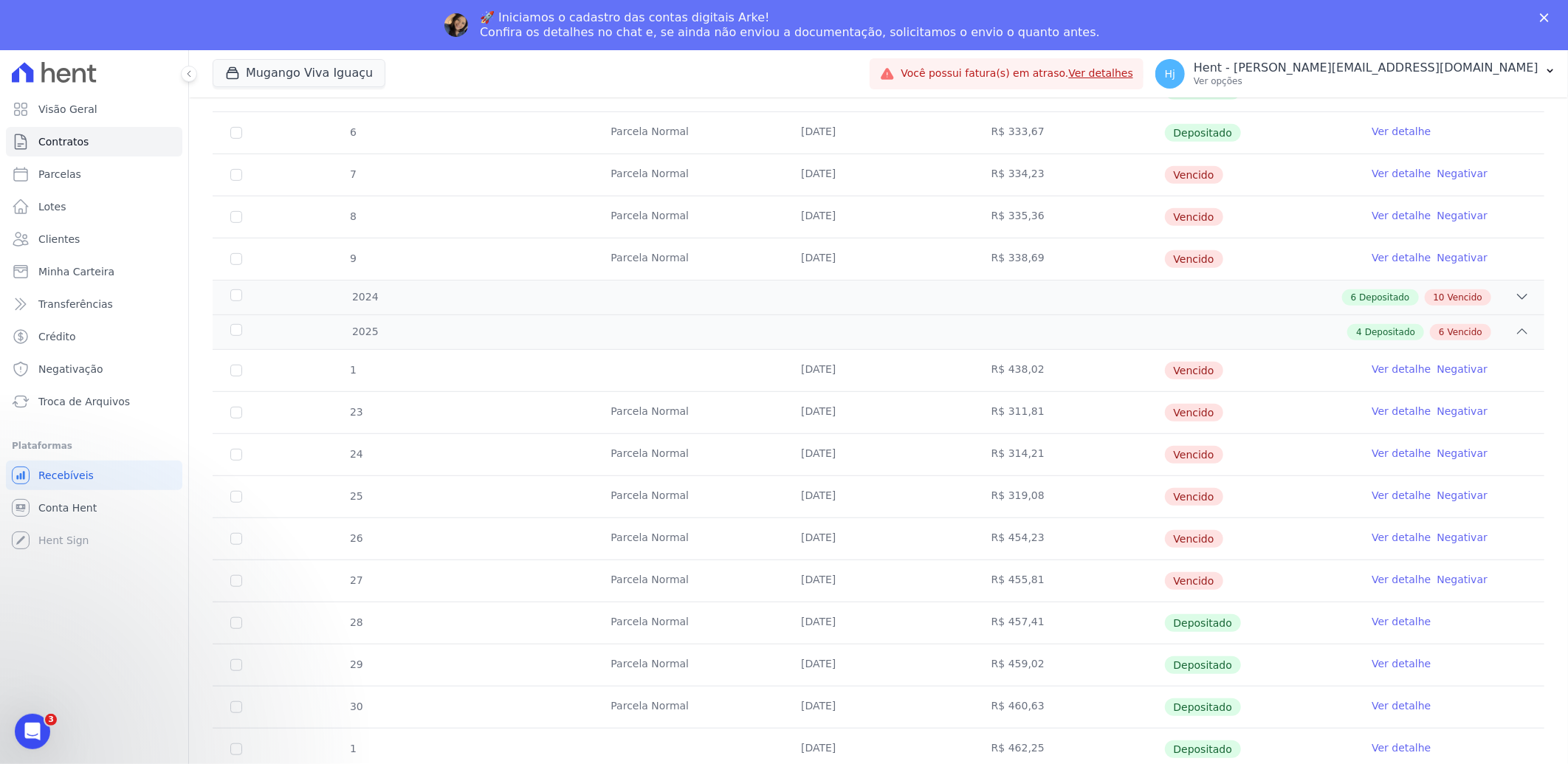
drag, startPoint x: 795, startPoint y: 584, endPoint x: 852, endPoint y: 582, distance: 57.0
click at [852, 582] on td "[DATE]" at bounding box center [879, 581] width 191 height 42
copy td "[DATE]"
click at [746, 294] on div "6 Depositado 10 Vencido" at bounding box center [945, 298] width 1171 height 16
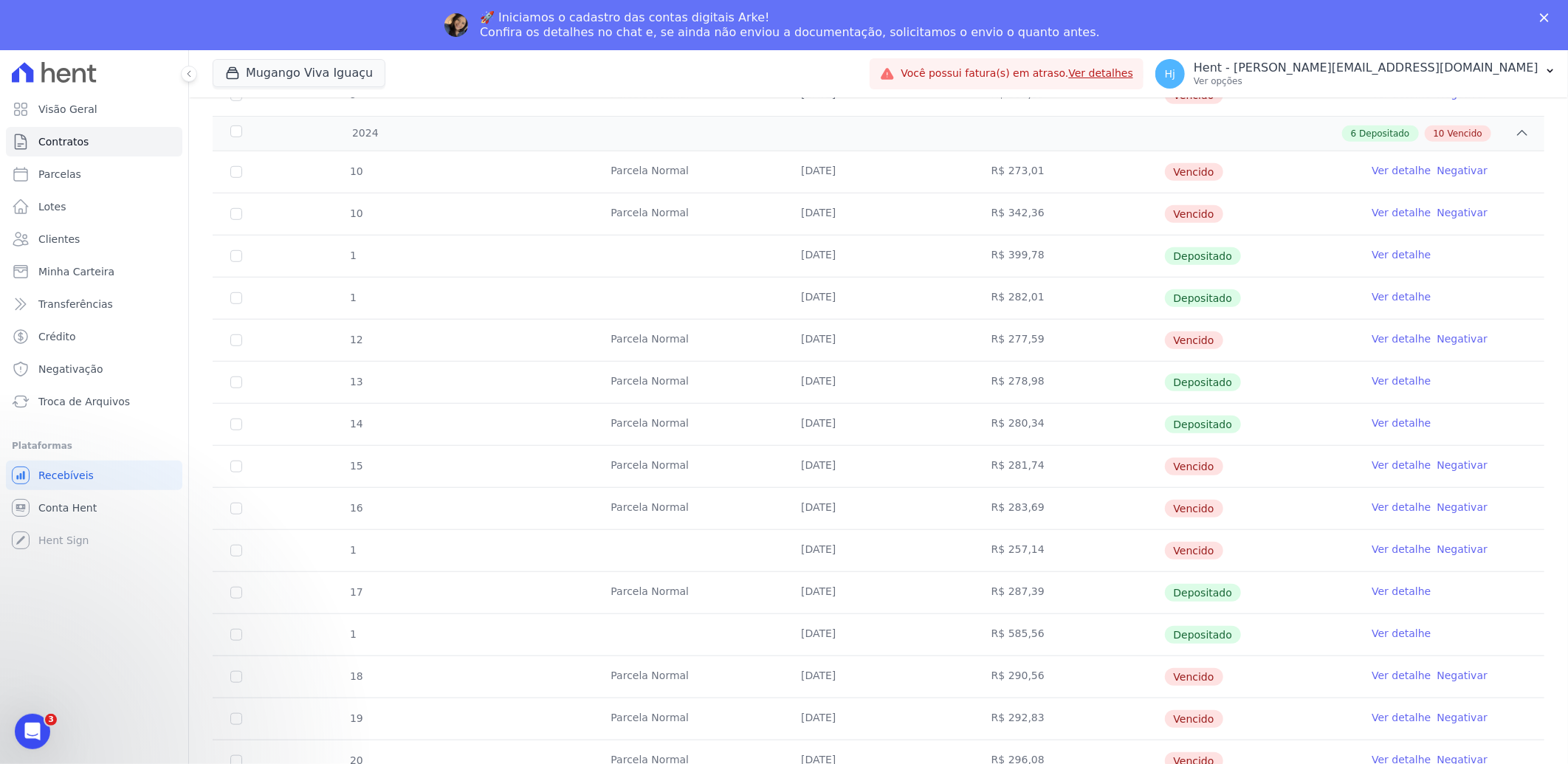
scroll to position [542, 0]
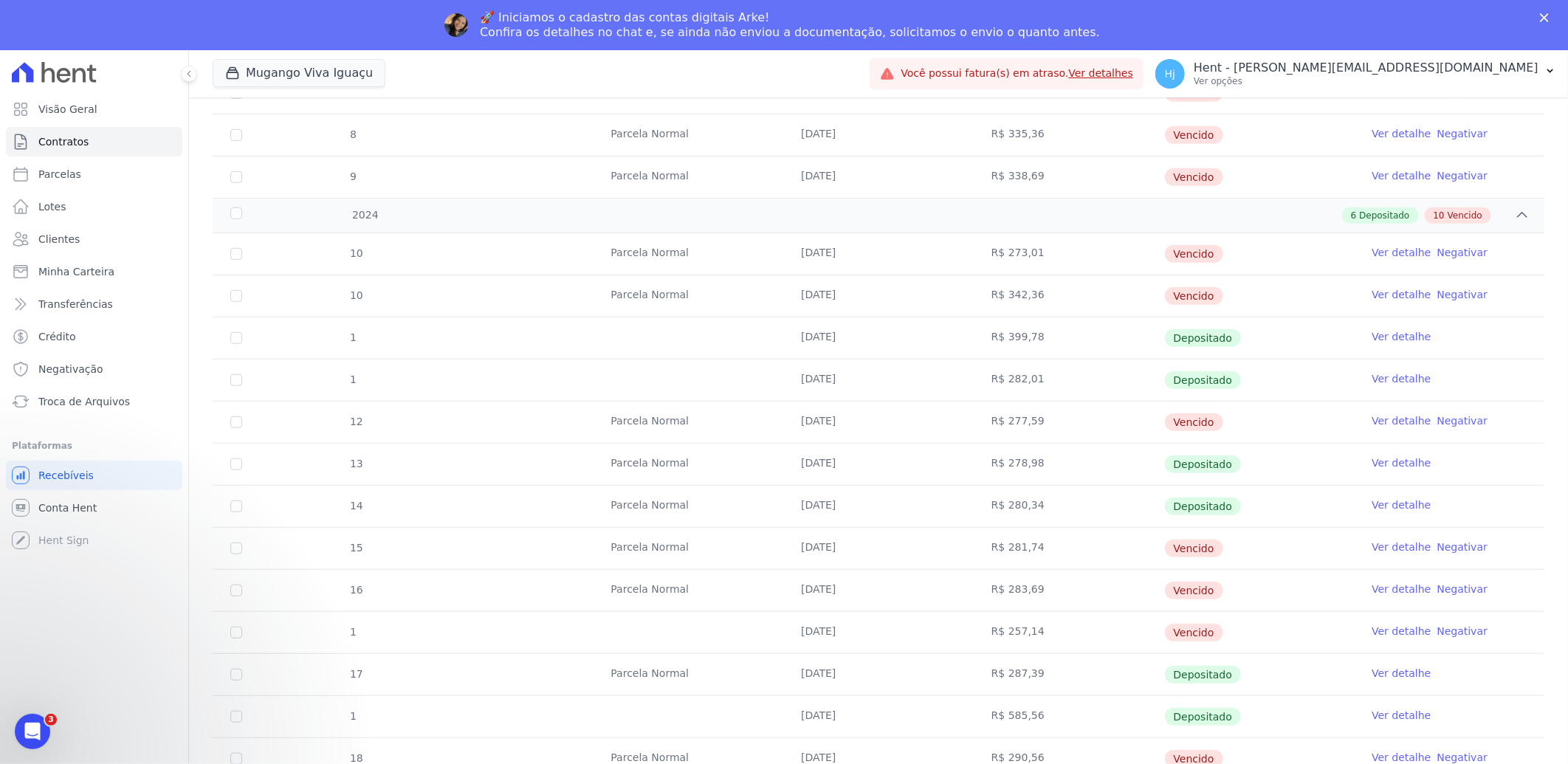
drag, startPoint x: 800, startPoint y: 253, endPoint x: 850, endPoint y: 253, distance: 50.0
click at [850, 253] on td "[DATE]" at bounding box center [879, 254] width 191 height 42
click at [848, 252] on td "[DATE]" at bounding box center [879, 254] width 191 height 42
copy td "[DATE]"
drag, startPoint x: 794, startPoint y: 425, endPoint x: 850, endPoint y: 423, distance: 56.0
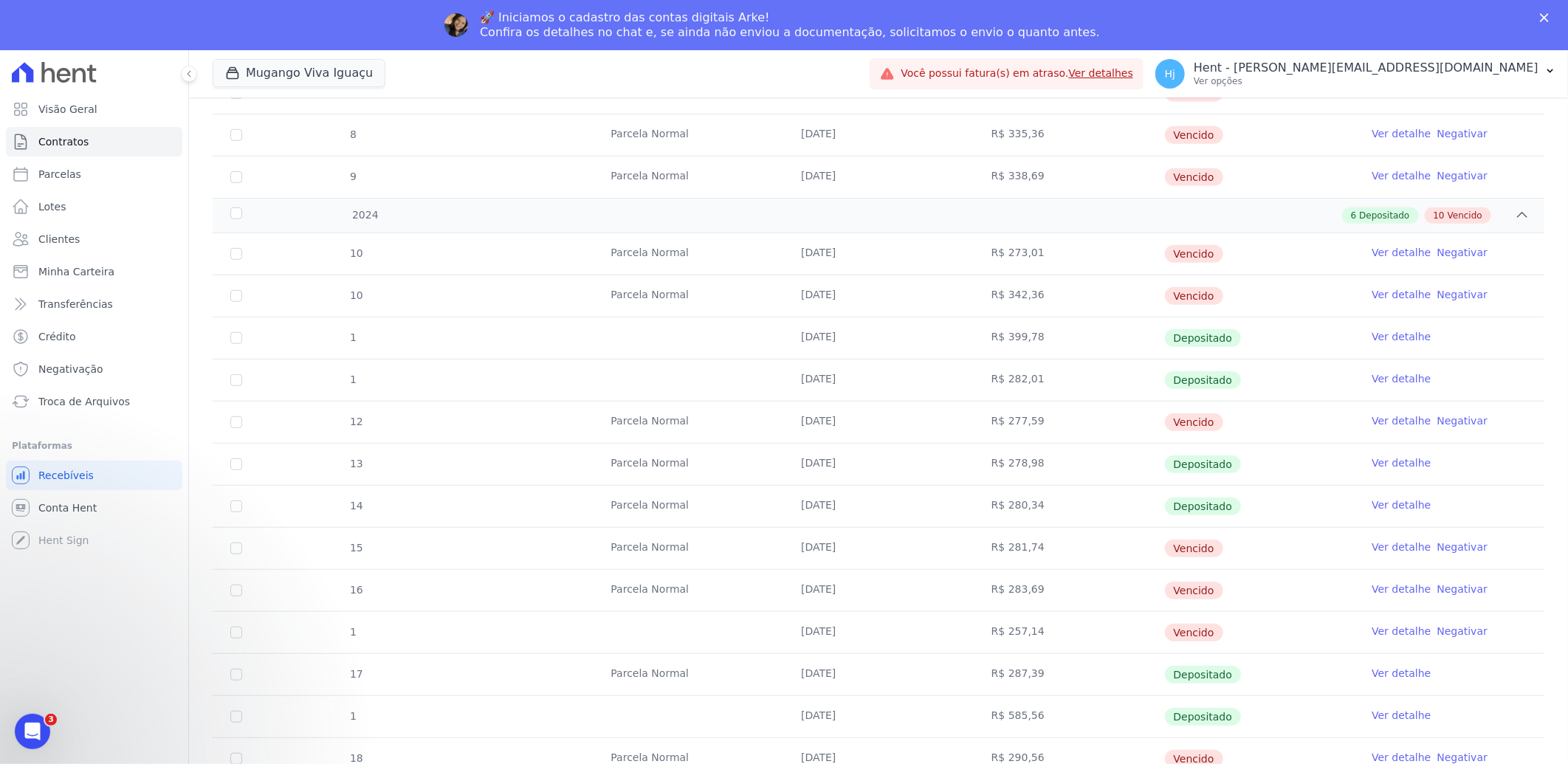
click at [850, 423] on td "[DATE]" at bounding box center [879, 423] width 191 height 42
copy td "[DATE]"
drag, startPoint x: 796, startPoint y: 554, endPoint x: 847, endPoint y: 559, distance: 51.2
click at [847, 559] on td "[DATE]" at bounding box center [879, 549] width 191 height 42
copy td "[DATE]"
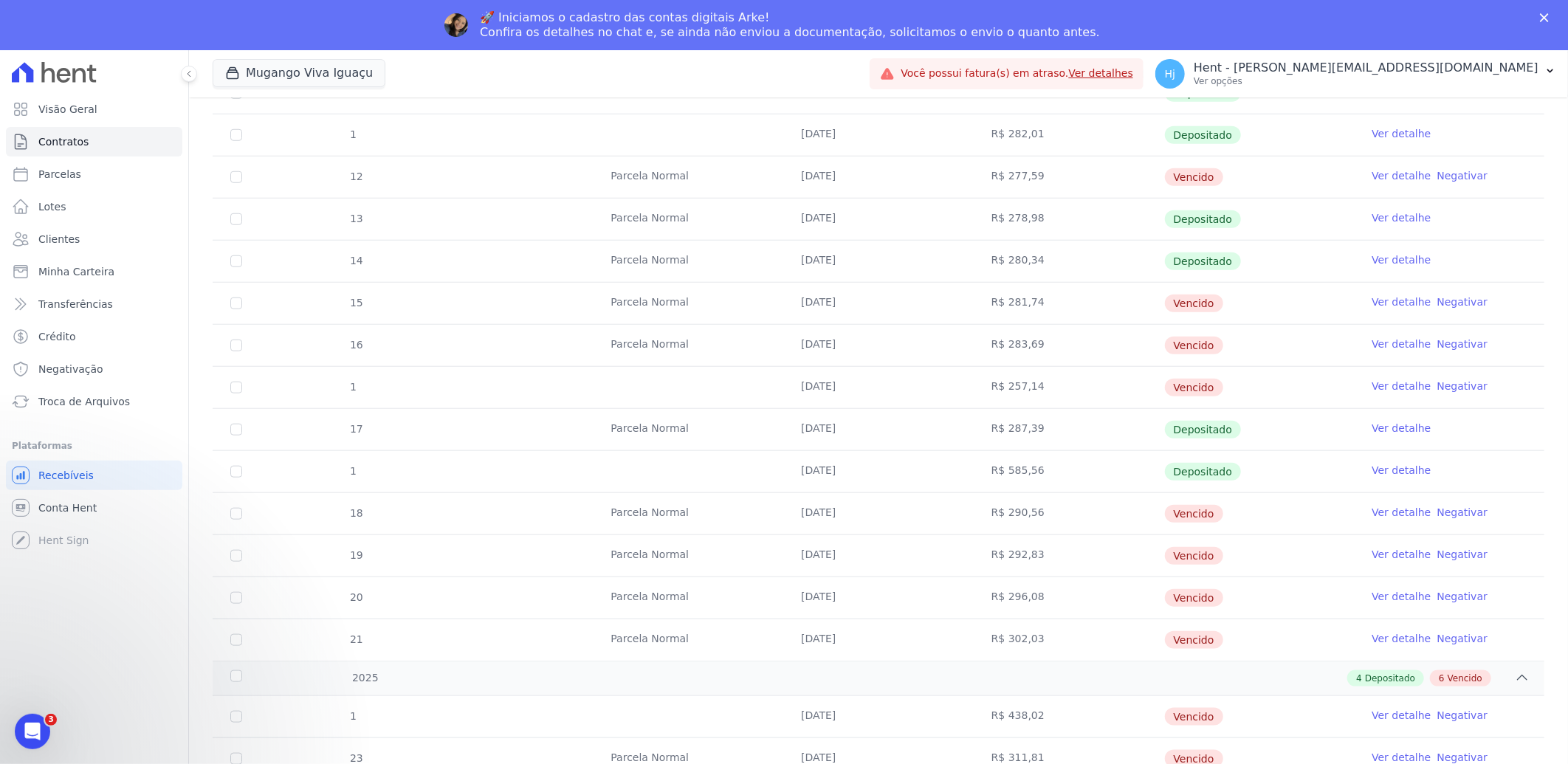
scroll to position [788, 0]
drag, startPoint x: 795, startPoint y: 343, endPoint x: 852, endPoint y: 343, distance: 57.0
click at [852, 343] on td "[DATE]" at bounding box center [879, 345] width 191 height 42
copy td "[DATE]"
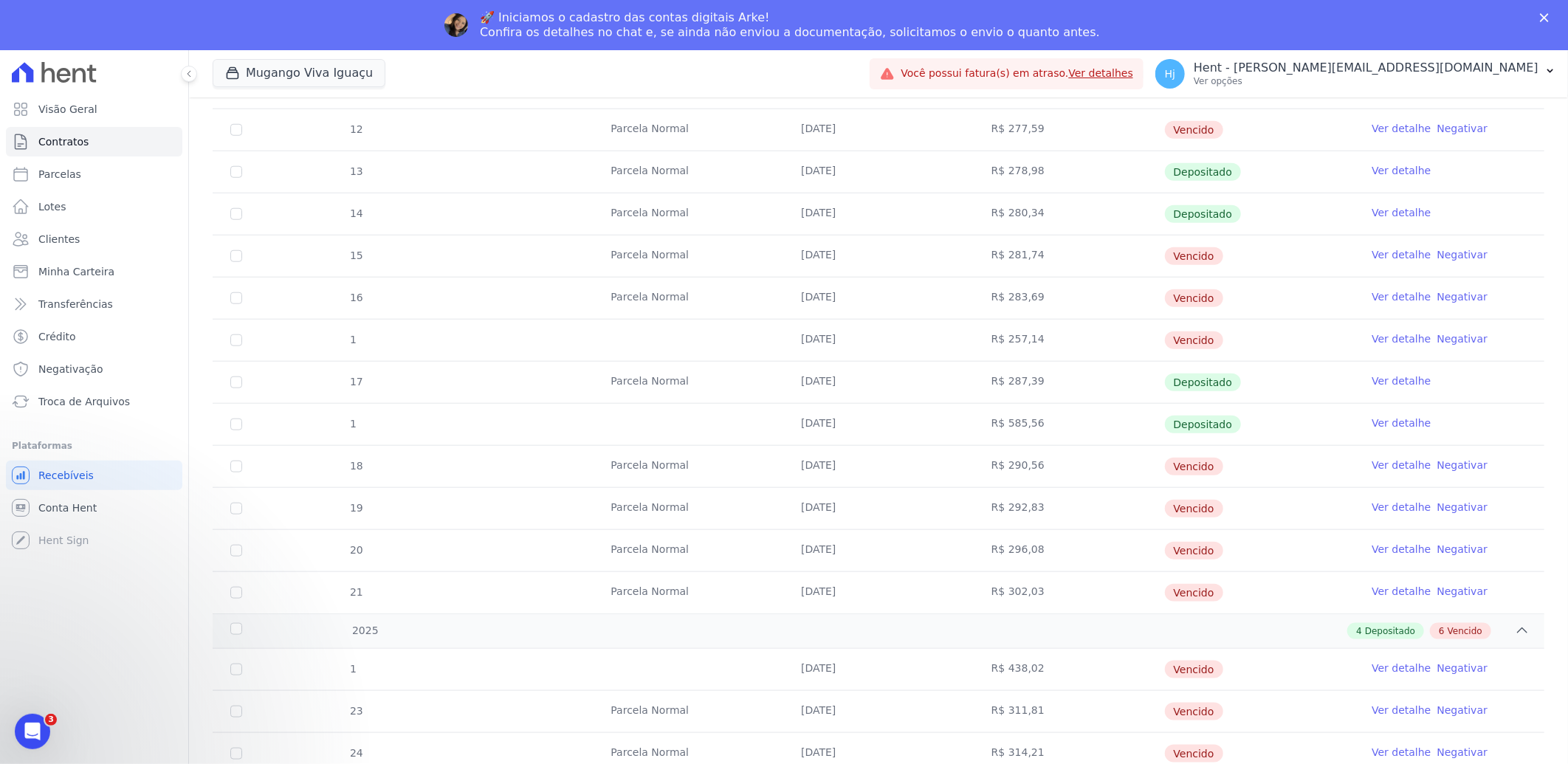
scroll to position [870, 0]
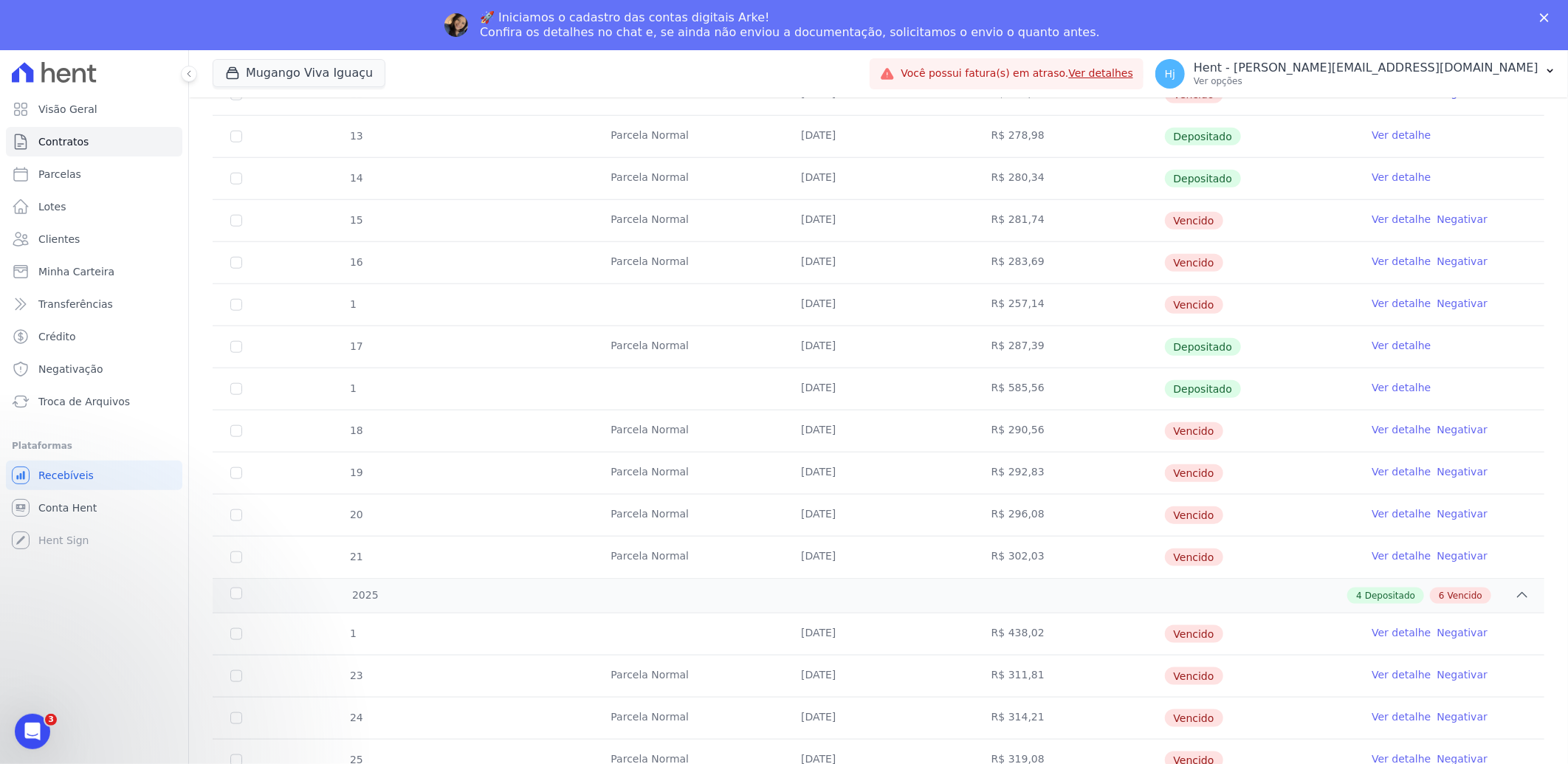
drag, startPoint x: 798, startPoint y: 434, endPoint x: 854, endPoint y: 430, distance: 56.1
click at [854, 430] on td "[DATE]" at bounding box center [879, 432] width 191 height 42
copy td "[DATE]"
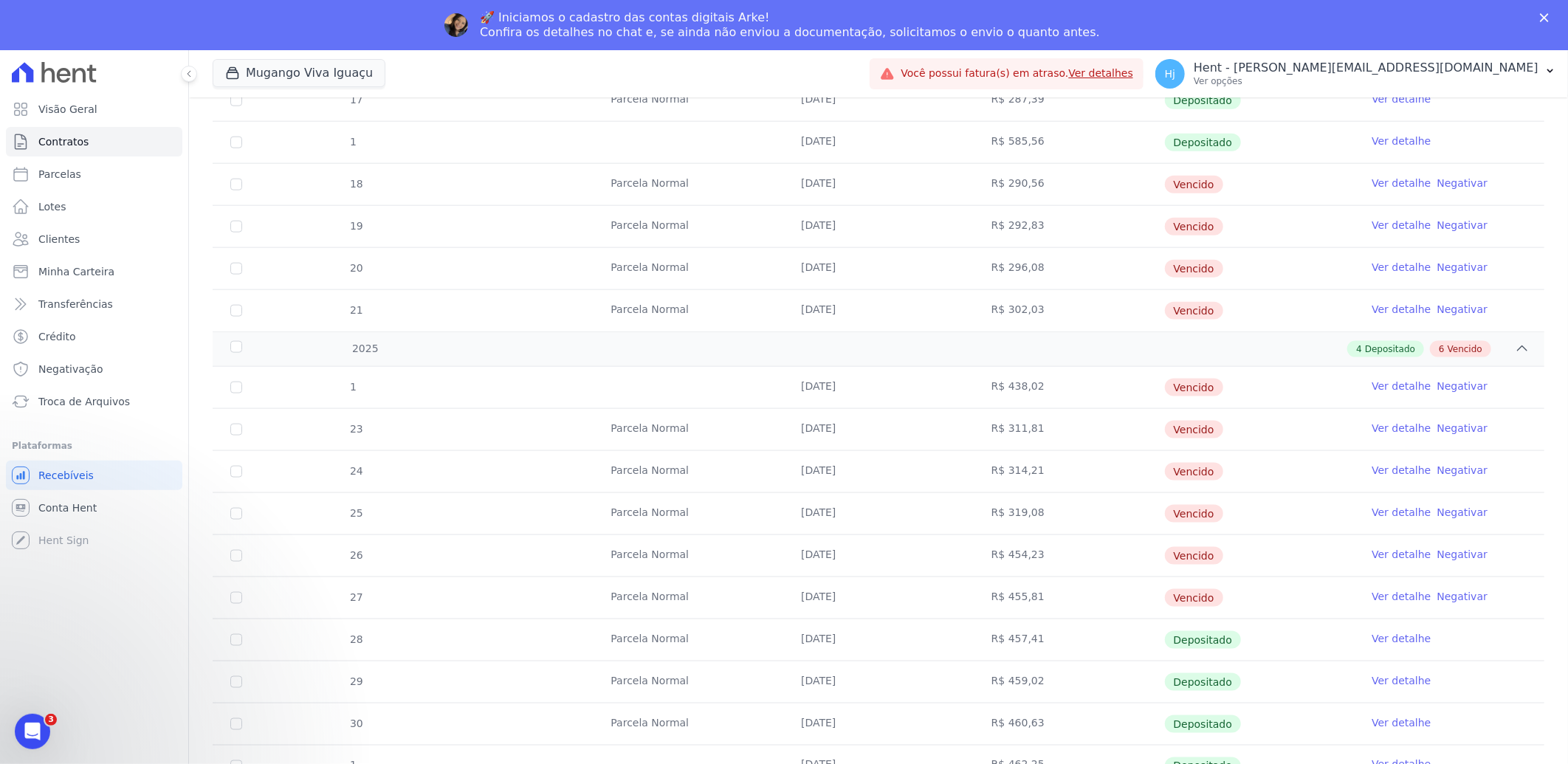
scroll to position [1134, 0]
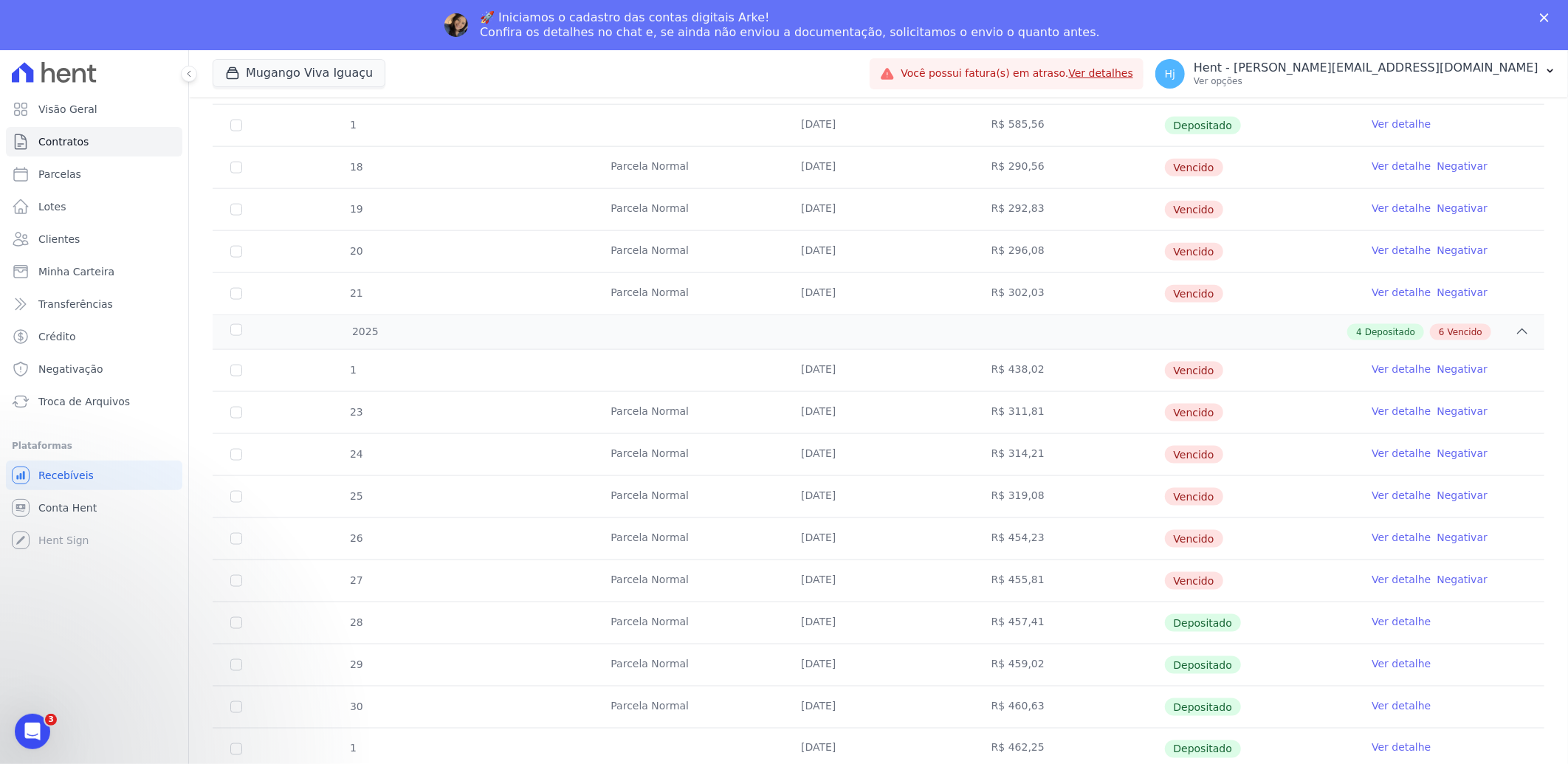
drag, startPoint x: 795, startPoint y: 584, endPoint x: 856, endPoint y: 580, distance: 61.1
click at [856, 580] on td "[DATE]" at bounding box center [879, 581] width 191 height 42
copy td "[DATE]"
click at [75, 238] on link "Clientes" at bounding box center [94, 239] width 176 height 30
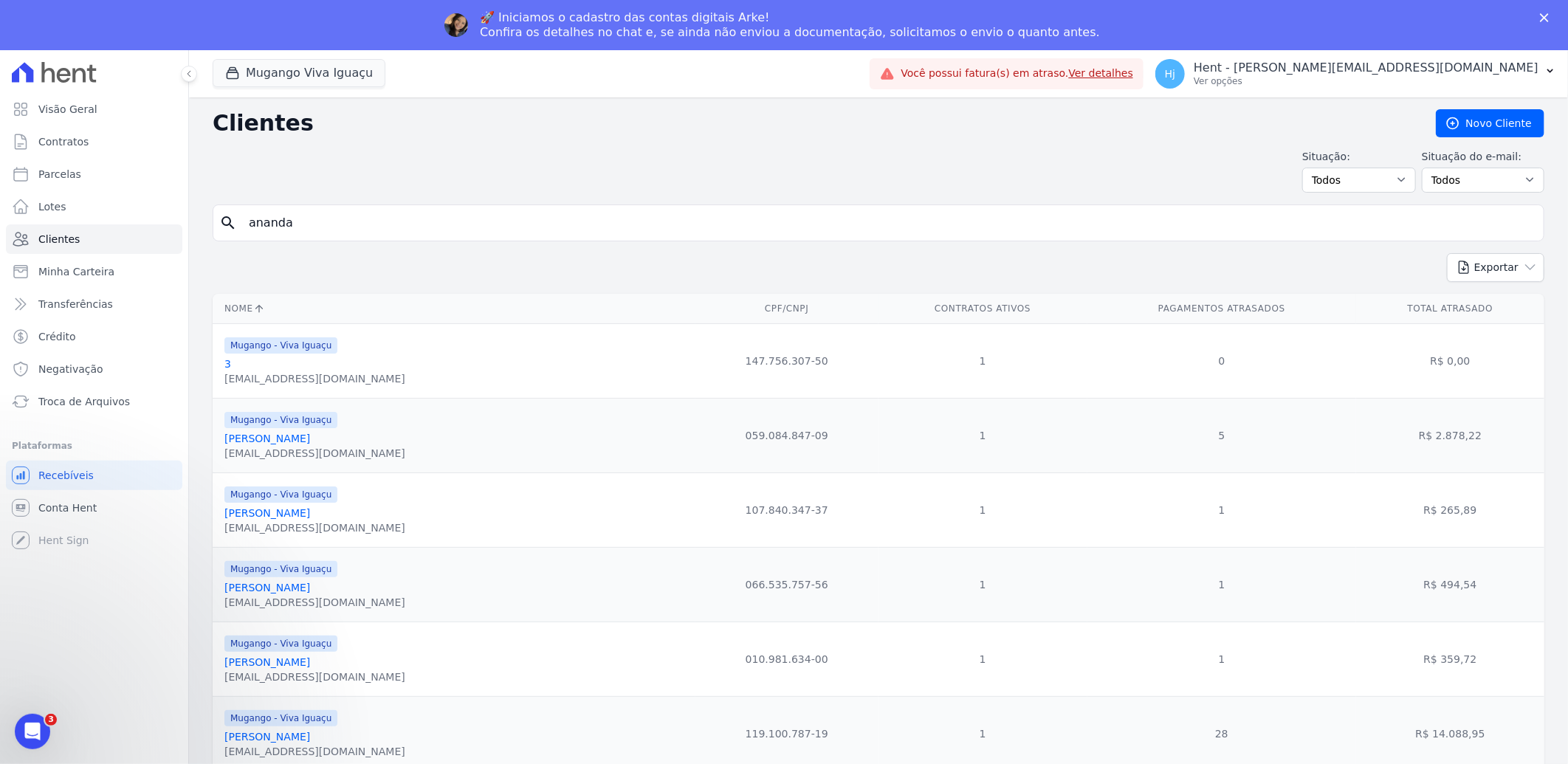
type input "ananda"
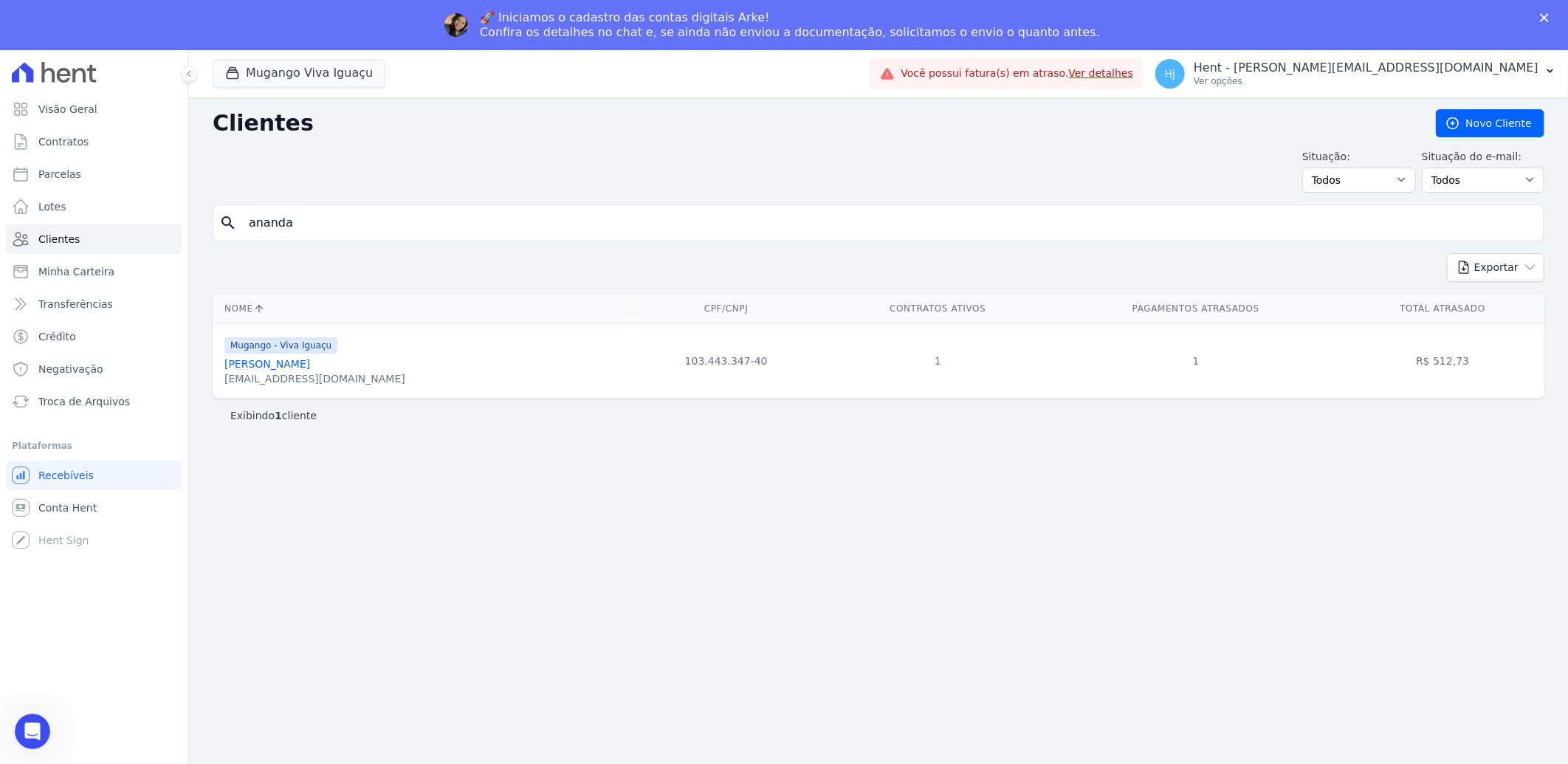
click at [310, 363] on link "[PERSON_NAME]" at bounding box center [267, 364] width 86 height 12
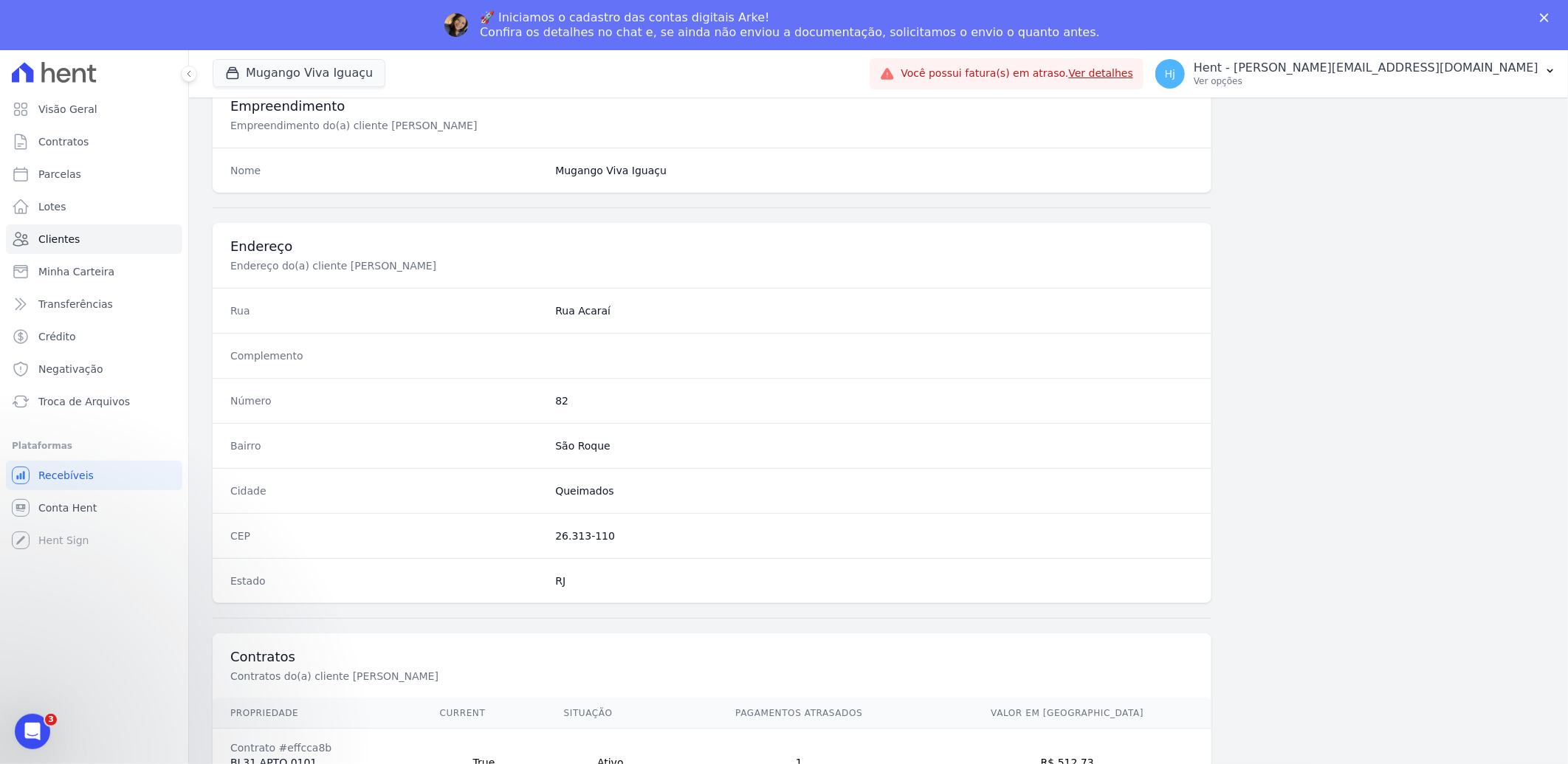
scroll to position [619, 0]
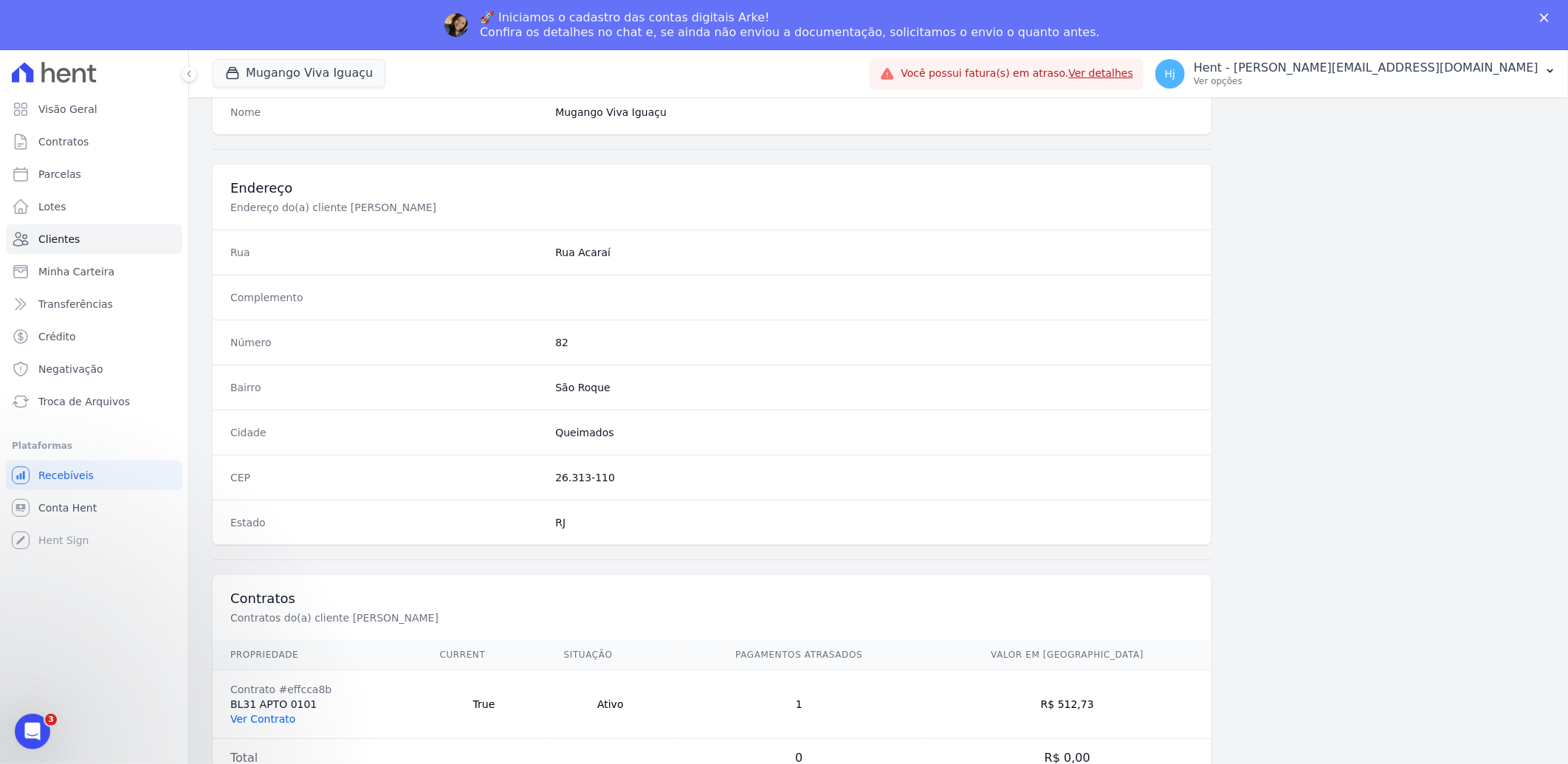
click at [270, 716] on link "Ver Contrato" at bounding box center [263, 719] width 65 height 12
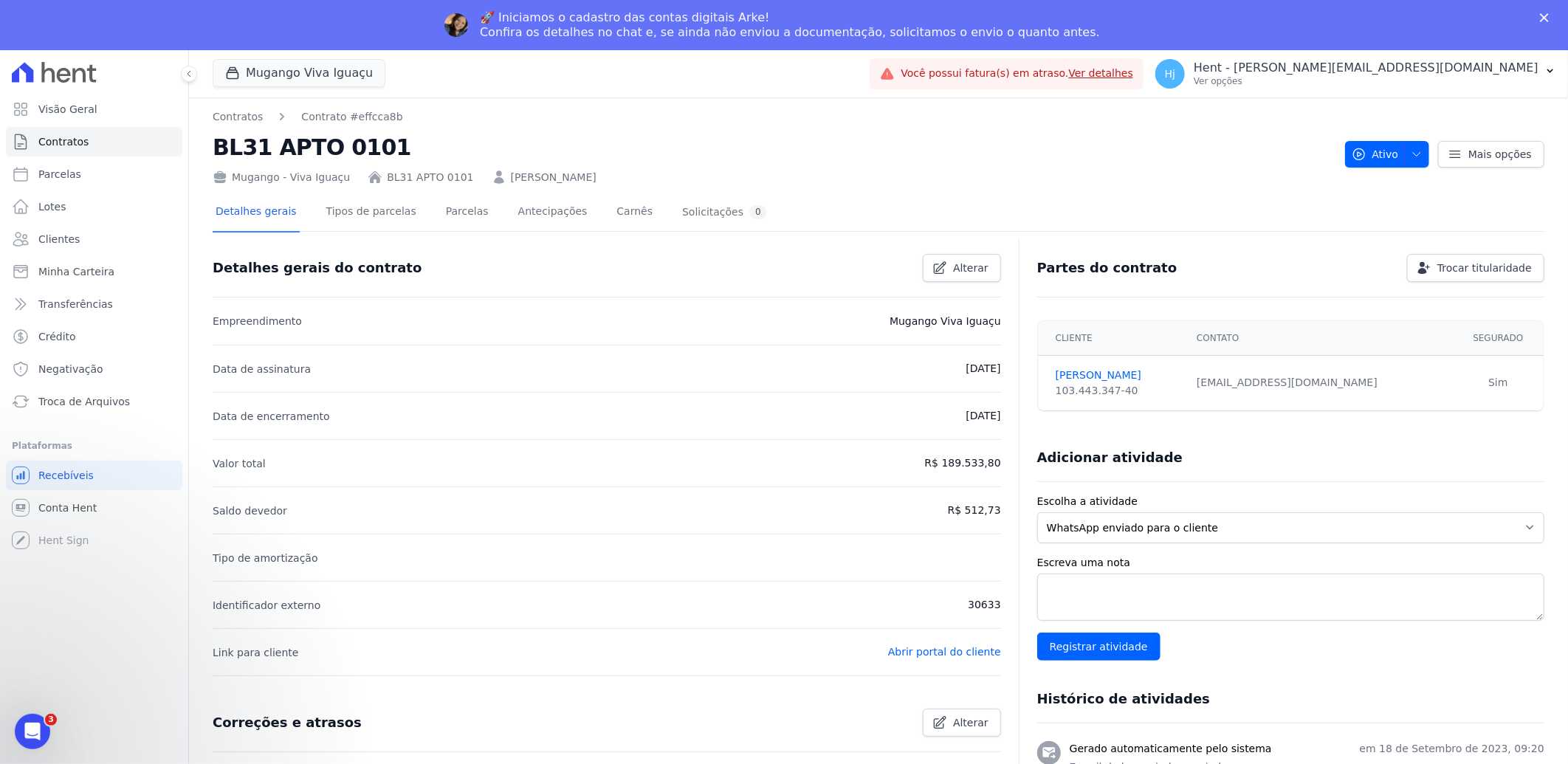
drag, startPoint x: 640, startPoint y: 178, endPoint x: 484, endPoint y: 175, distance: 156.0
click at [484, 175] on div "Mugango - Viva Iguaçu BL31 APTO 0101 [PERSON_NAME]" at bounding box center [773, 175] width 1121 height 22
copy link "[PERSON_NAME]"
click at [443, 215] on link "Parcelas" at bounding box center [468, 213] width 49 height 39
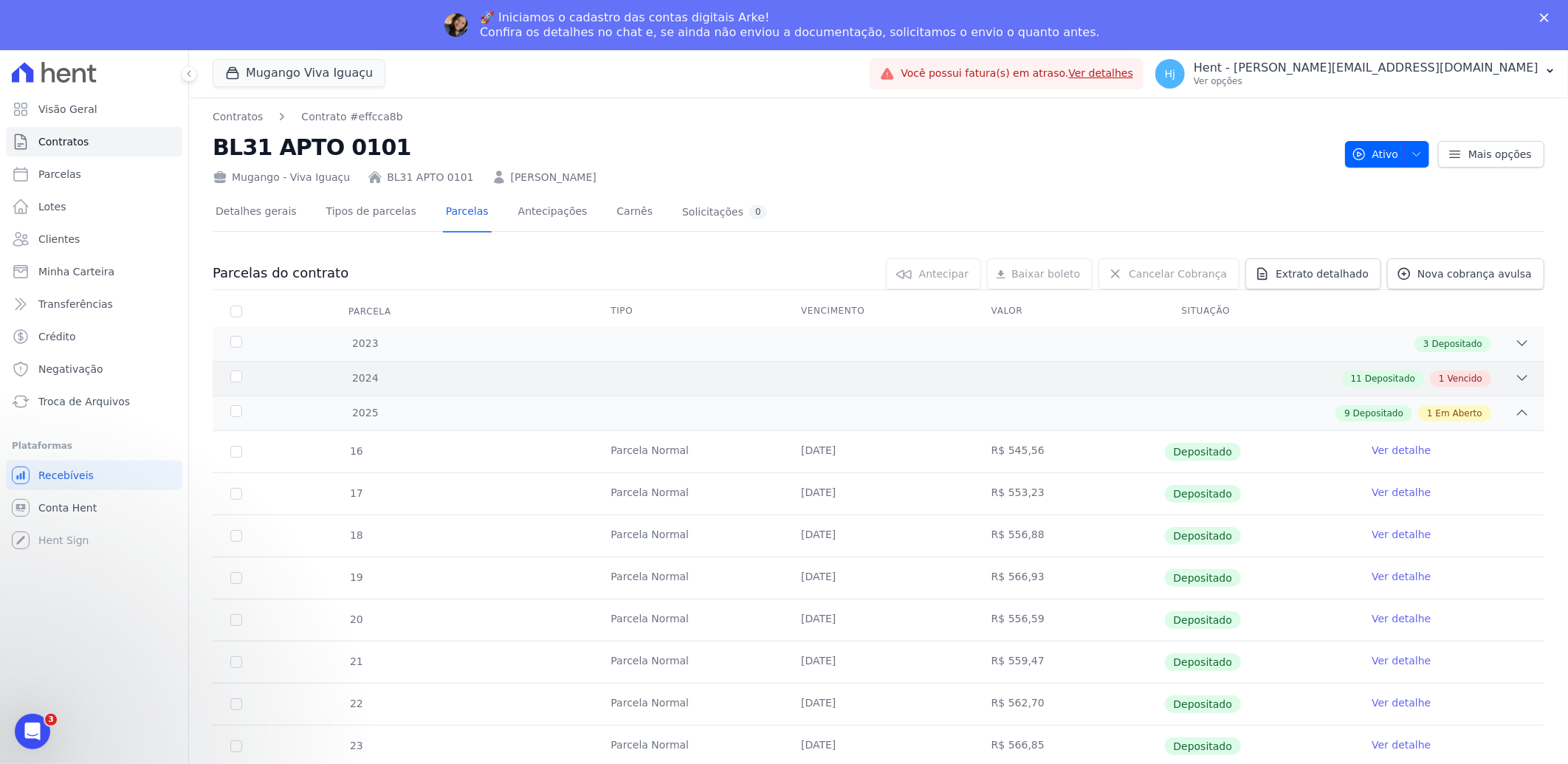
click at [983, 377] on div "11 Depositado 1 Vencido" at bounding box center [945, 379] width 1171 height 16
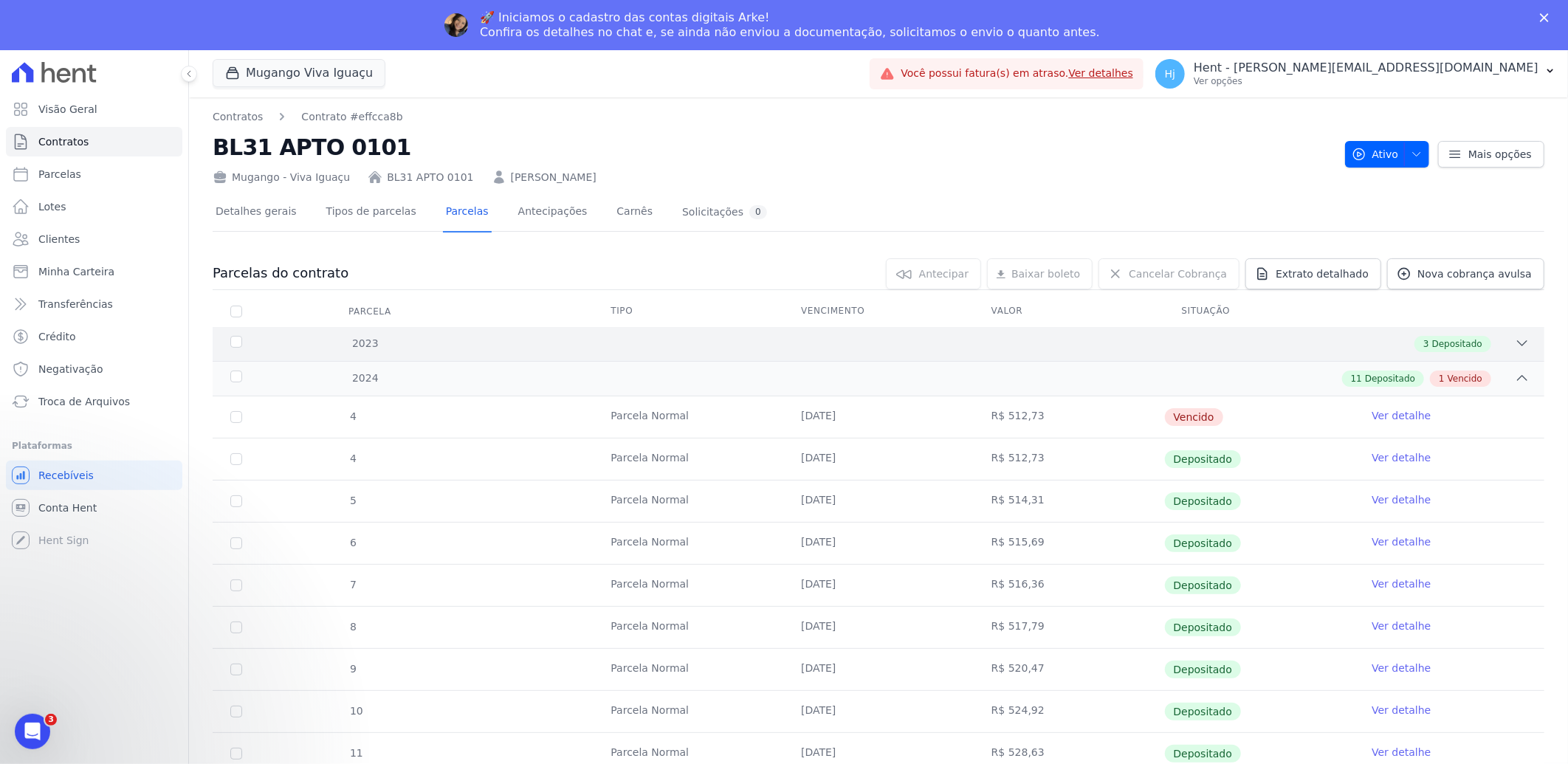
click at [938, 346] on div "3 Depositado" at bounding box center [945, 344] width 1171 height 16
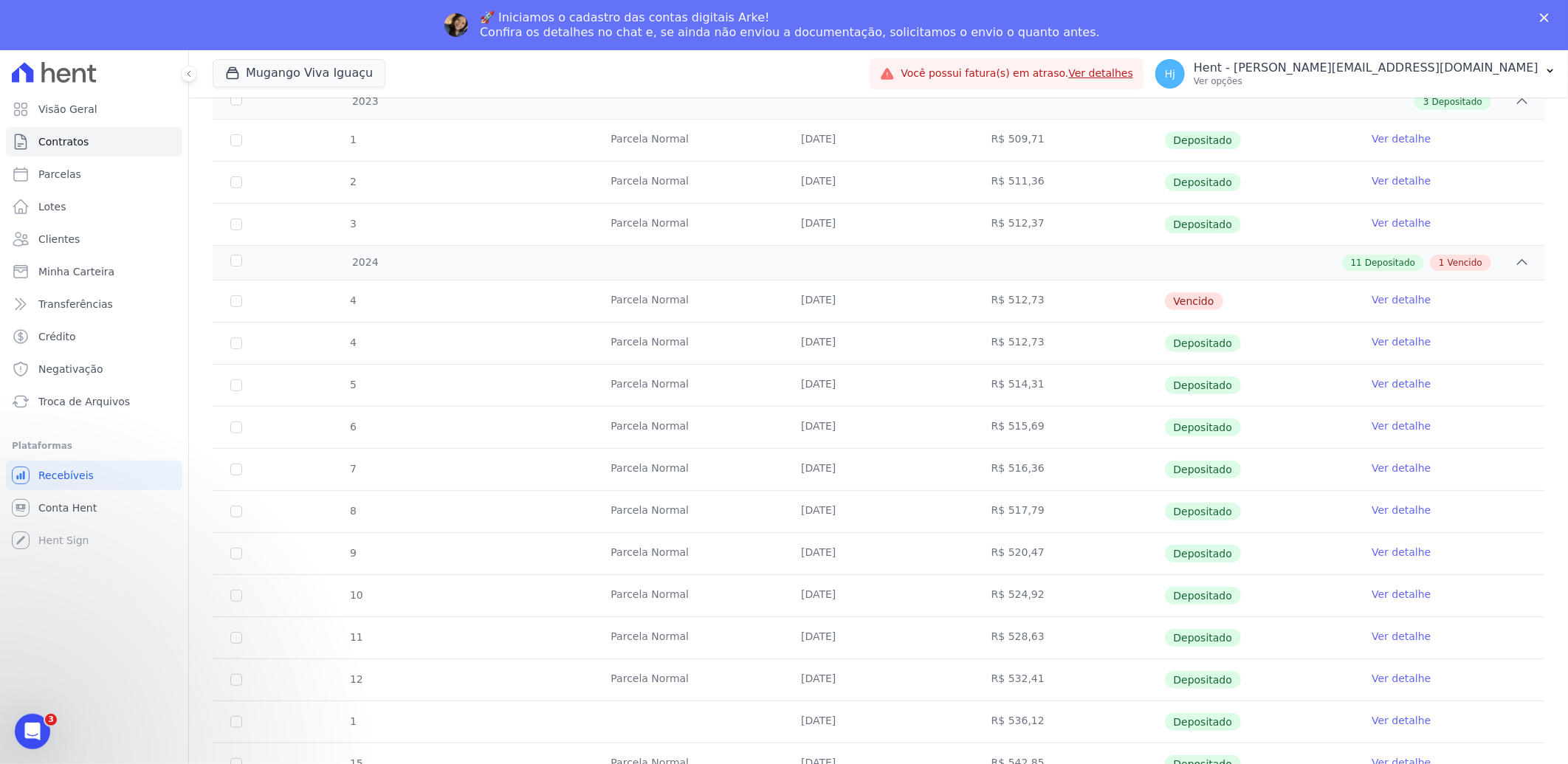
scroll to position [246, 0]
click at [1391, 297] on link "Ver detalhe" at bounding box center [1401, 296] width 59 height 14
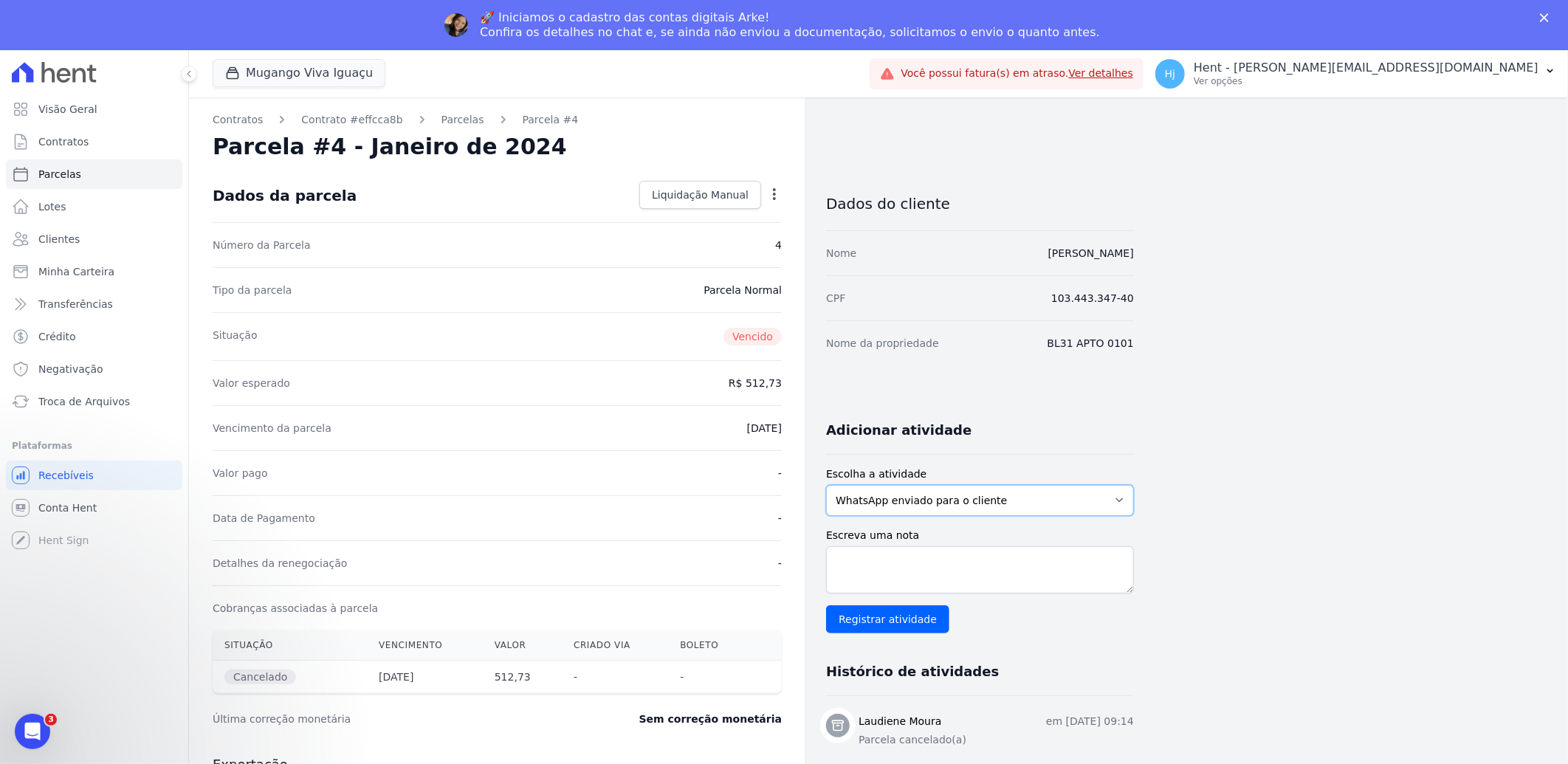
click at [1113, 503] on select "WhatsApp enviado para o cliente Adicionar um comentário Ligação feita para o cl…" at bounding box center [980, 501] width 308 height 31
select select "note"
click at [826, 485] on select "WhatsApp enviado para o cliente Adicionar um comentário Ligação feita para o cl…" at bounding box center [980, 501] width 308 height 31
click at [978, 569] on textarea "Escreva uma nota" at bounding box center [980, 570] width 308 height 47
paste textarea "cliente apenas com a parcela de [DATE] em aberto, parcela em duplicidade, uma c…"
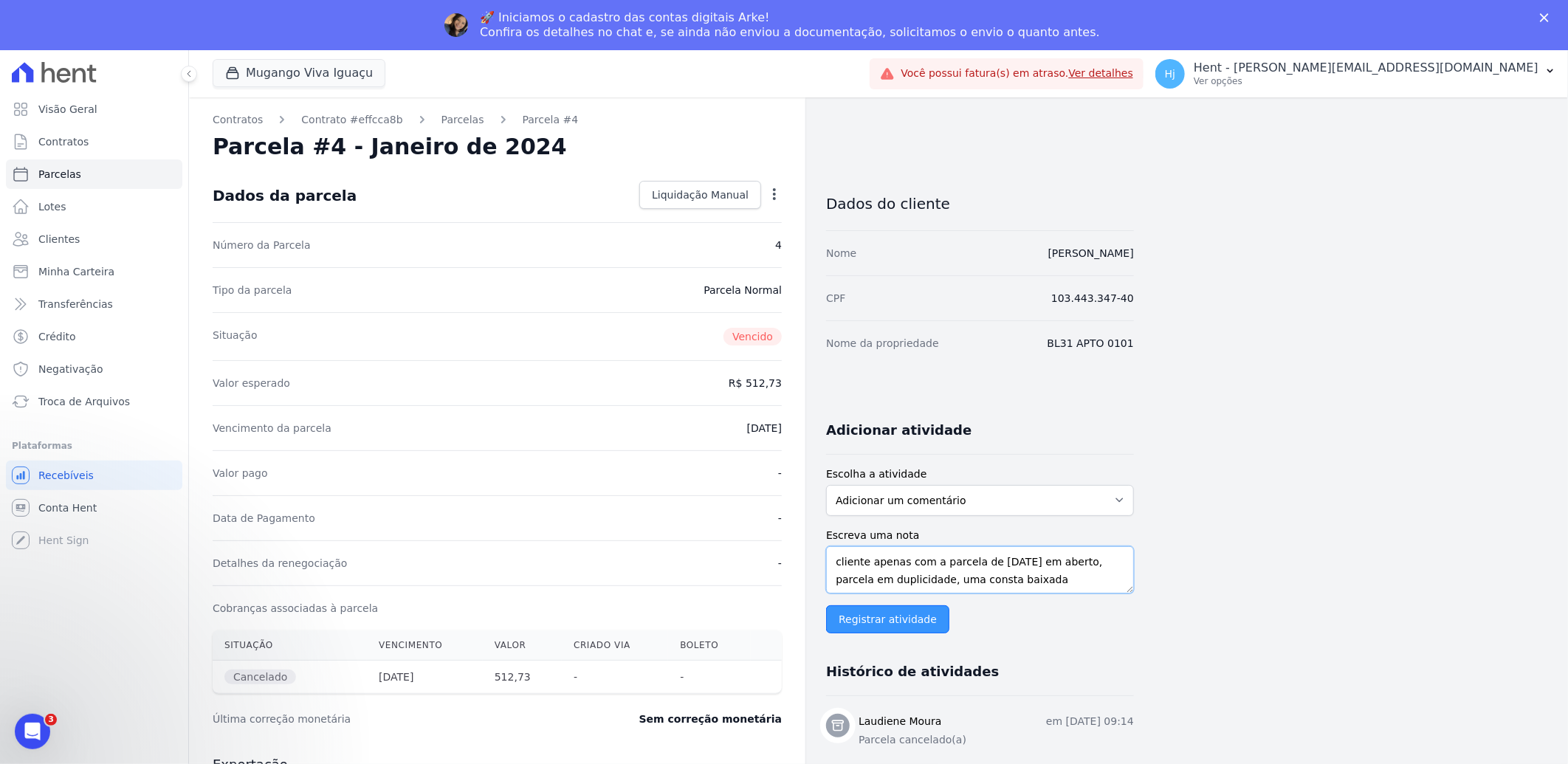
type textarea "cliente apenas com a parcela de [DATE] em aberto, parcela em duplicidade, uma c…"
click at [906, 624] on input "Registrar atividade" at bounding box center [888, 619] width 123 height 28
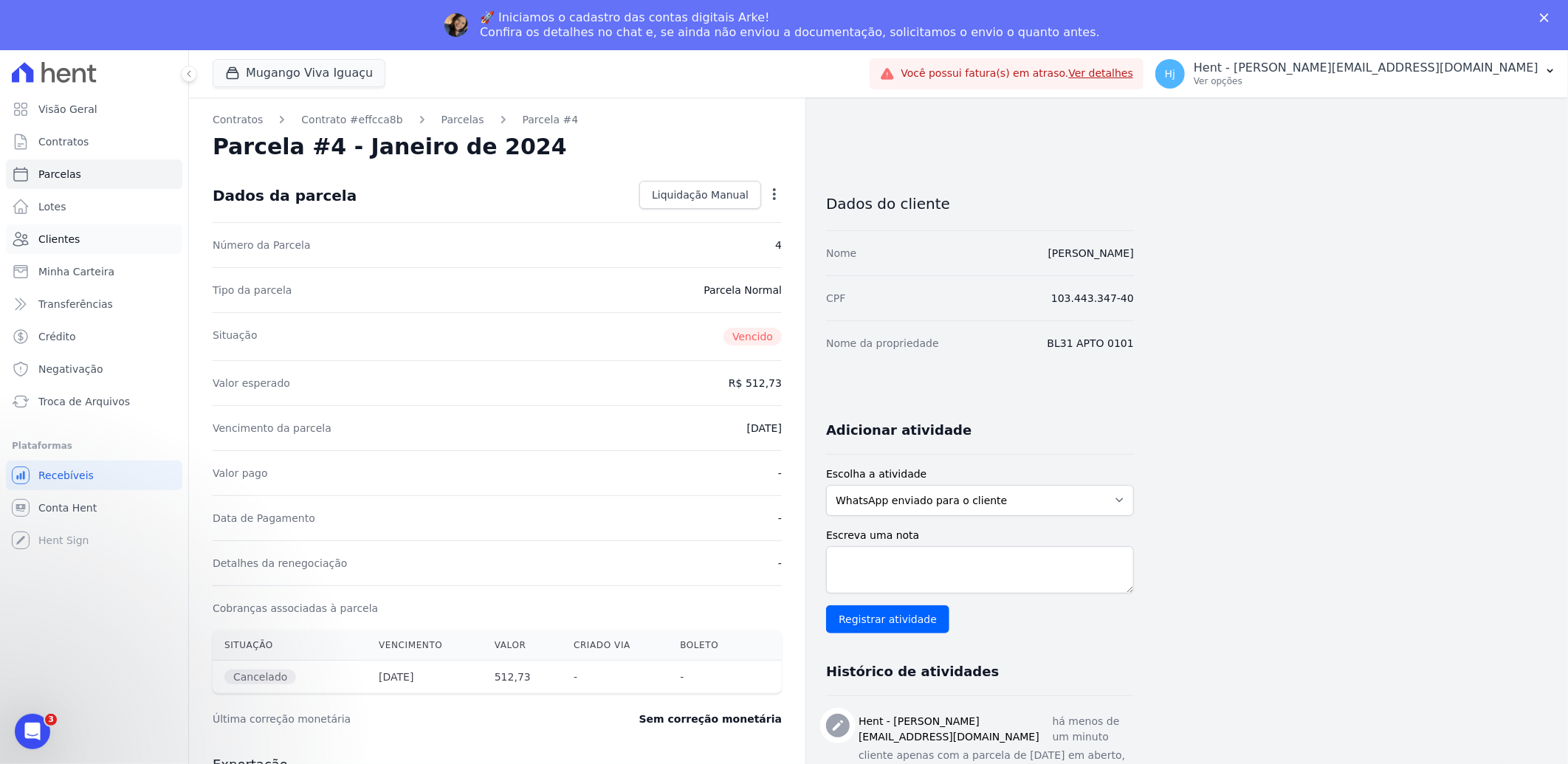
click at [75, 240] on link "Clientes" at bounding box center [94, 239] width 176 height 30
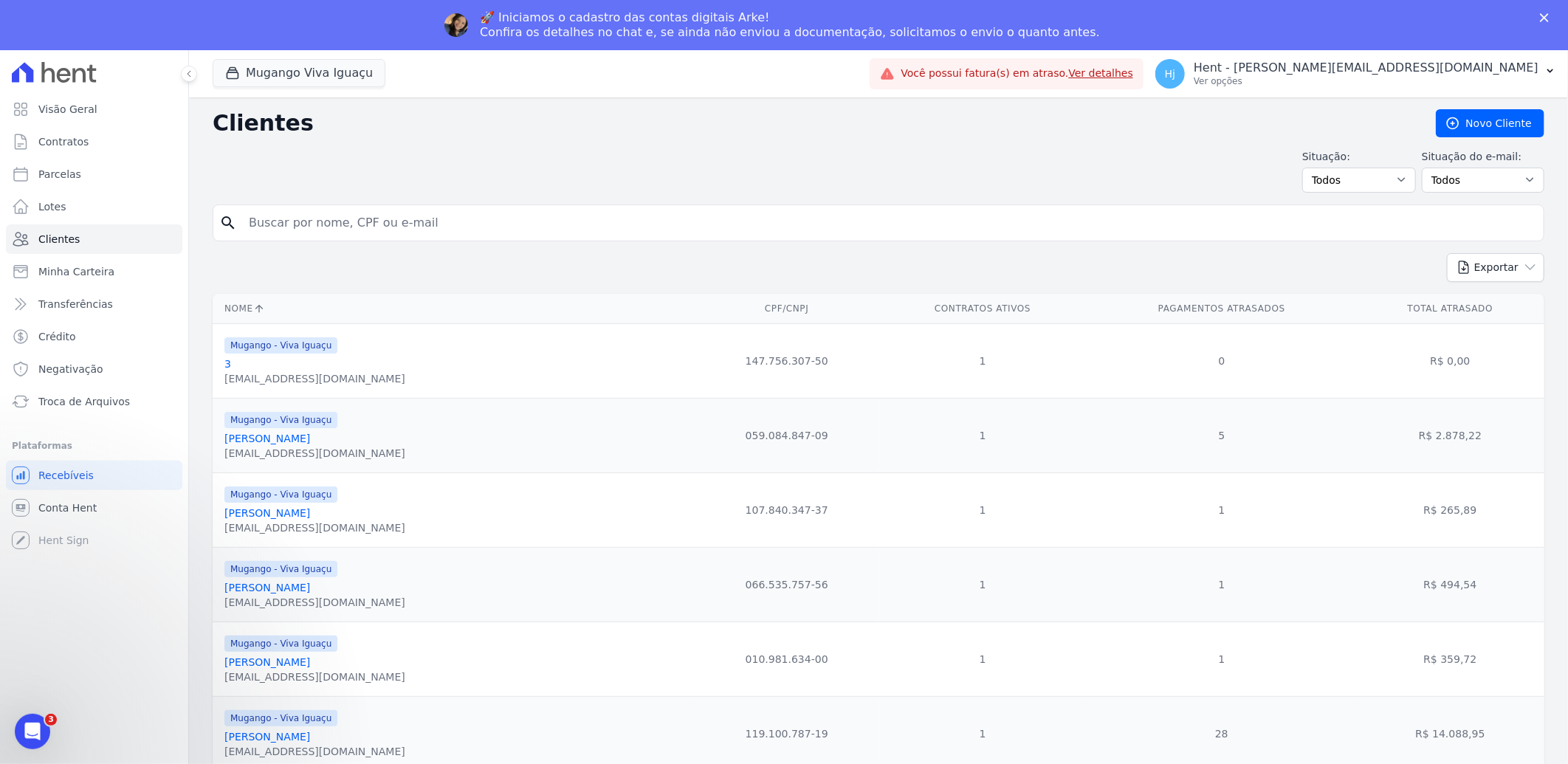
click at [318, 233] on input "search" at bounding box center [889, 223] width 1297 height 30
paste input "[PERSON_NAME]"
type input "[PERSON_NAME]"
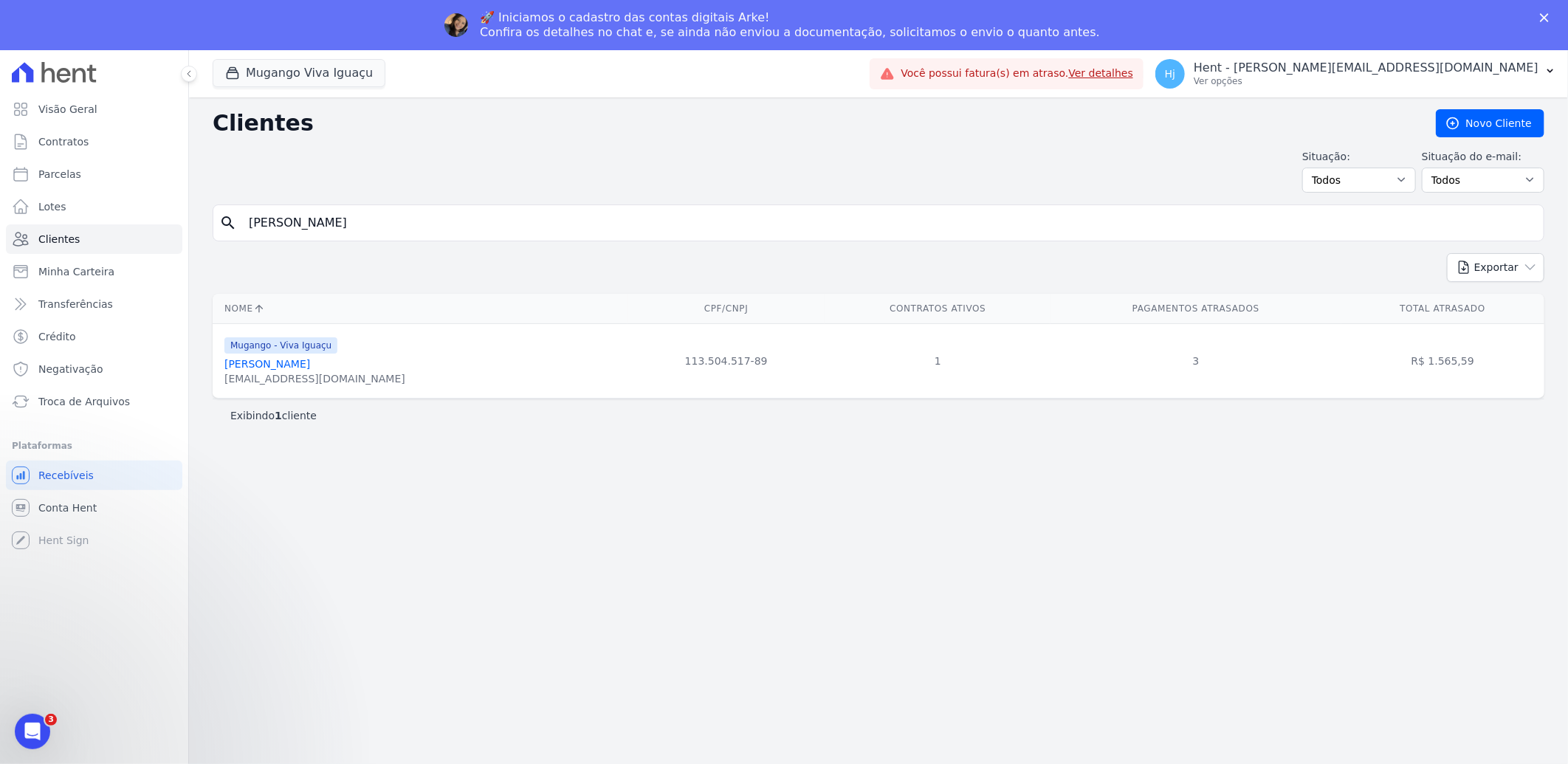
click at [303, 367] on link "[PERSON_NAME]" at bounding box center [267, 364] width 86 height 12
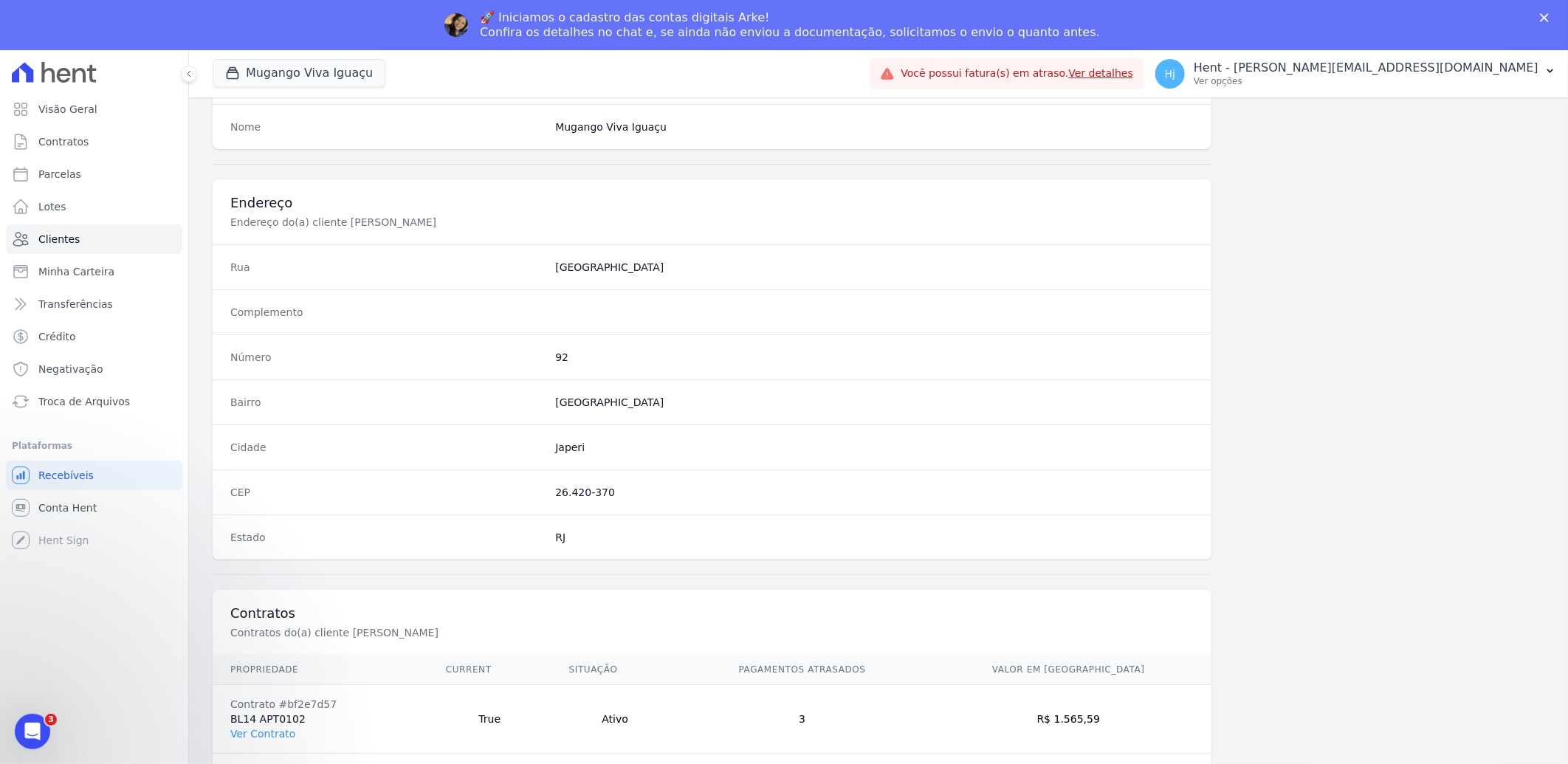
scroll to position [619, 0]
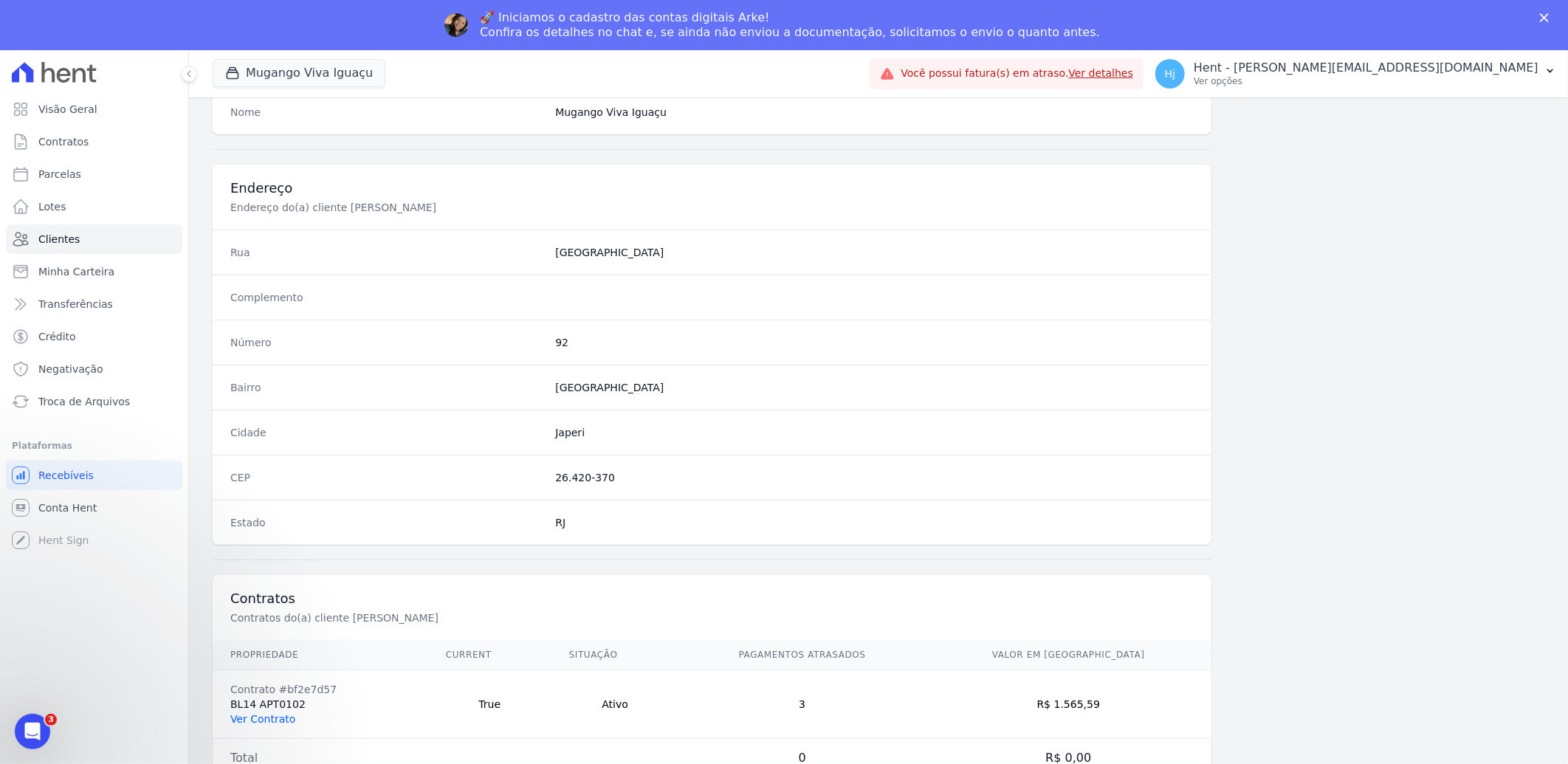
click at [273, 719] on link "Ver Contrato" at bounding box center [263, 719] width 65 height 12
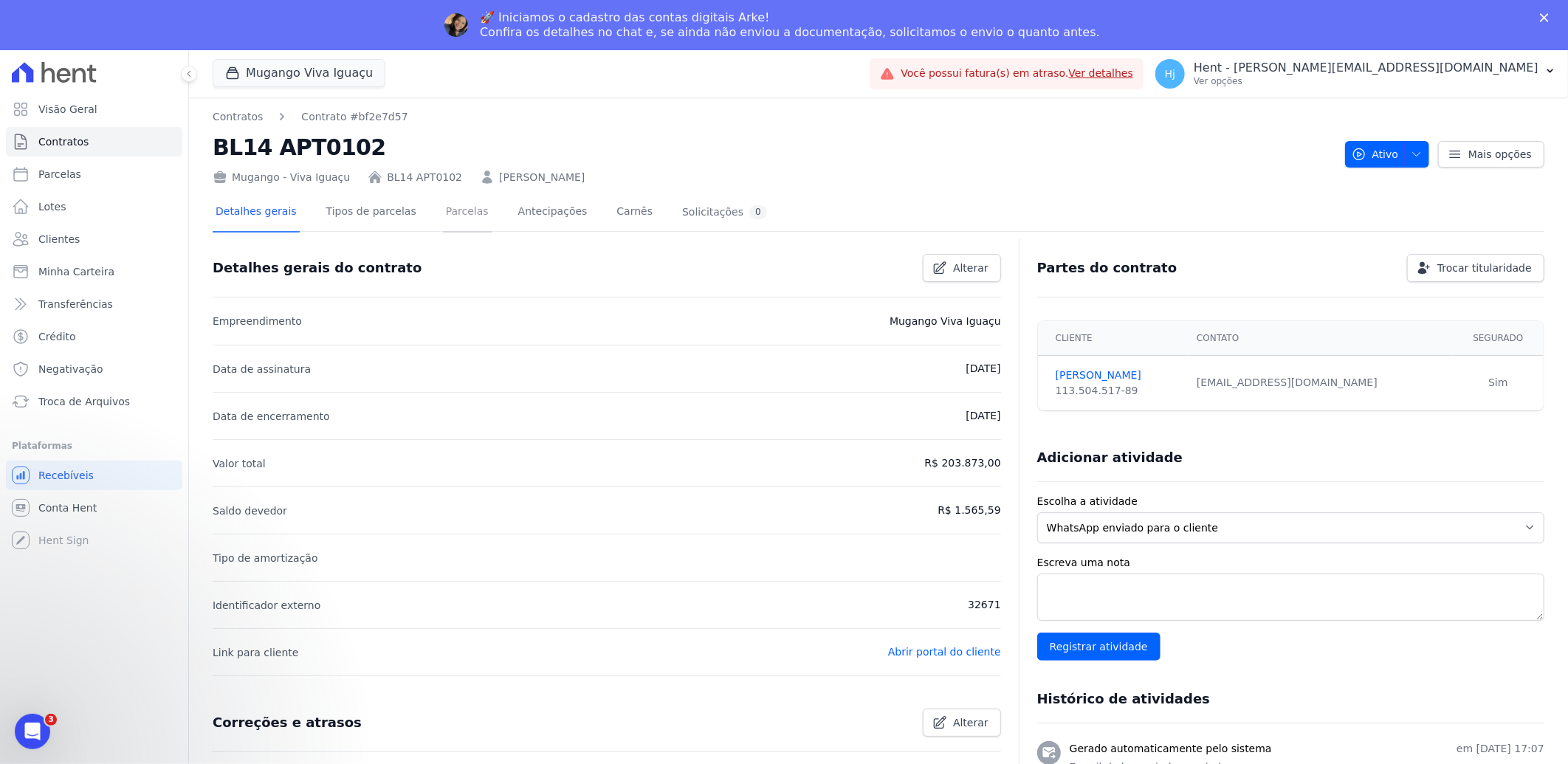
click at [444, 208] on link "Parcelas" at bounding box center [468, 213] width 49 height 39
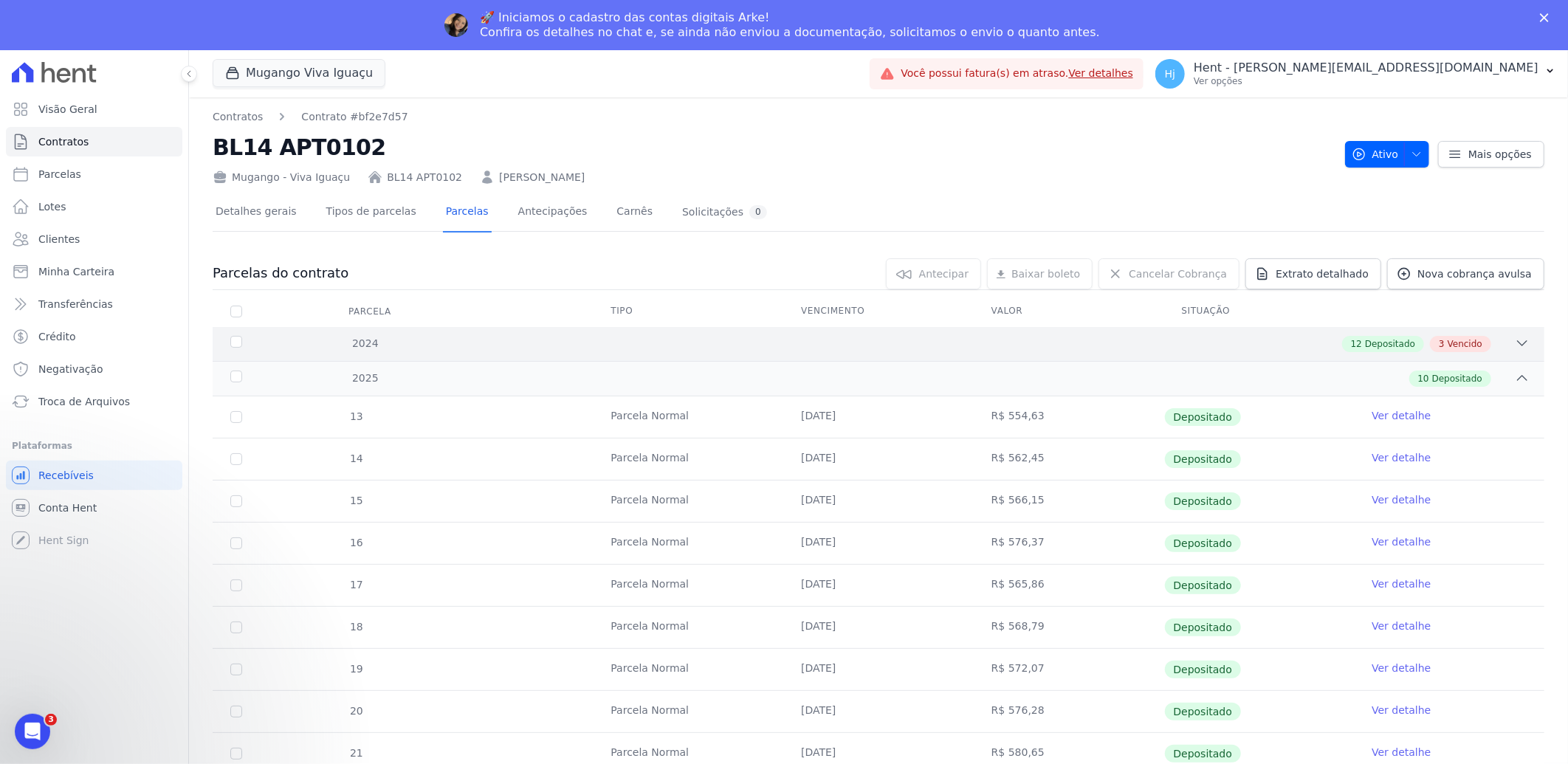
click at [1052, 345] on div "12 Depositado 3 Vencido" at bounding box center [945, 344] width 1171 height 16
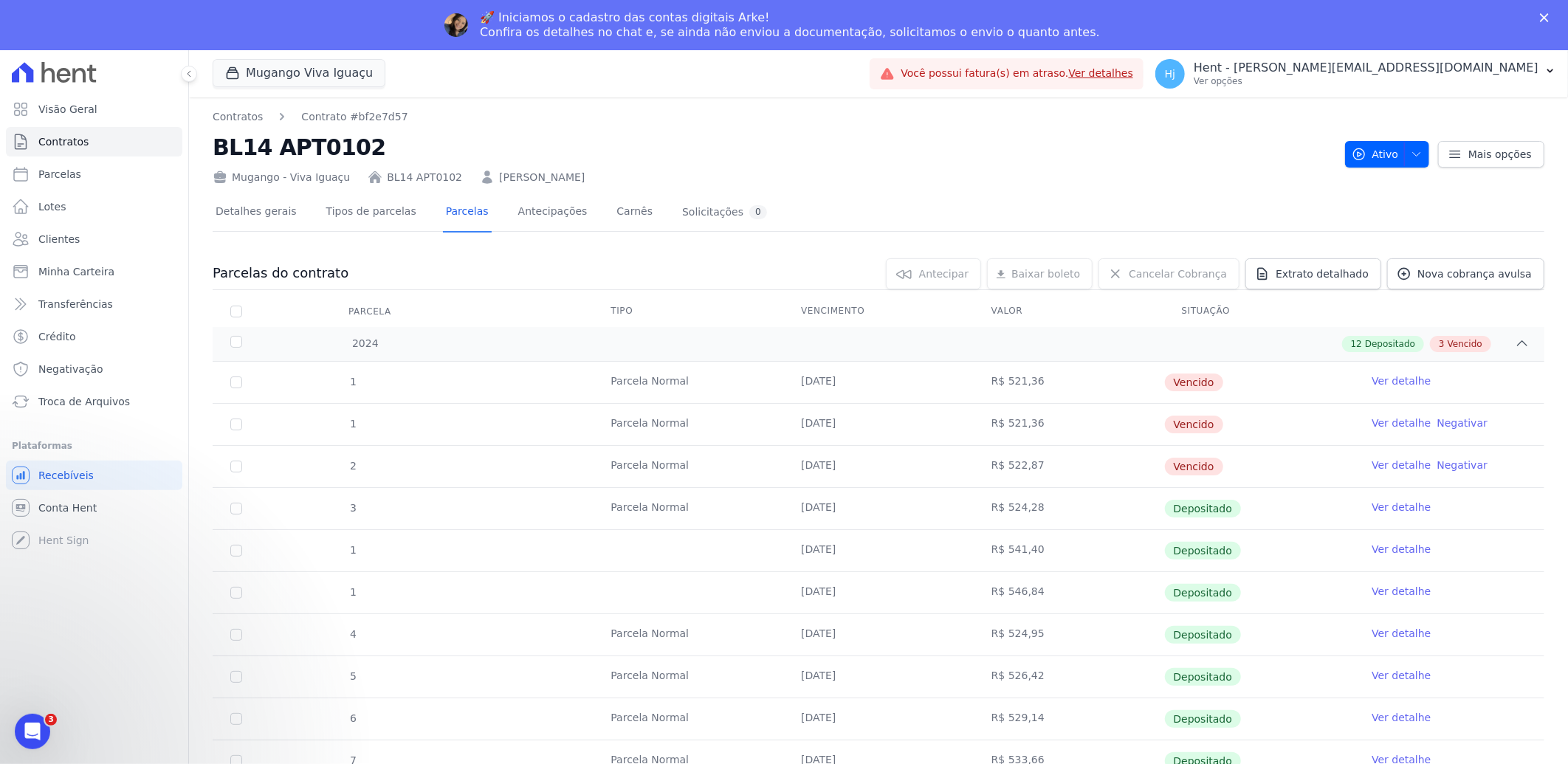
click at [1390, 375] on link "Ver detalhe" at bounding box center [1401, 381] width 59 height 14
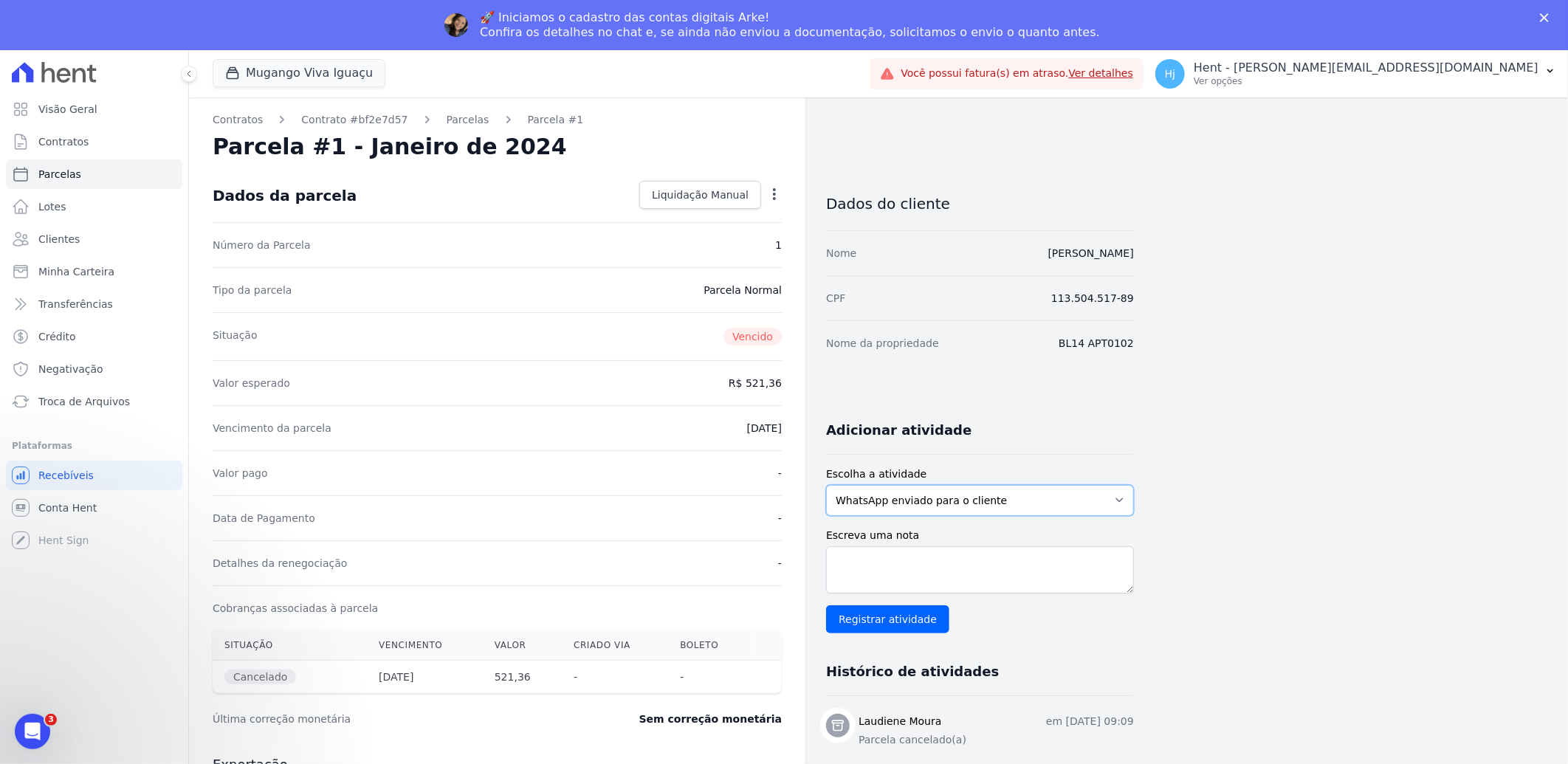
click at [1087, 507] on select "WhatsApp enviado para o cliente Adicionar um comentário Ligação feita para o cl…" at bounding box center [980, 501] width 308 height 31
select select "note"
click at [826, 485] on select "WhatsApp enviado para o cliente Adicionar um comentário Ligação feita para o cl…" at bounding box center [980, 501] width 308 height 31
click at [1035, 570] on textarea "Escreva uma nota" at bounding box center [980, 570] width 308 height 47
paste textarea "parcela de janeiro/2024 em duplicidade, cliente enviou comprovante de pagto das…"
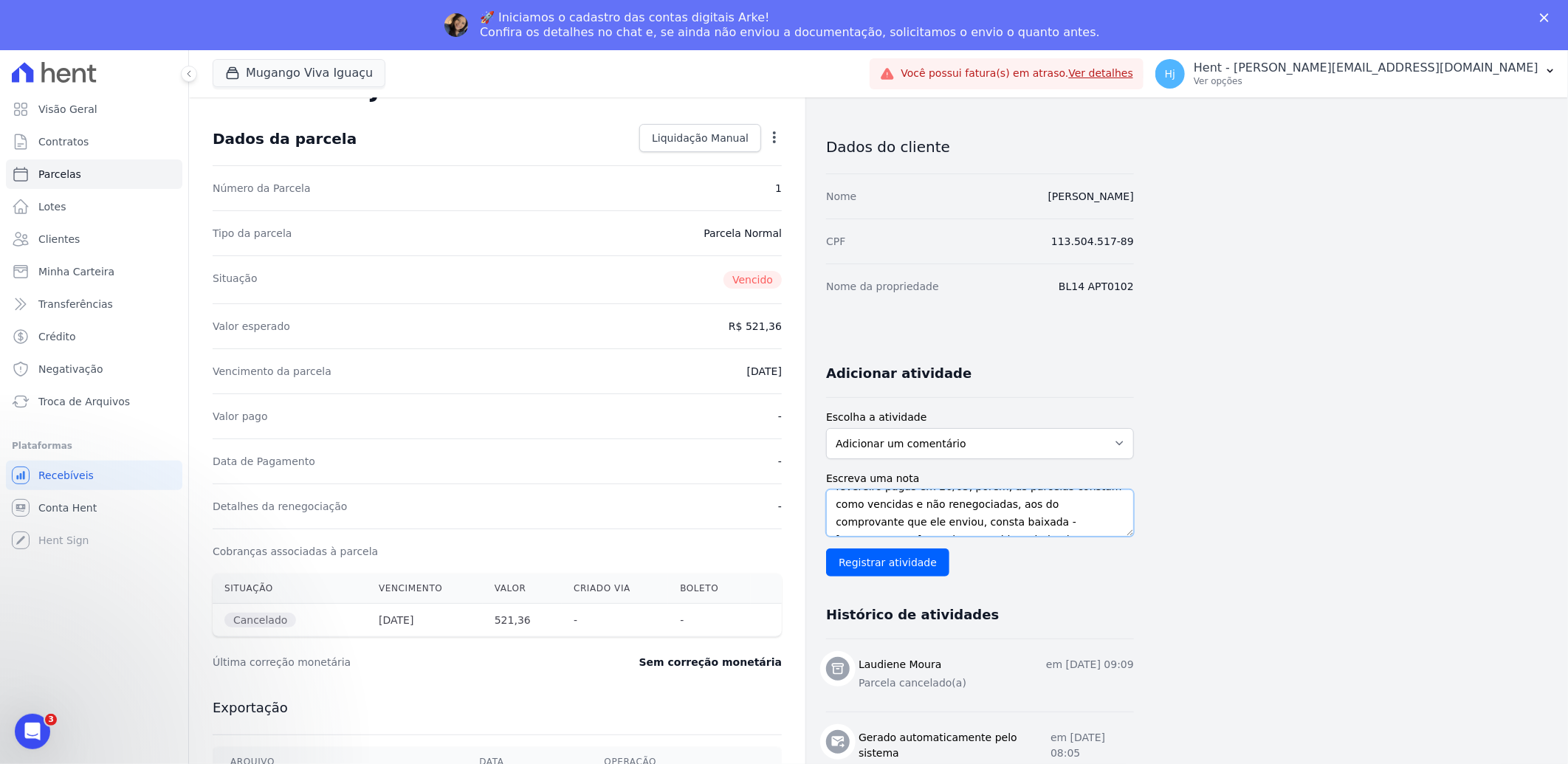
scroll to position [82, 0]
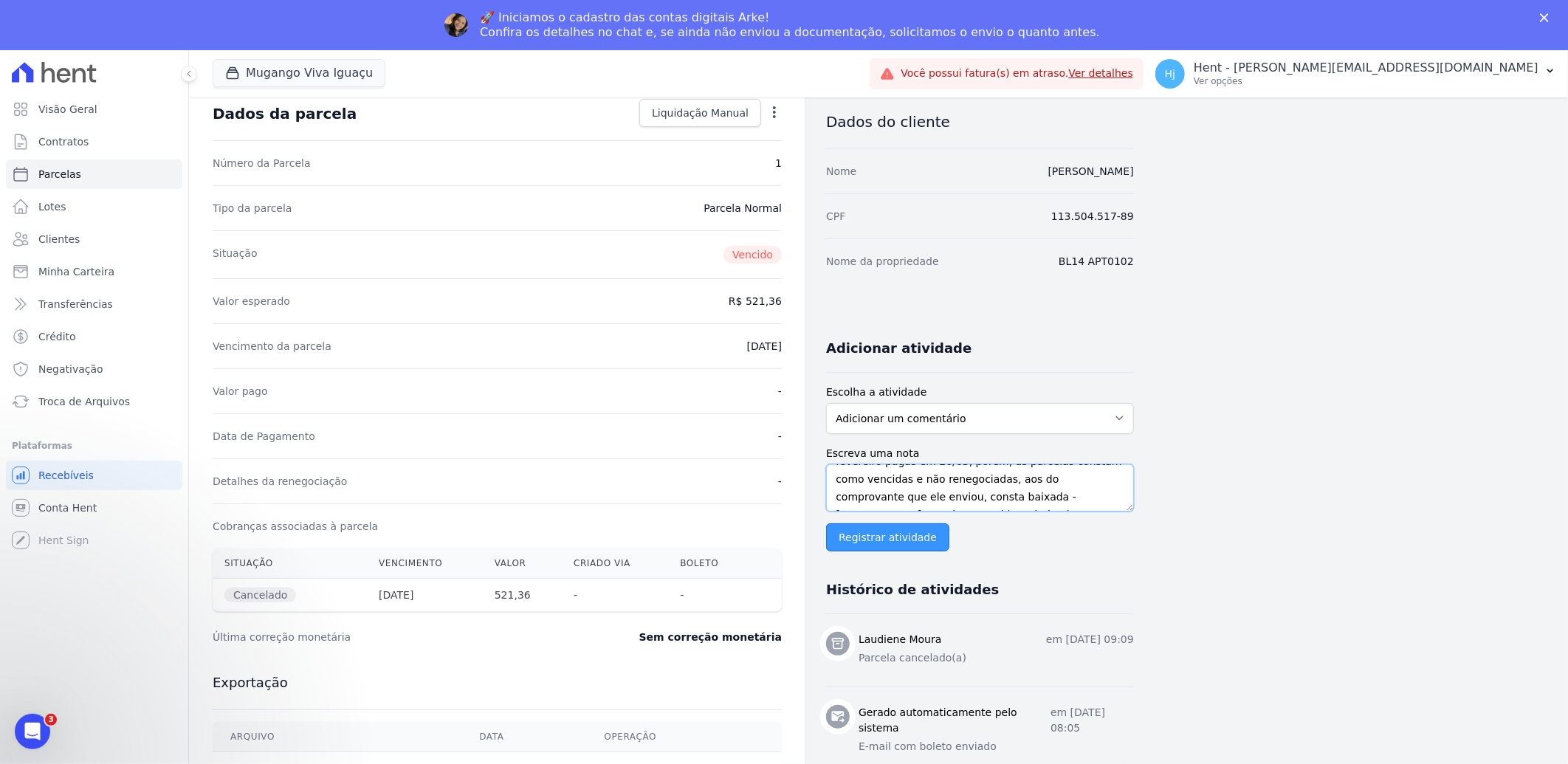
type textarea "parcela de janeiro/2024 em duplicidade, cliente enviou comprovante de pagto das…"
click at [884, 547] on input "Registrar atividade" at bounding box center [888, 537] width 123 height 28
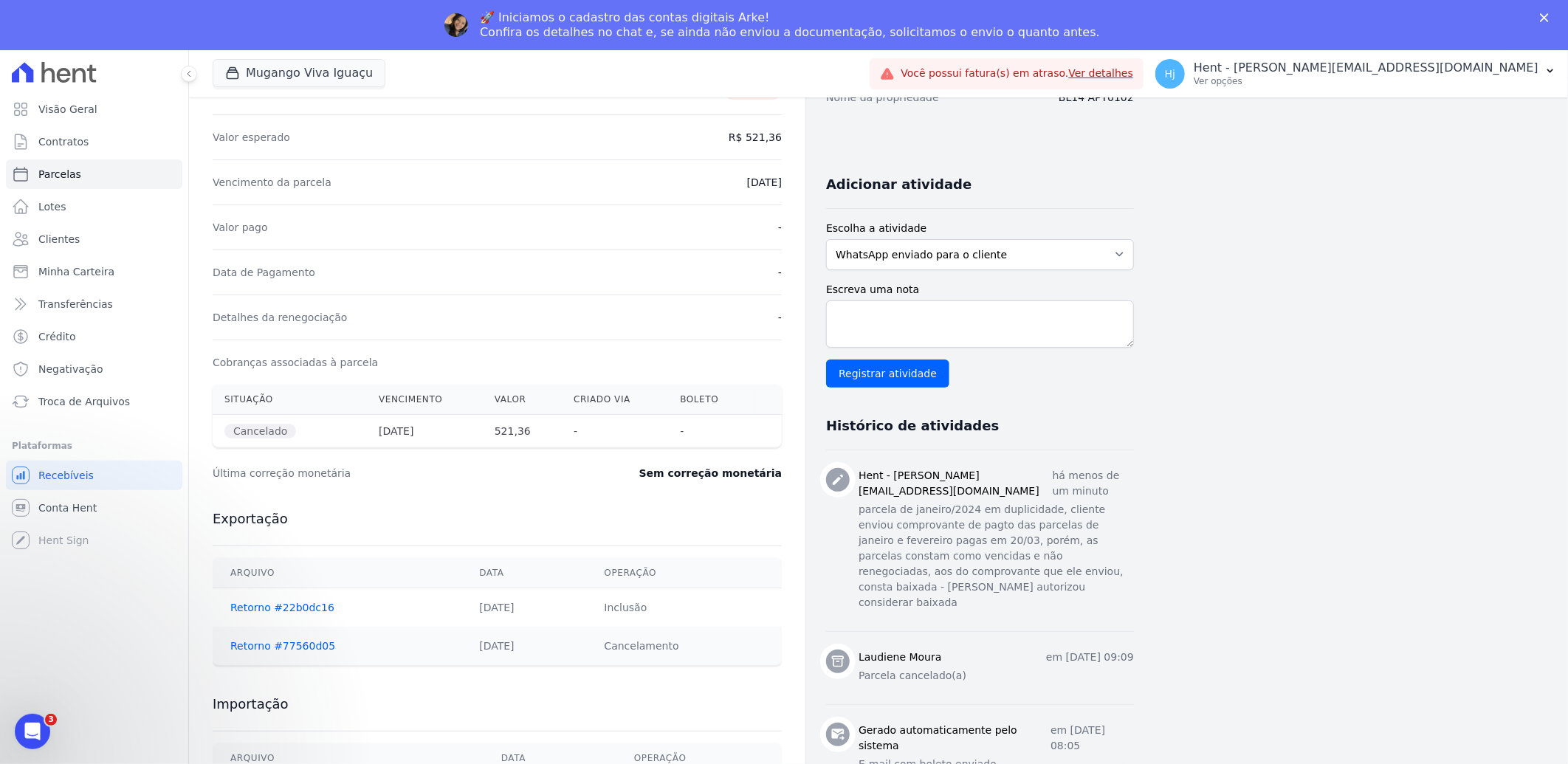
scroll to position [0, 0]
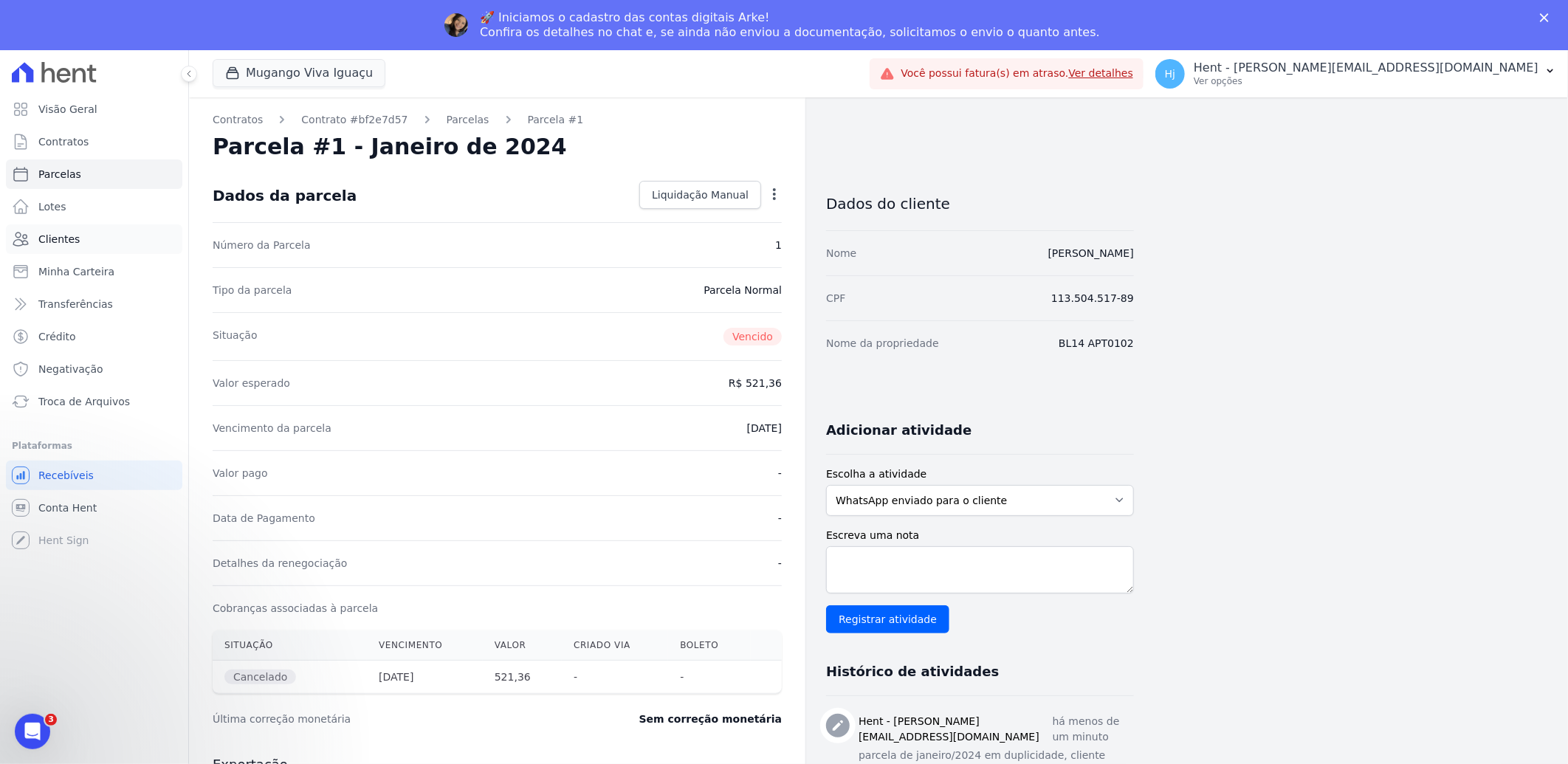
click at [75, 233] on link "Clientes" at bounding box center [94, 239] width 176 height 30
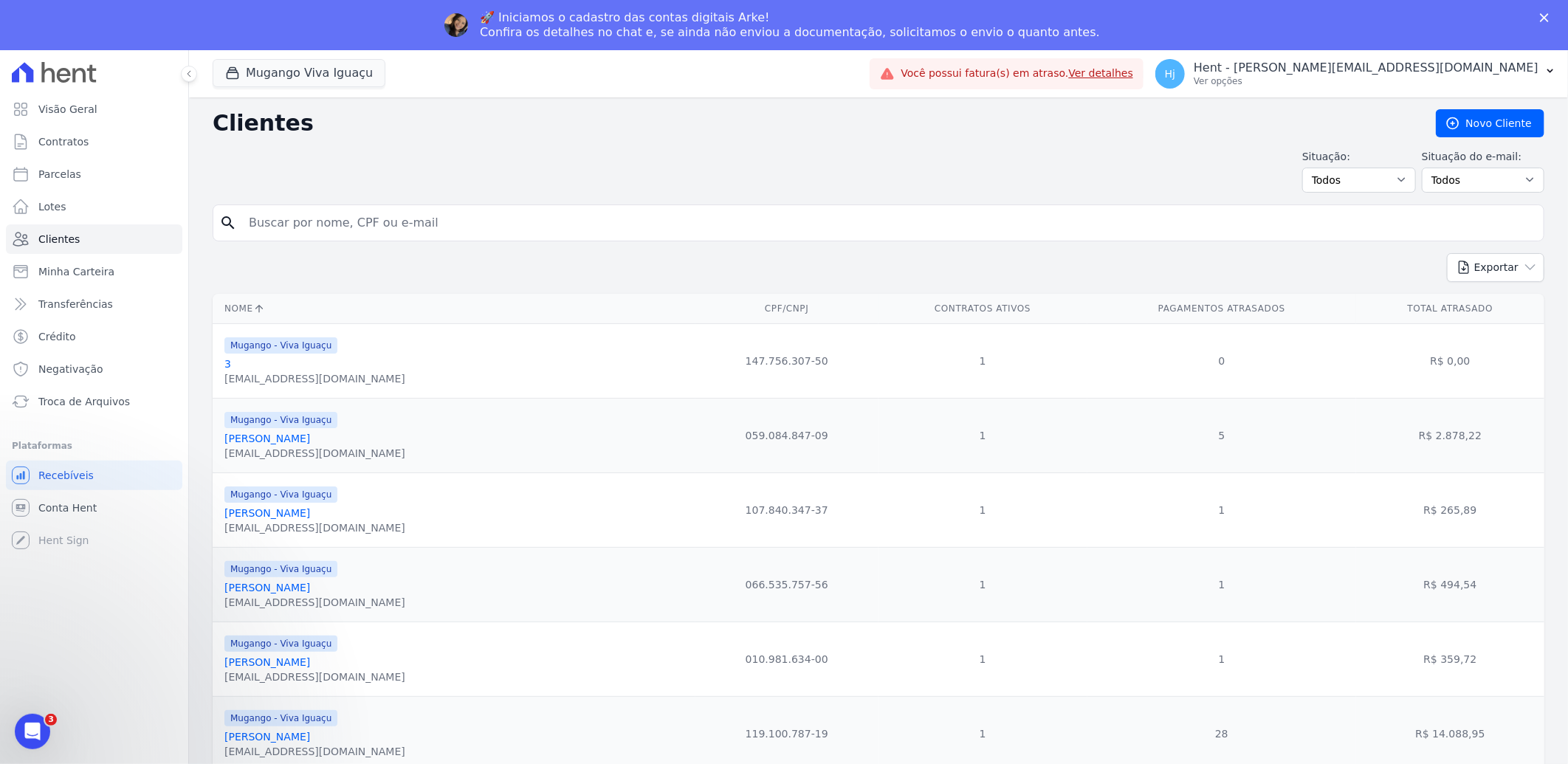
click at [332, 220] on input "search" at bounding box center [889, 223] width 1297 height 30
paste input "[DEMOGRAPHIC_DATA][PERSON_NAME]"
type input "[DEMOGRAPHIC_DATA][PERSON_NAME]."
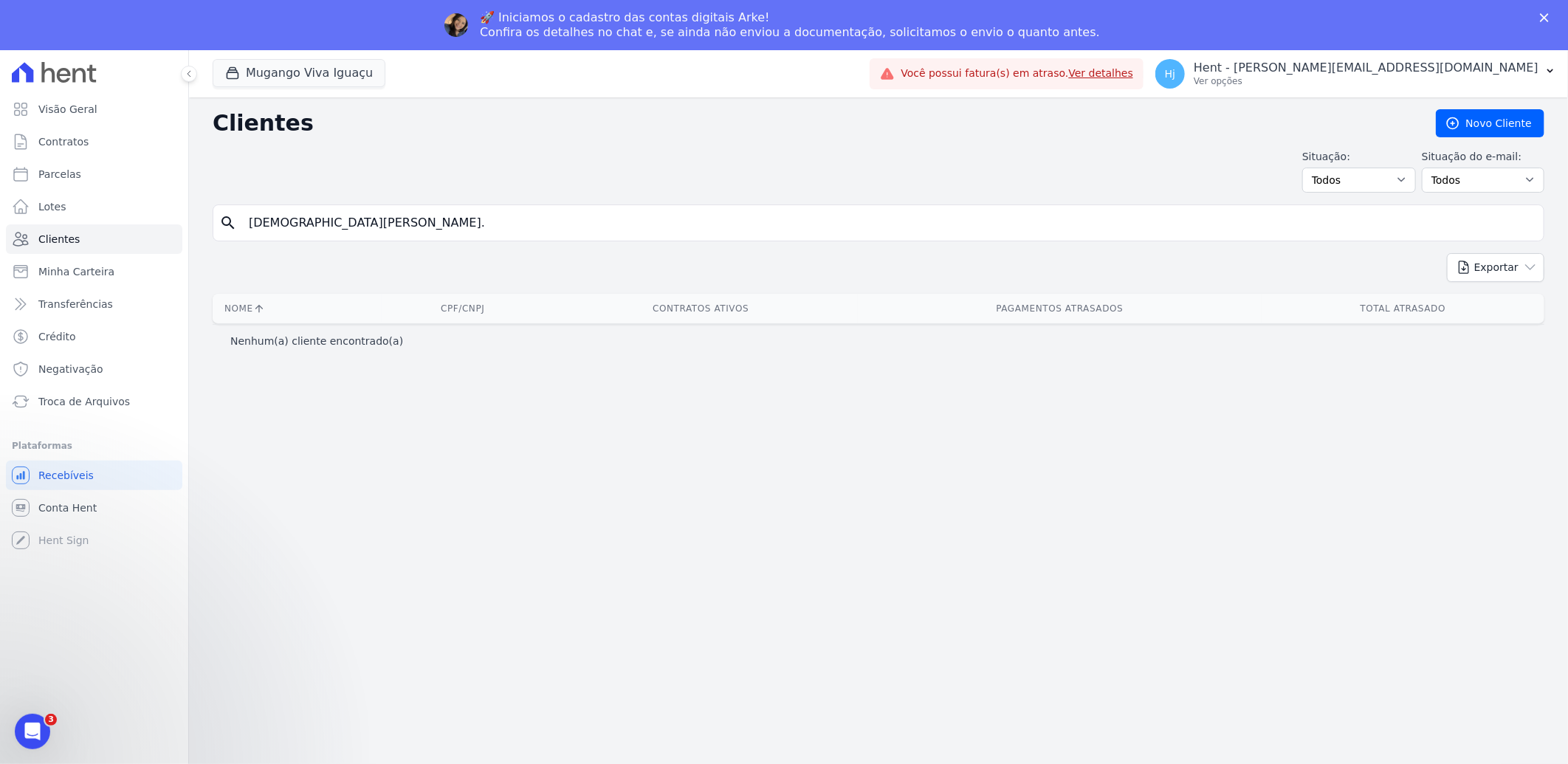
click at [429, 220] on input "[DEMOGRAPHIC_DATA][PERSON_NAME]." at bounding box center [889, 223] width 1297 height 30
type input "[DEMOGRAPHIC_DATA][PERSON_NAME]"
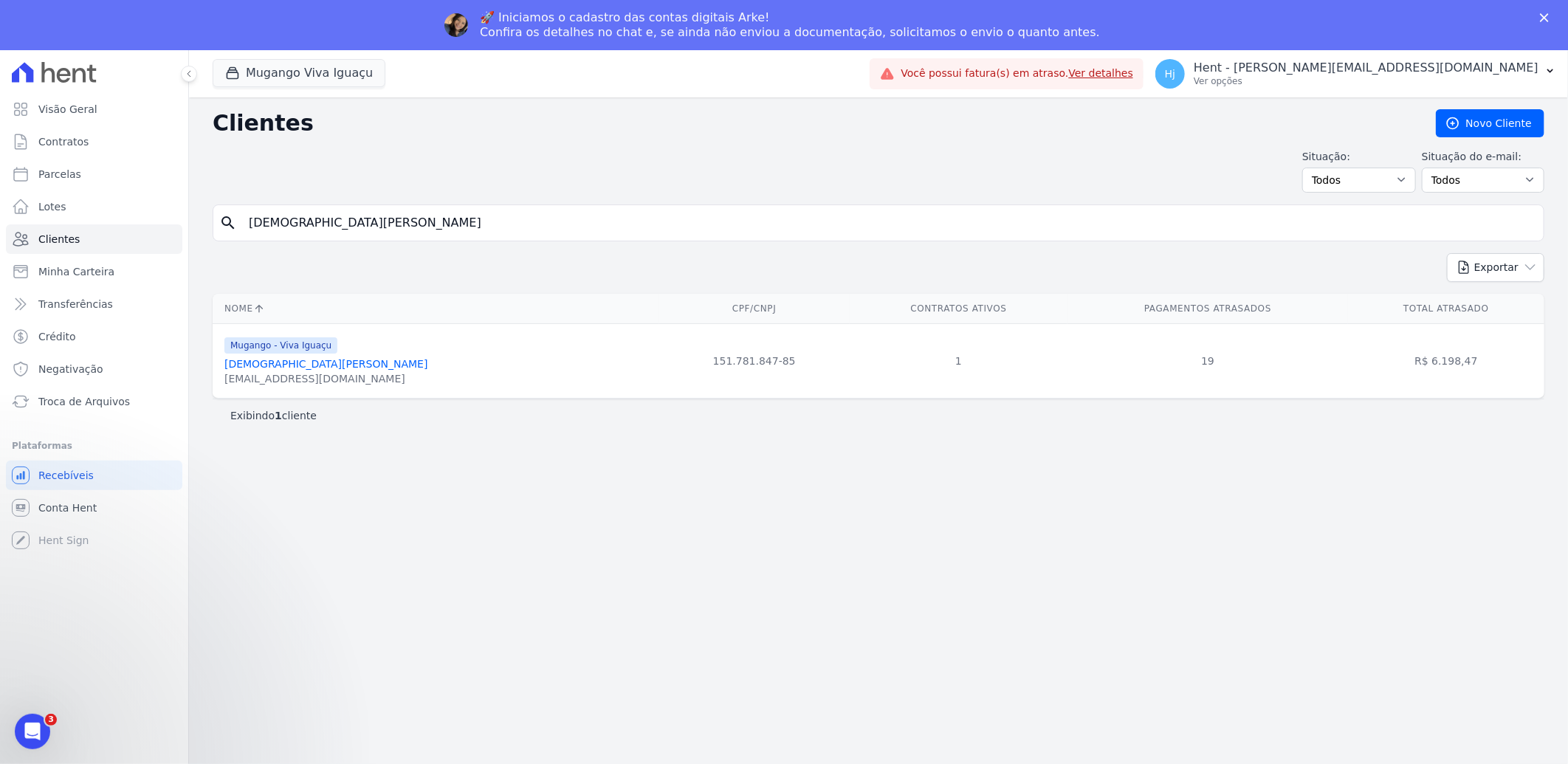
click at [291, 364] on link "[DEMOGRAPHIC_DATA][PERSON_NAME]" at bounding box center [326, 364] width 203 height 12
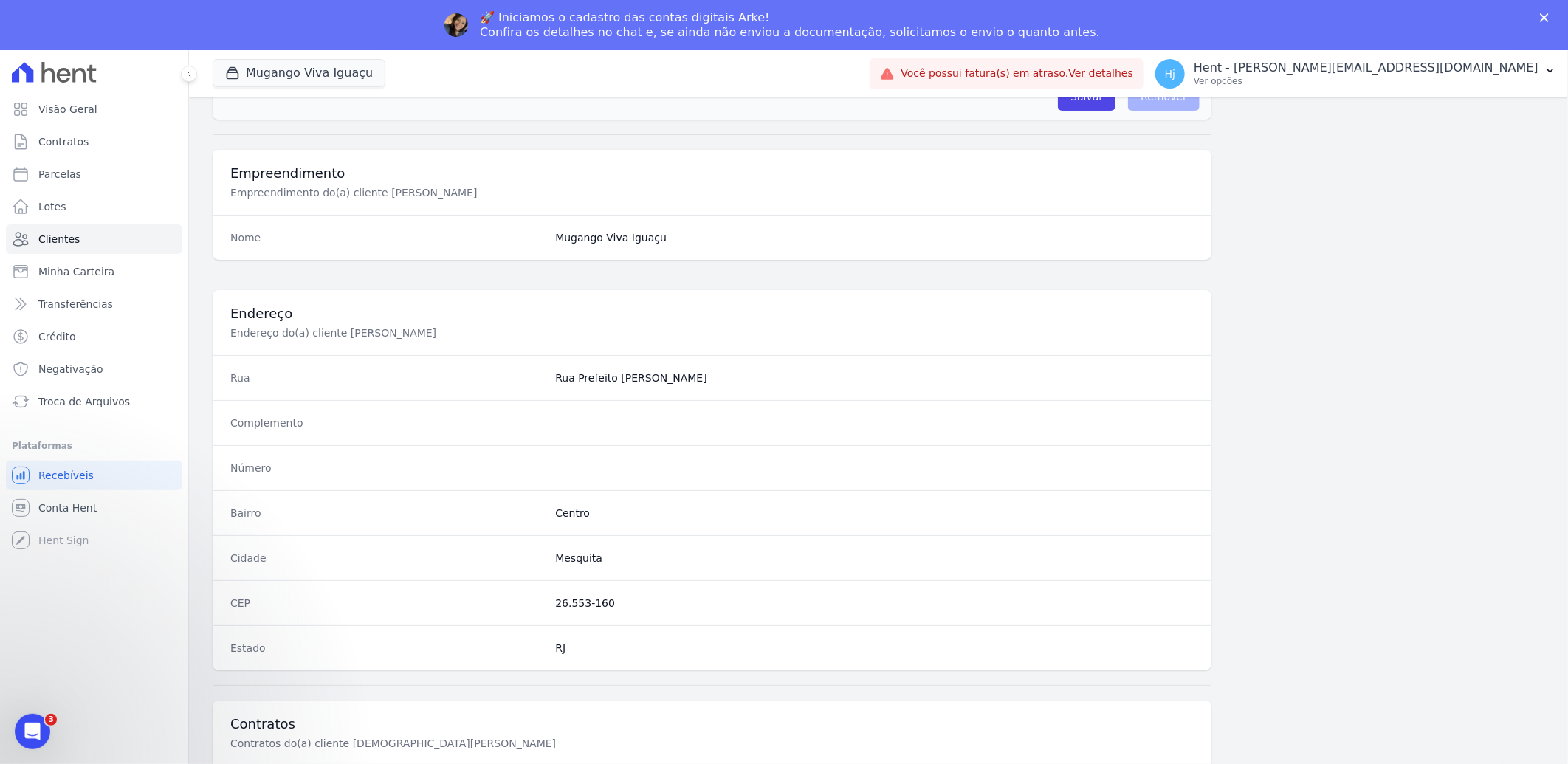
scroll to position [619, 0]
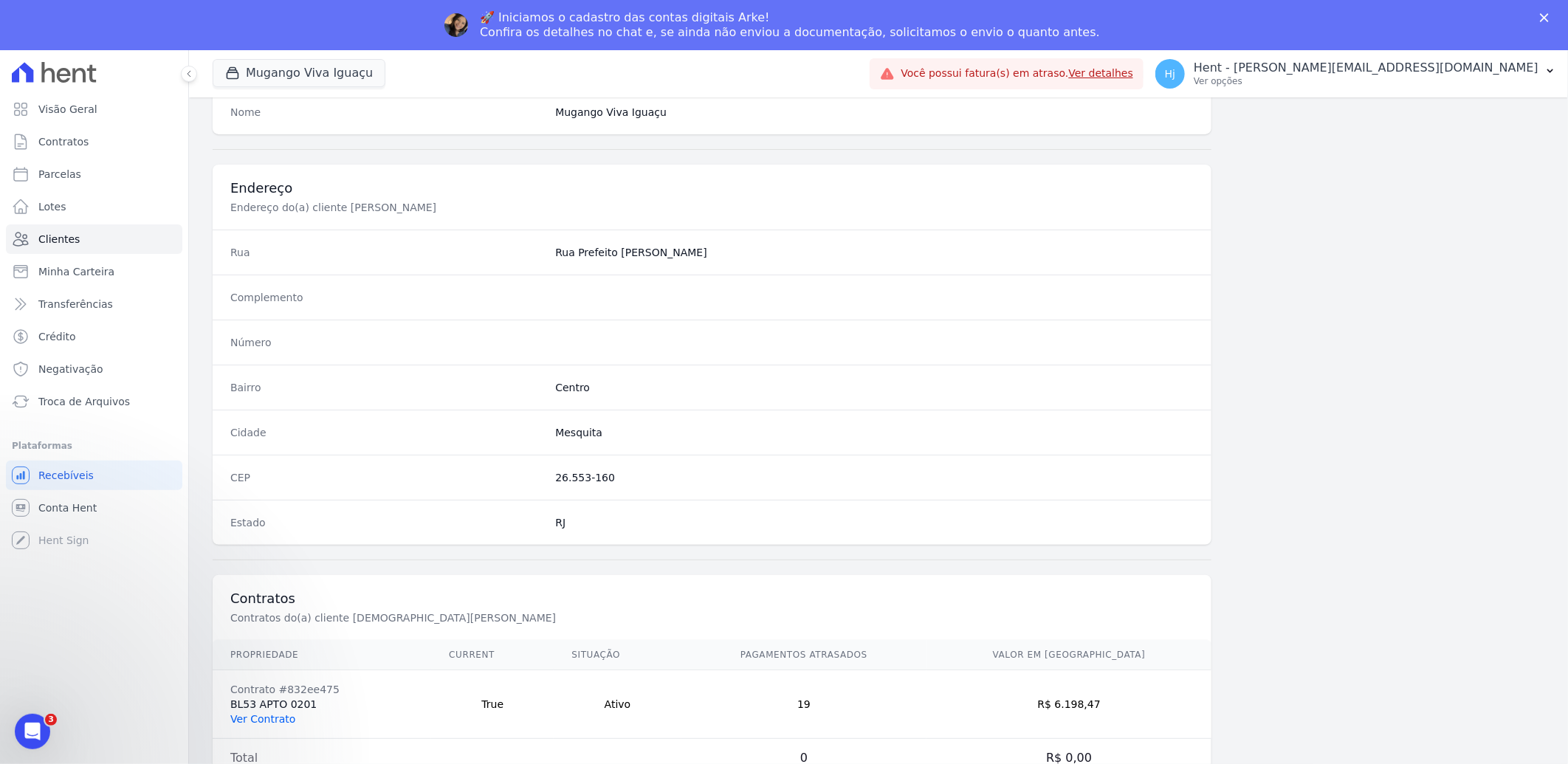
click at [278, 717] on link "Ver Contrato" at bounding box center [263, 719] width 65 height 12
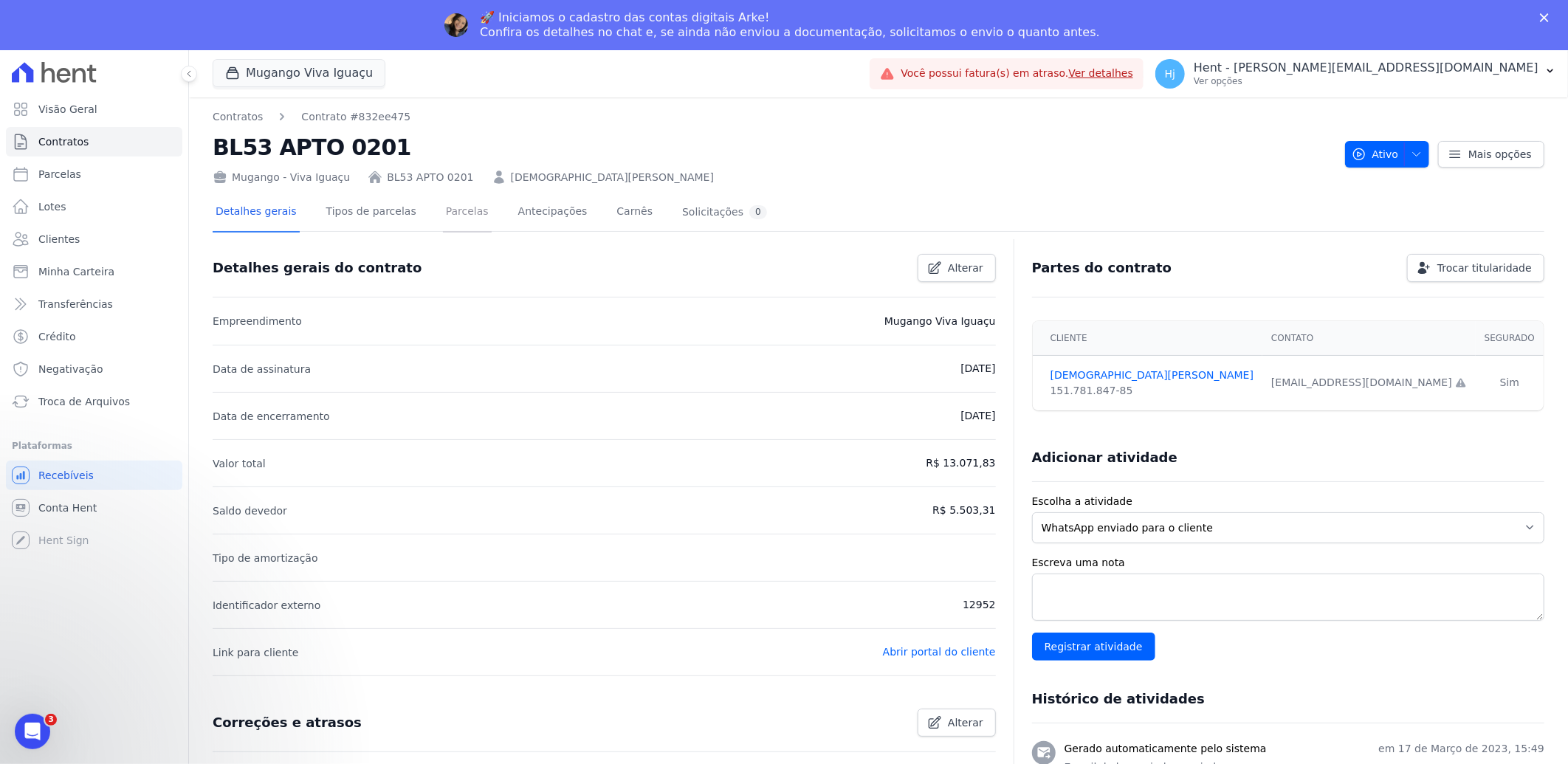
click at [453, 206] on link "Parcelas" at bounding box center [468, 213] width 49 height 39
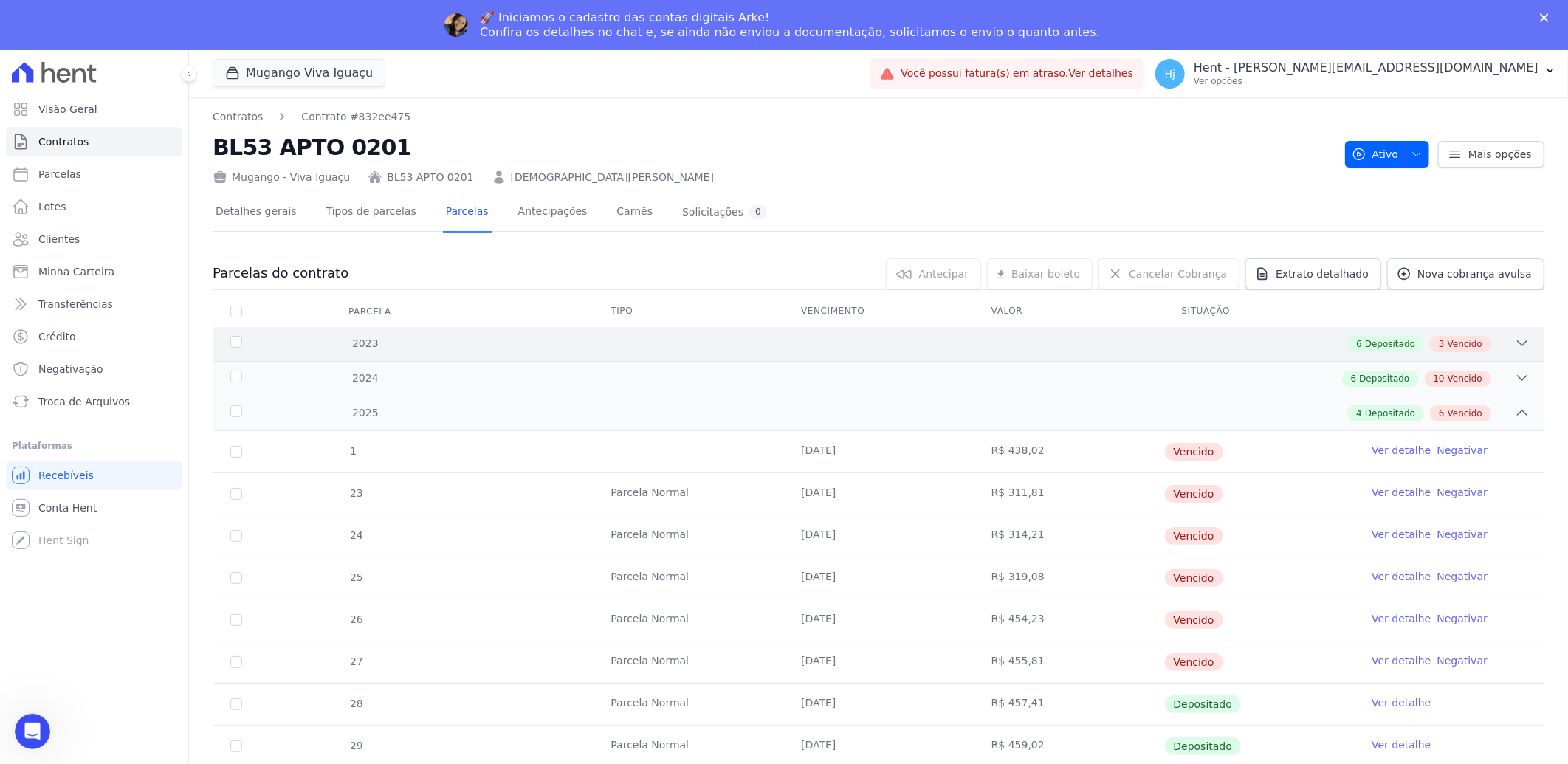
click at [1098, 351] on div "6 Depositado 3 Vencido" at bounding box center [945, 344] width 1171 height 16
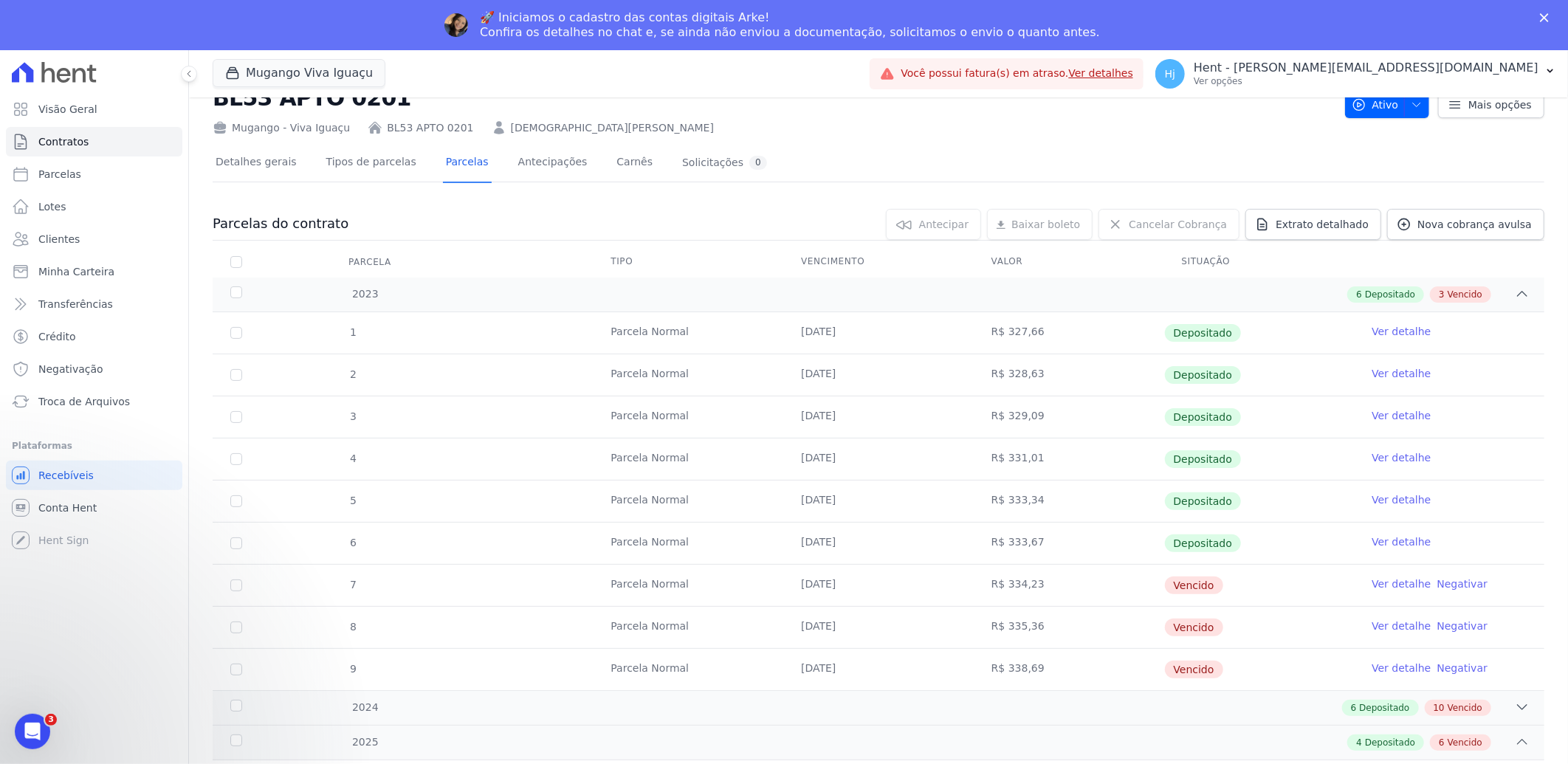
scroll to position [246, 0]
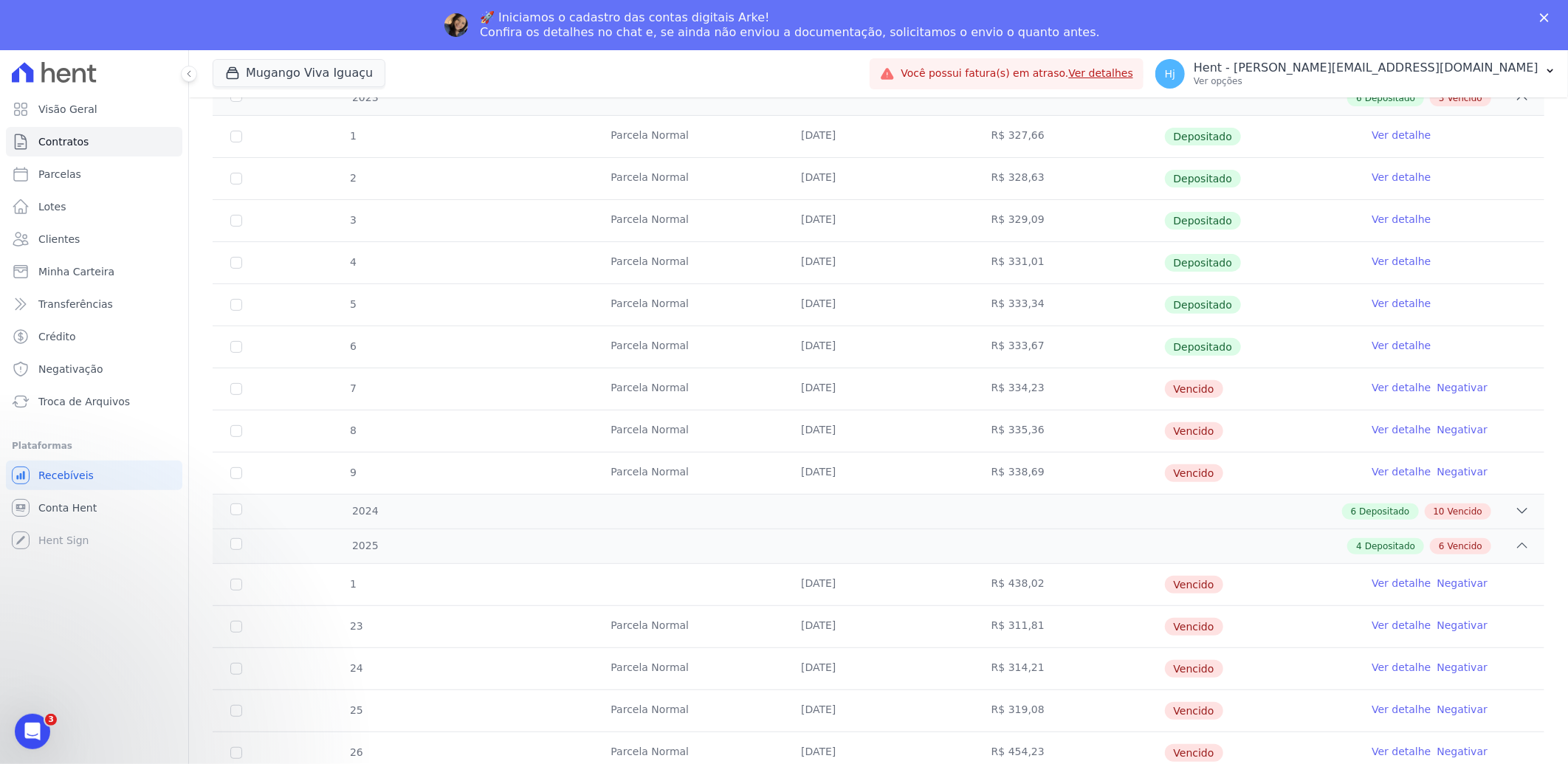
click at [1373, 387] on link "Ver detalhe" at bounding box center [1401, 387] width 59 height 14
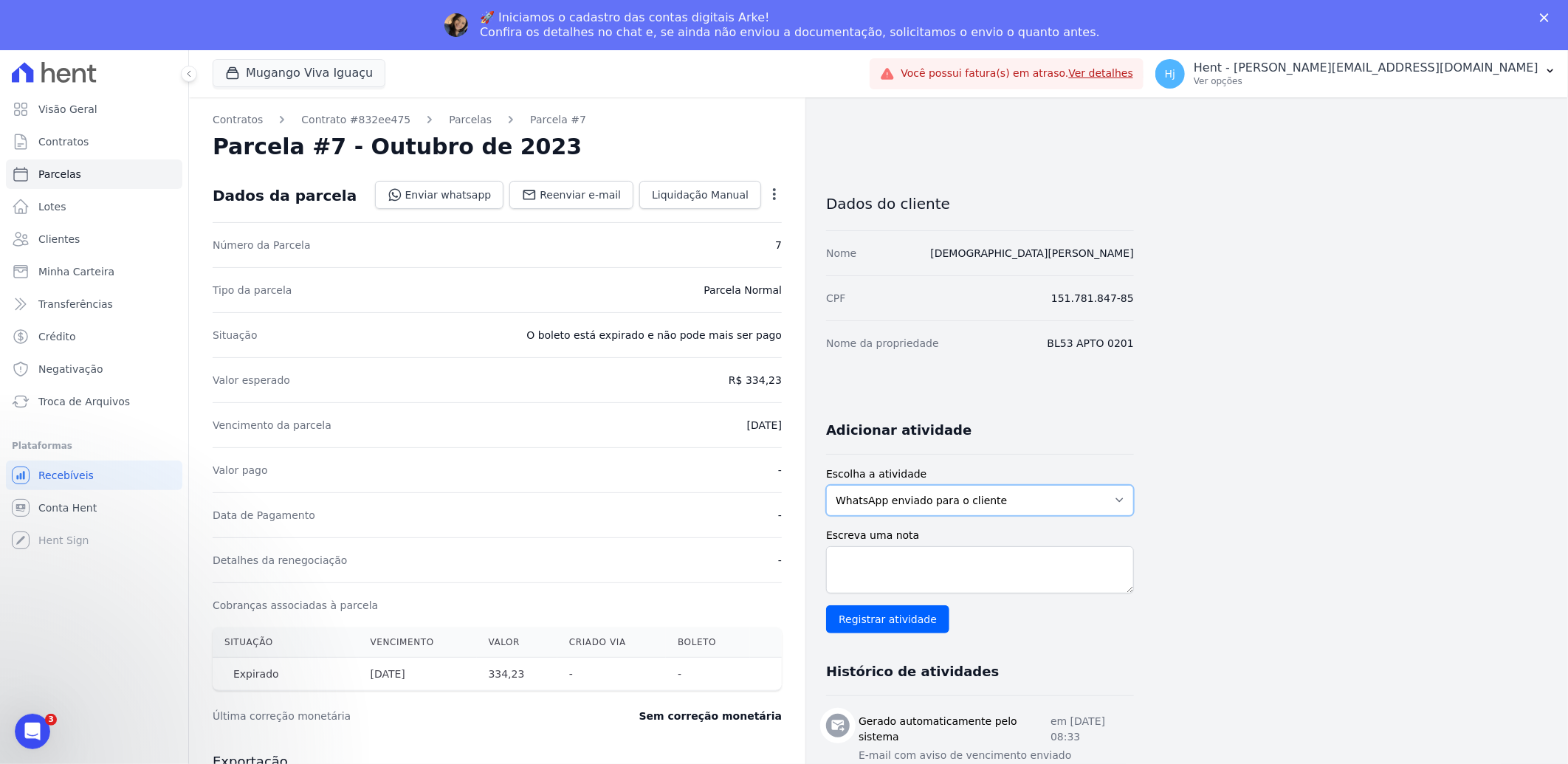
click at [1031, 500] on select "WhatsApp enviado para o cliente Adicionar um comentário Ligação feita para o cl…" at bounding box center [980, 501] width 308 height 31
select select "note"
click at [826, 485] on select "WhatsApp enviado para o cliente Adicionar um comentário Ligação feita para o cl…" at bounding box center [980, 501] width 308 height 31
click at [892, 567] on textarea "Escreva uma nota" at bounding box center [980, 570] width 308 height 47
paste textarea "cliente informa que fez uma acordo com a incorporadora e que estas parcelas for…"
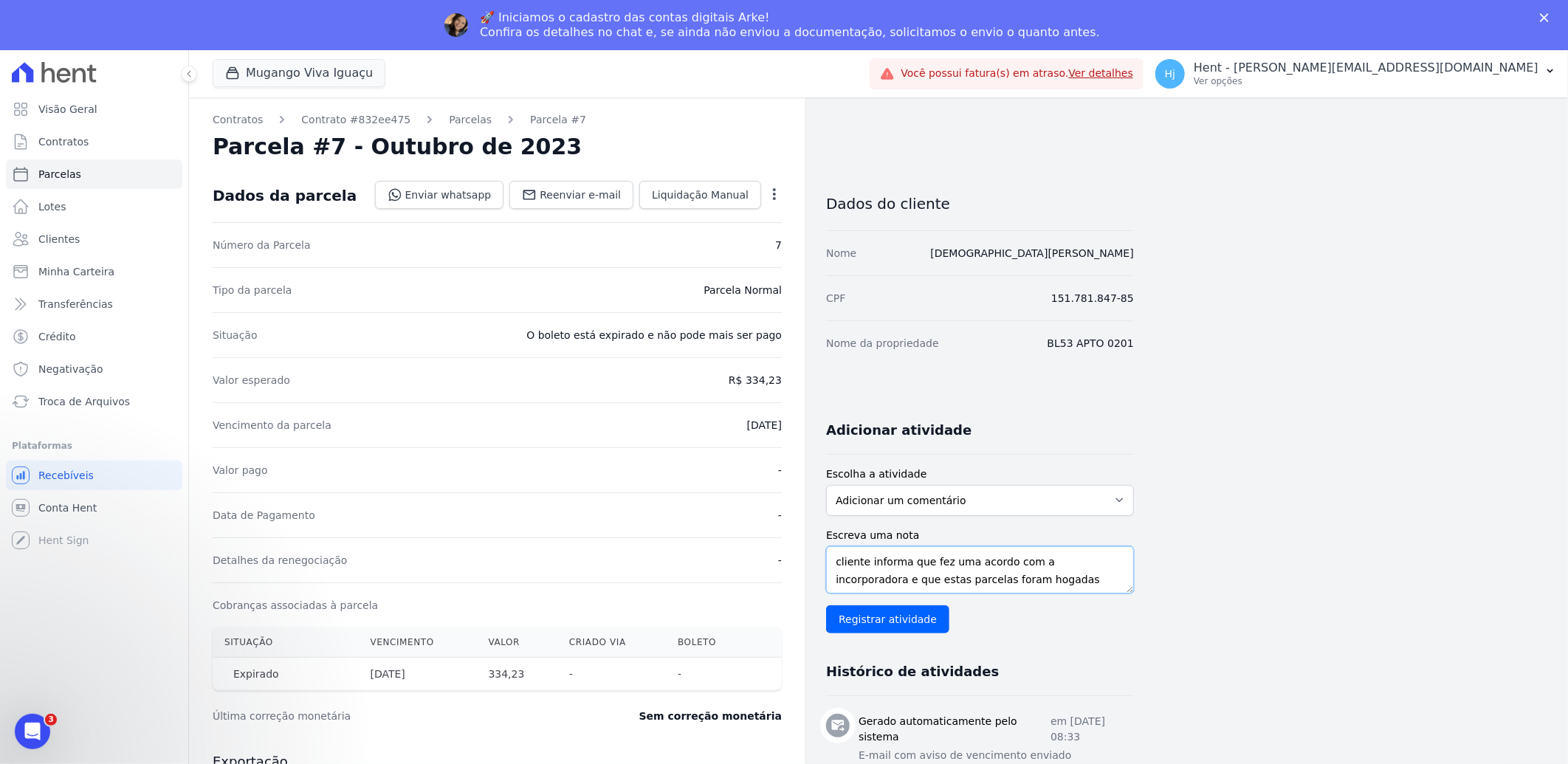
scroll to position [11, 0]
click at [960, 568] on textarea "cliente informa que fez uma acordo com a incorporadora e que estas parcelas for…" at bounding box center [980, 570] width 308 height 47
type textarea "cliente informa que fez uma acordo com a incorporadora e que estas parcelas for…"
click at [893, 619] on input "Registrar atividade" at bounding box center [888, 619] width 123 height 28
